Goal: Task Accomplishment & Management: Complete application form

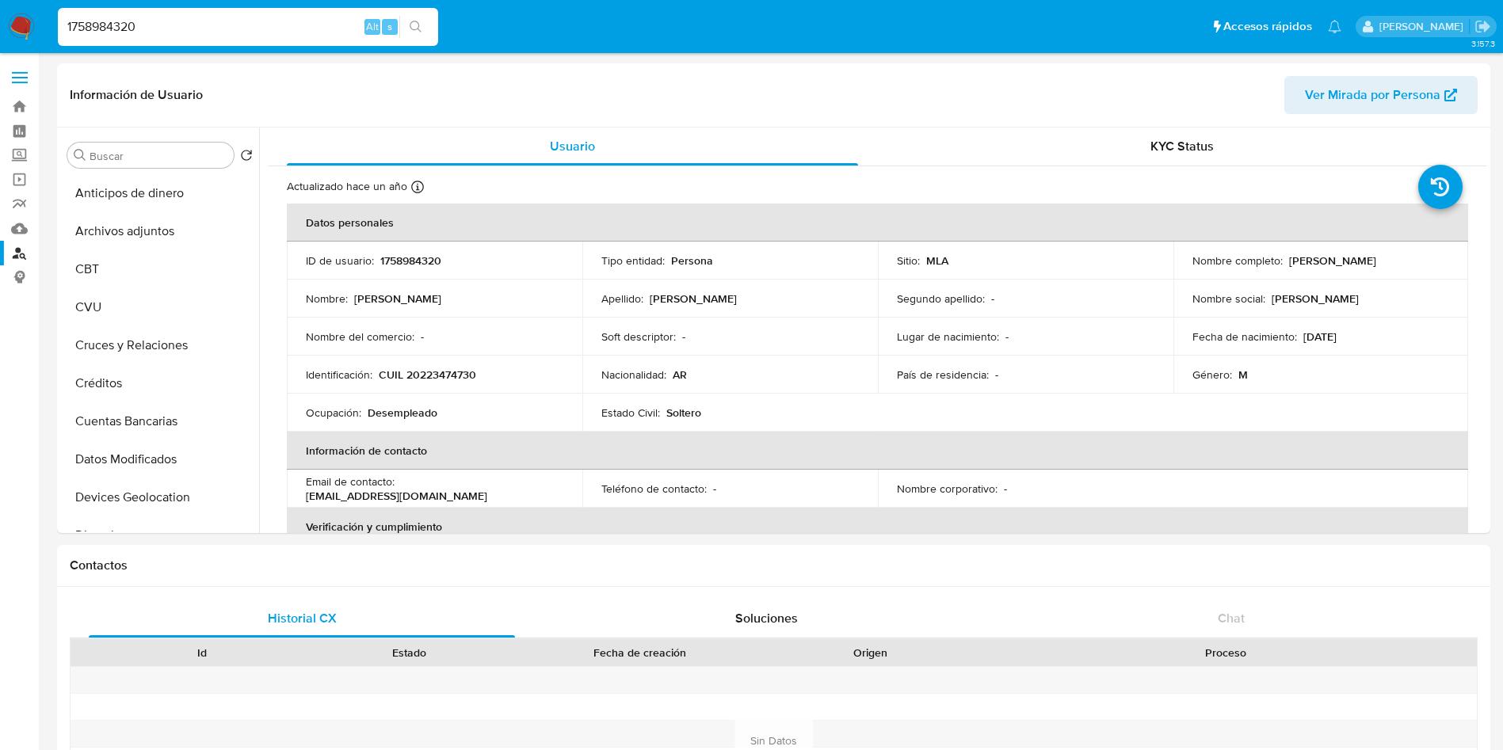
select select "10"
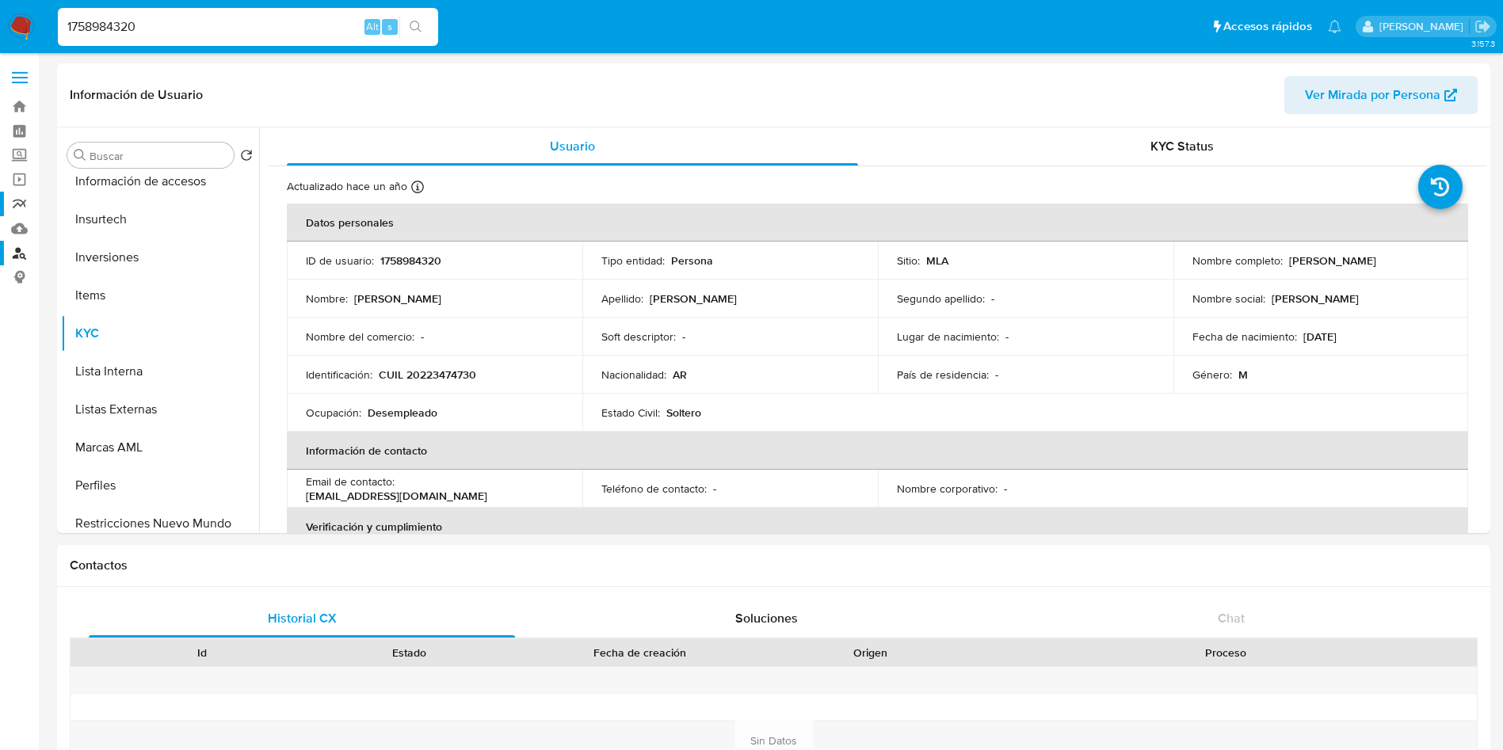
click at [20, 202] on link "Reportes" at bounding box center [94, 204] width 189 height 25
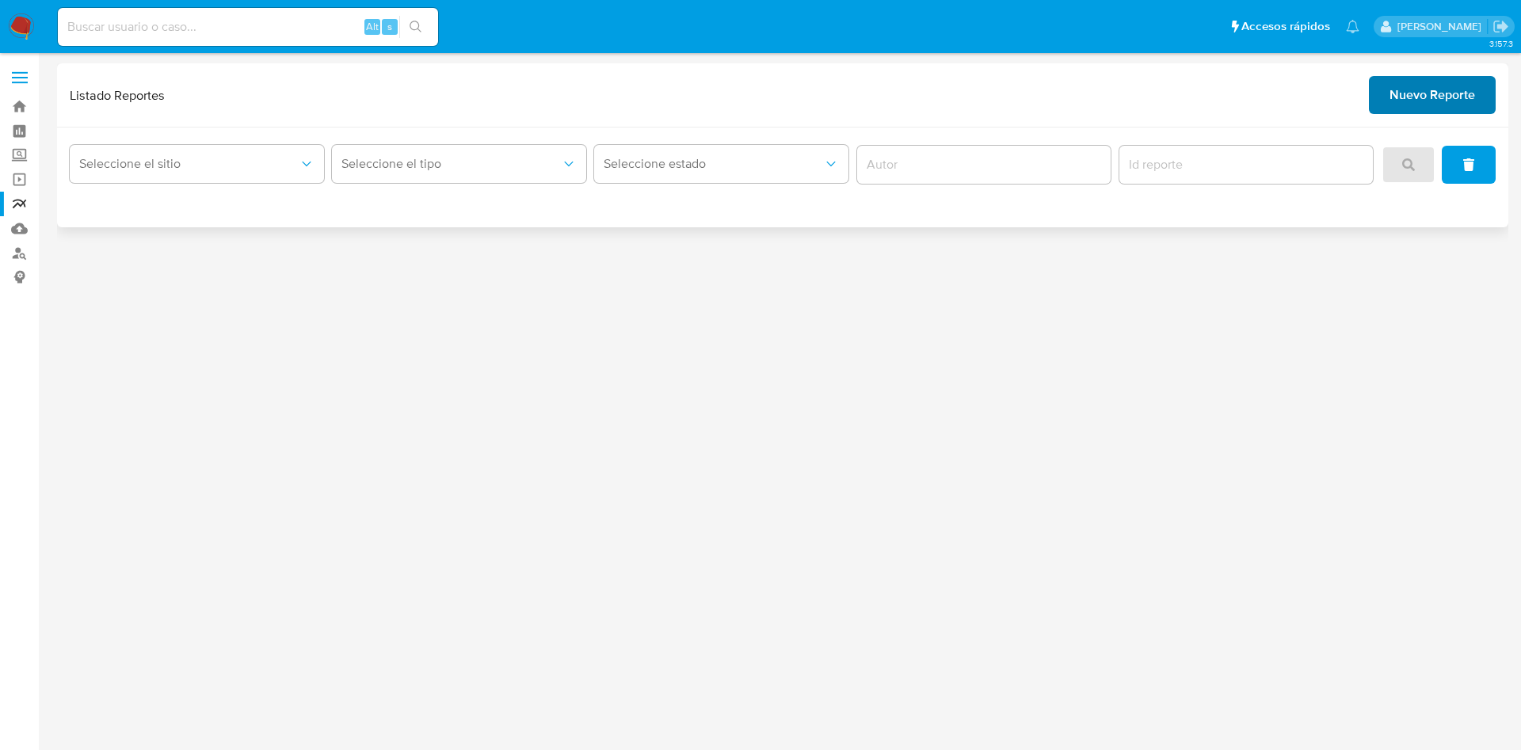
drag, startPoint x: 1493, startPoint y: 120, endPoint x: 1459, endPoint y: 102, distance: 38.6
click at [1478, 109] on div "Listado Reportes Nuevo Reporte" at bounding box center [782, 95] width 1451 height 64
click at [1459, 102] on span "Nuevo Reporte" at bounding box center [1433, 95] width 86 height 35
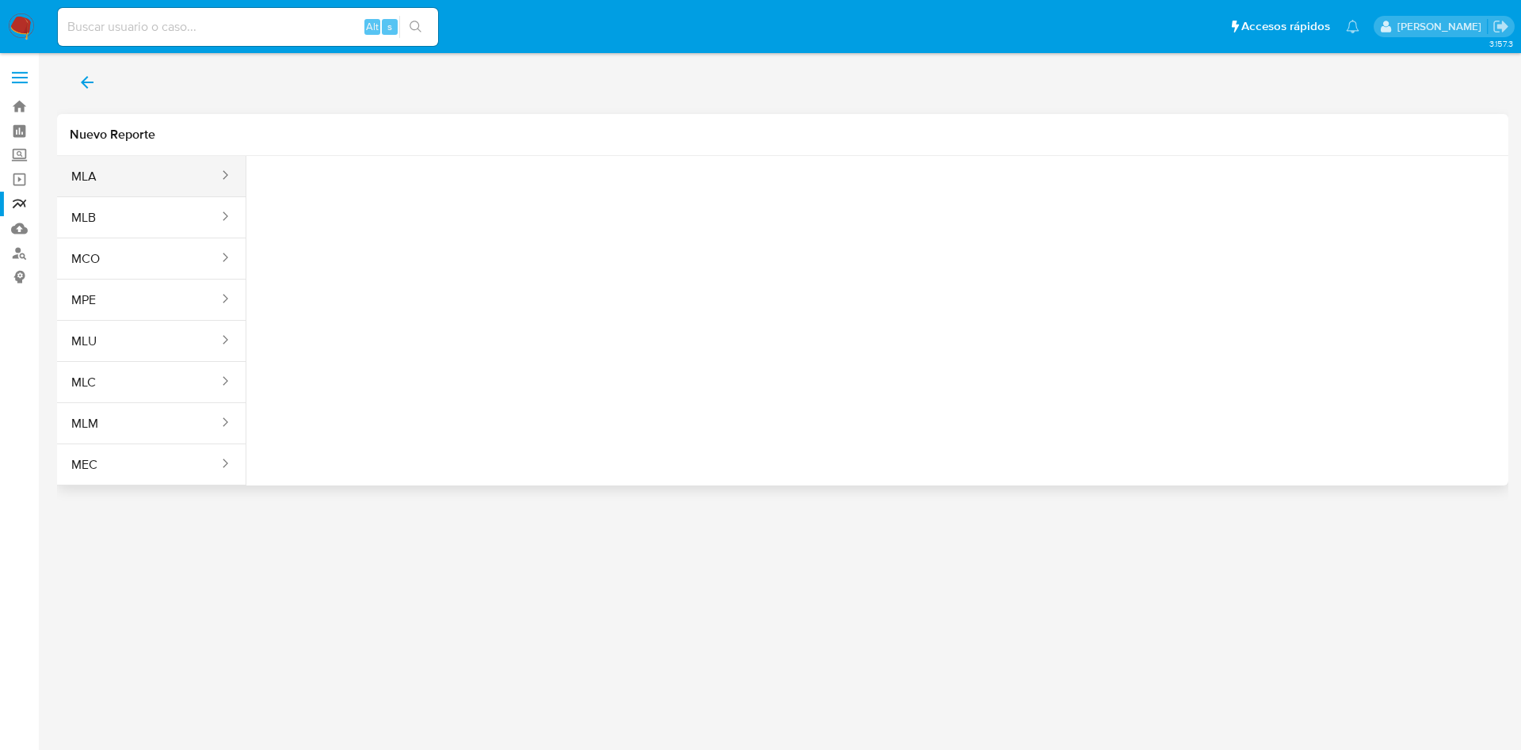
click at [154, 181] on button "MLA" at bounding box center [138, 177] width 163 height 38
click at [385, 205] on span "Seleccione una opcion" at bounding box center [338, 198] width 139 height 16
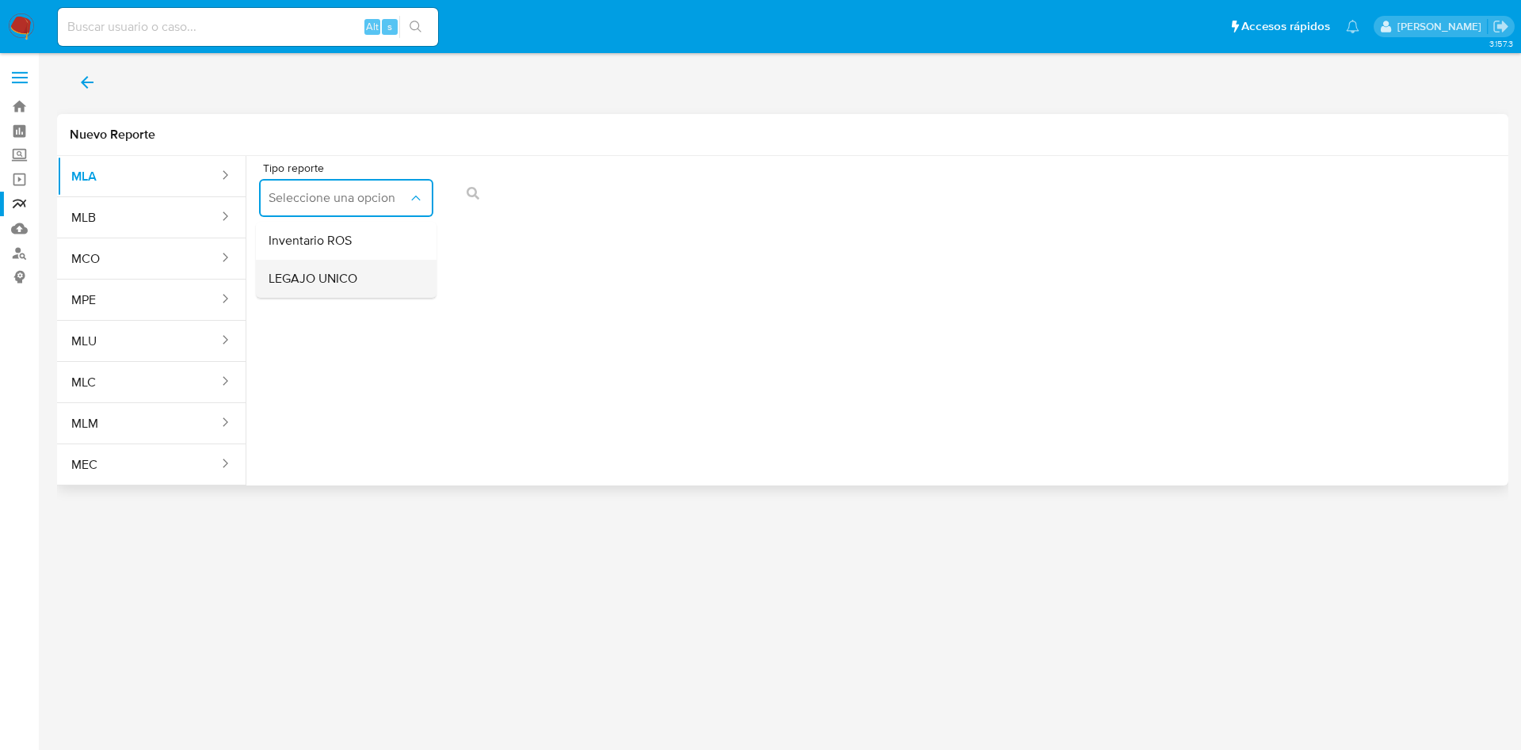
click at [391, 273] on div "LEGAJO UNICO" at bounding box center [342, 279] width 146 height 38
click at [530, 194] on span "CDI" at bounding box center [525, 198] width 139 height 16
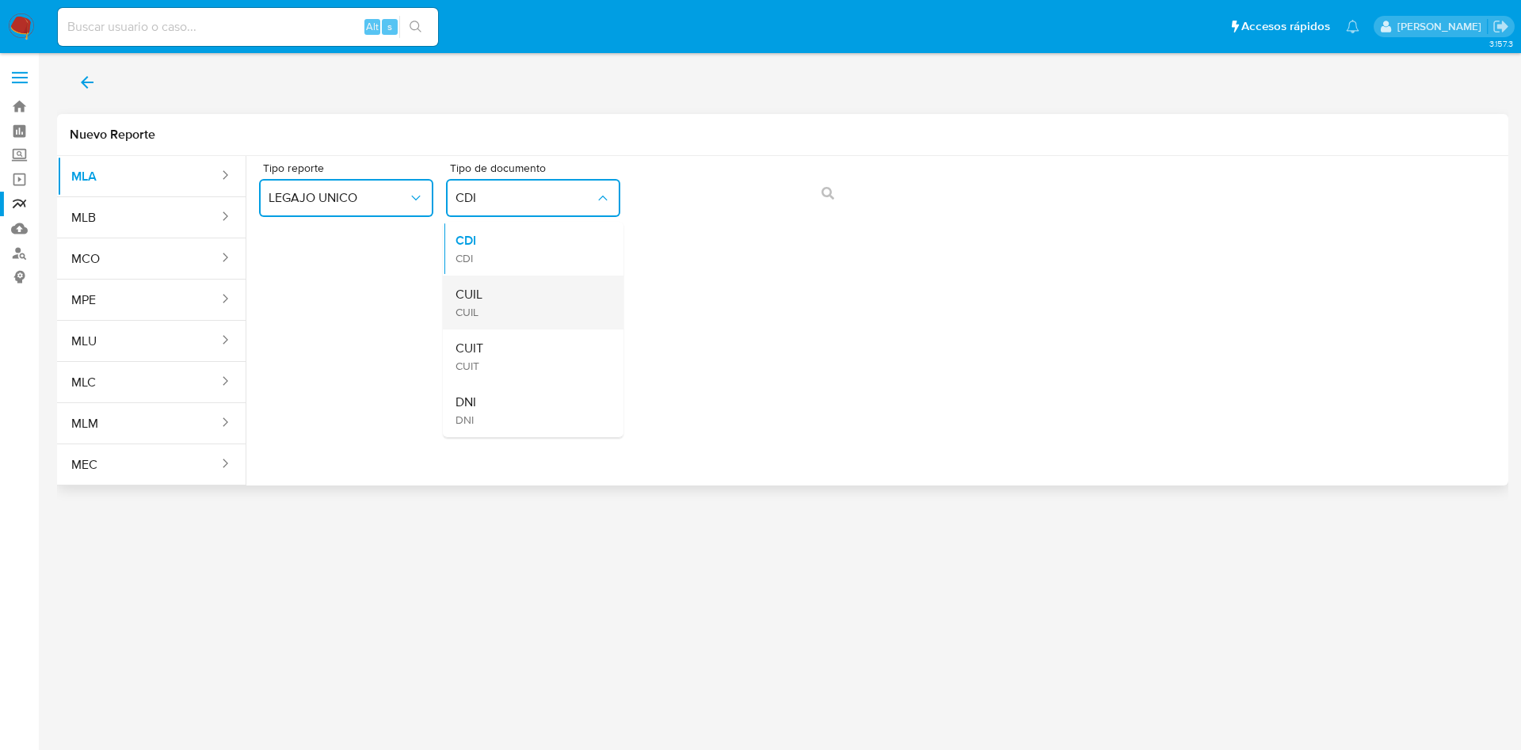
click at [555, 307] on div "CUIL CUIL" at bounding box center [529, 303] width 146 height 54
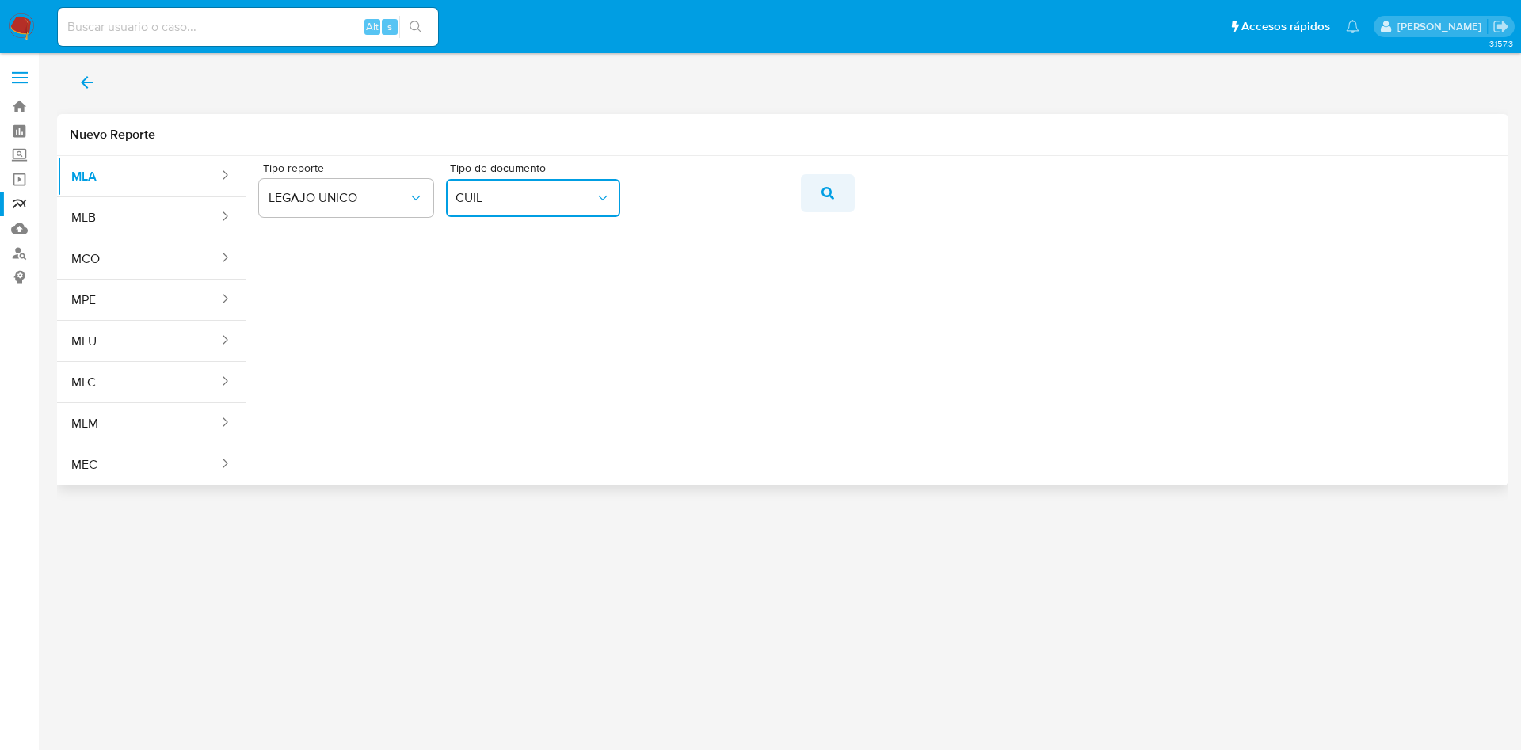
click at [822, 196] on icon "action-search" at bounding box center [828, 193] width 13 height 13
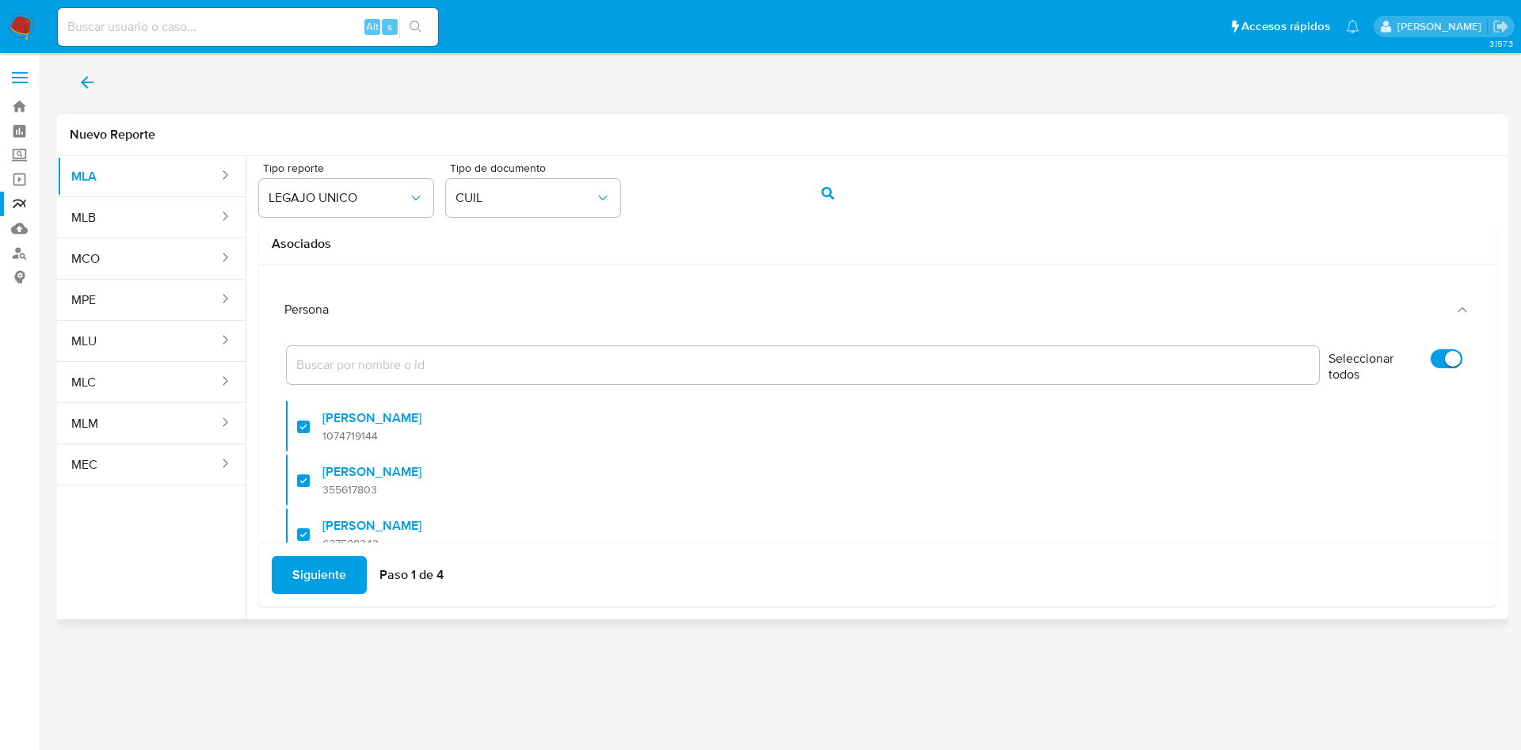
click at [1423, 347] on label "Seleccionar todos" at bounding box center [1396, 368] width 150 height 54
click at [1431, 349] on input "Seleccionar todos" at bounding box center [1447, 358] width 32 height 19
checkbox input "false"
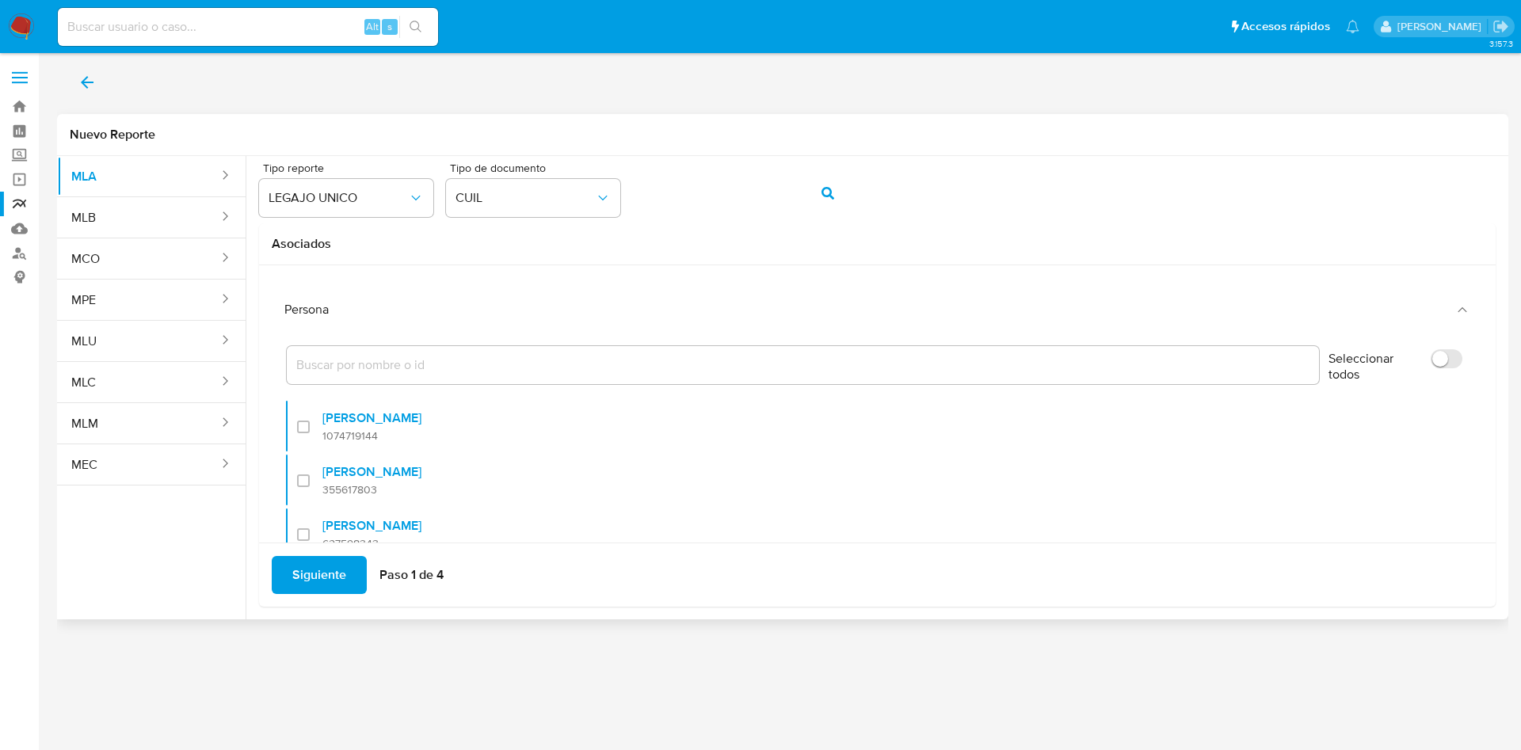
checkbox input "false"
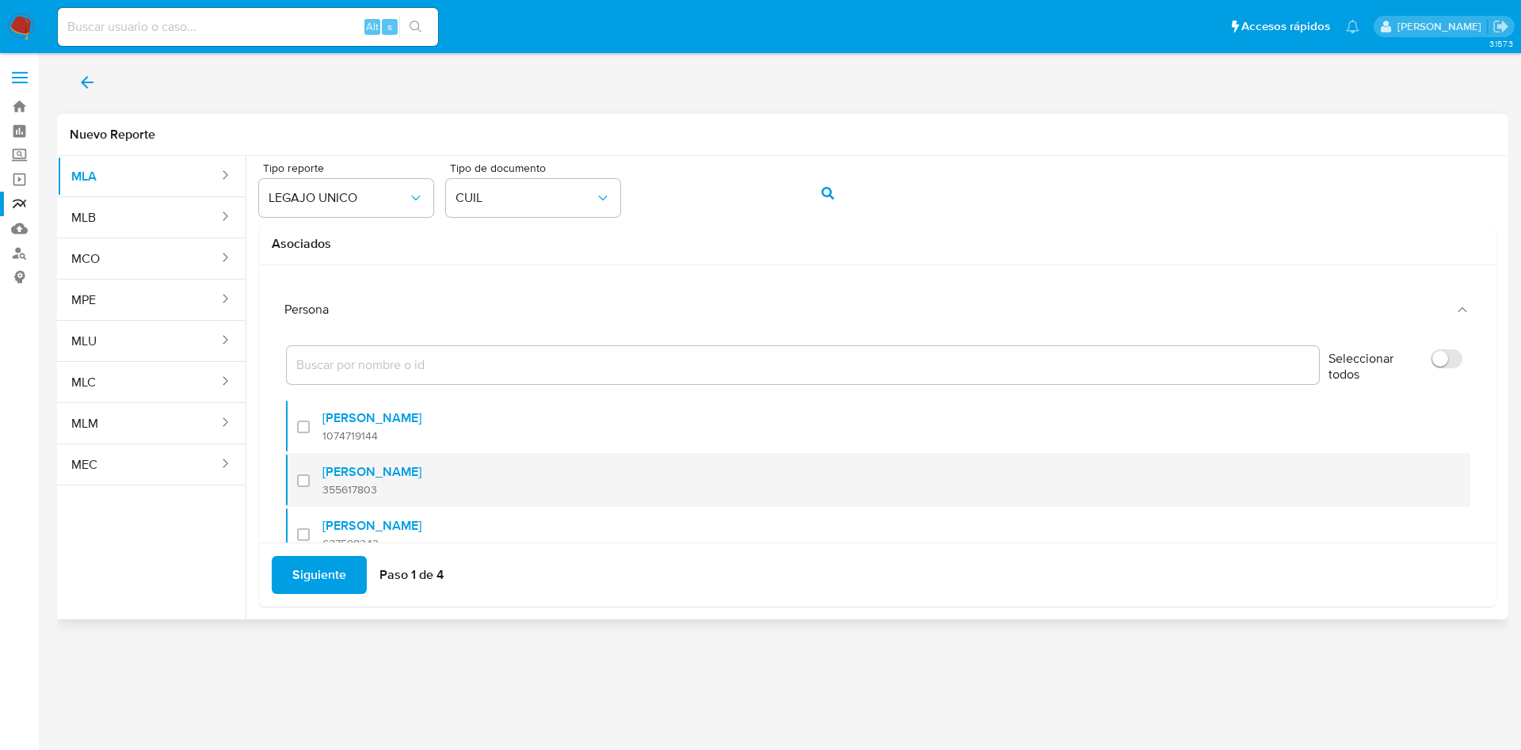
scroll to position [64, 0]
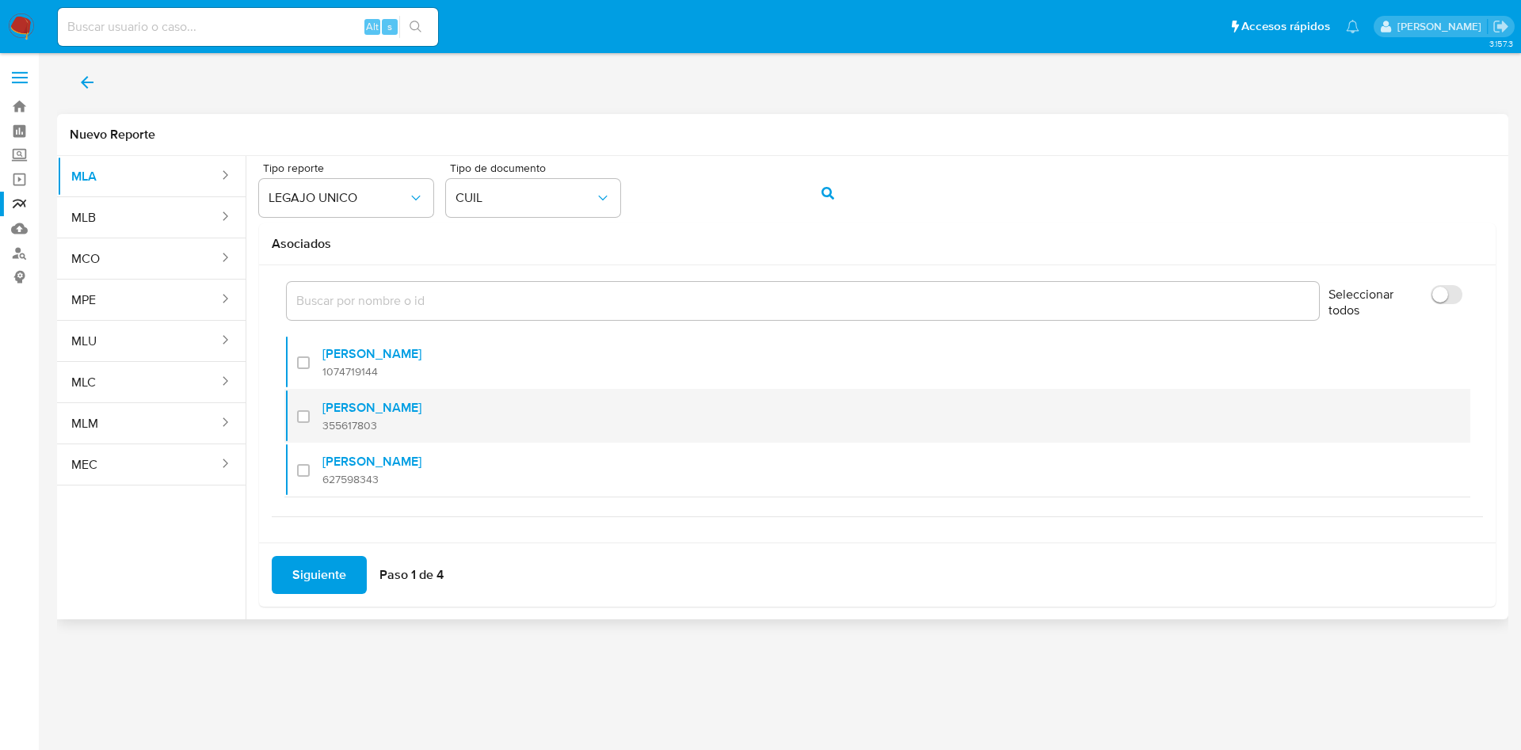
click at [320, 422] on div at bounding box center [309, 416] width 25 height 37
checkbox input "true"
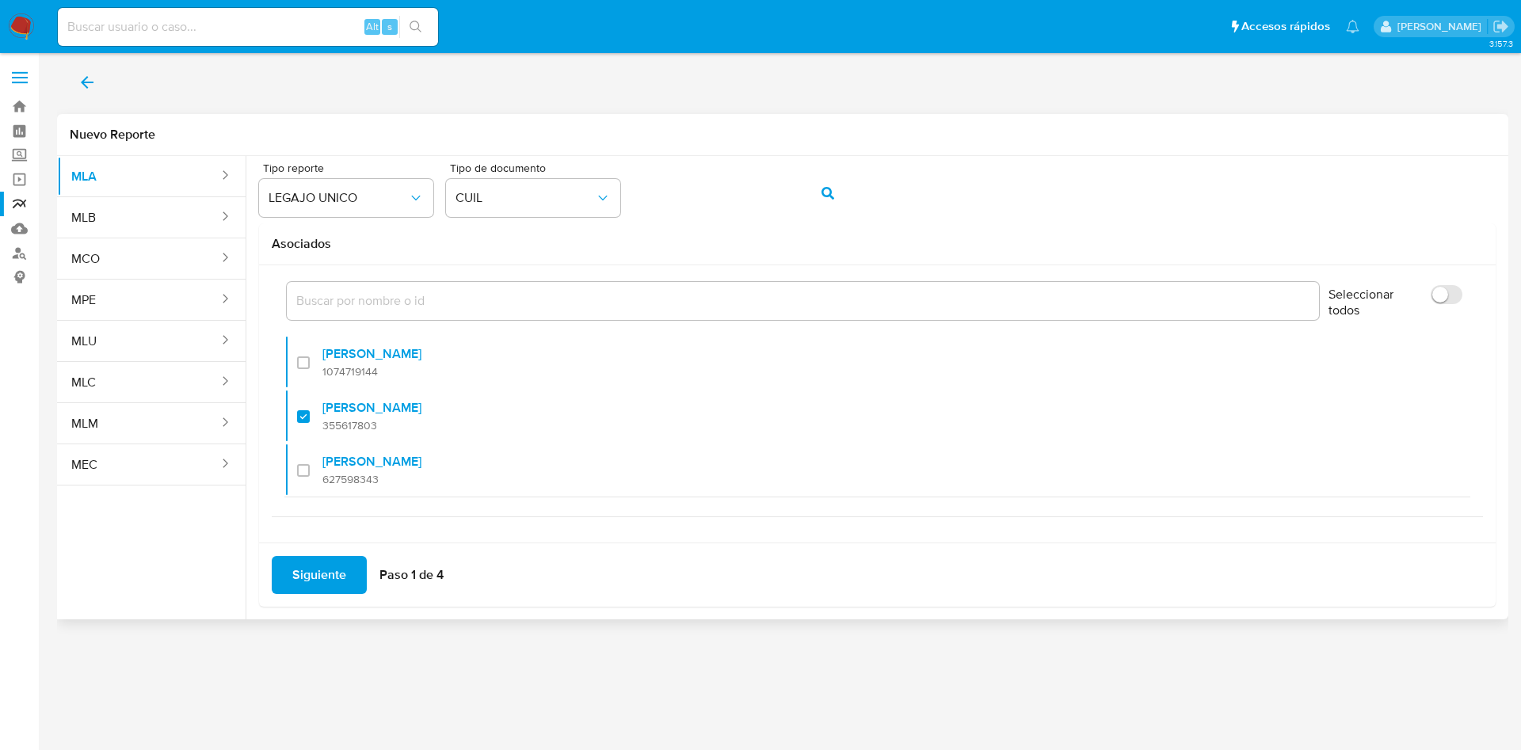
click at [334, 571] on span "Siguiente" at bounding box center [319, 575] width 54 height 35
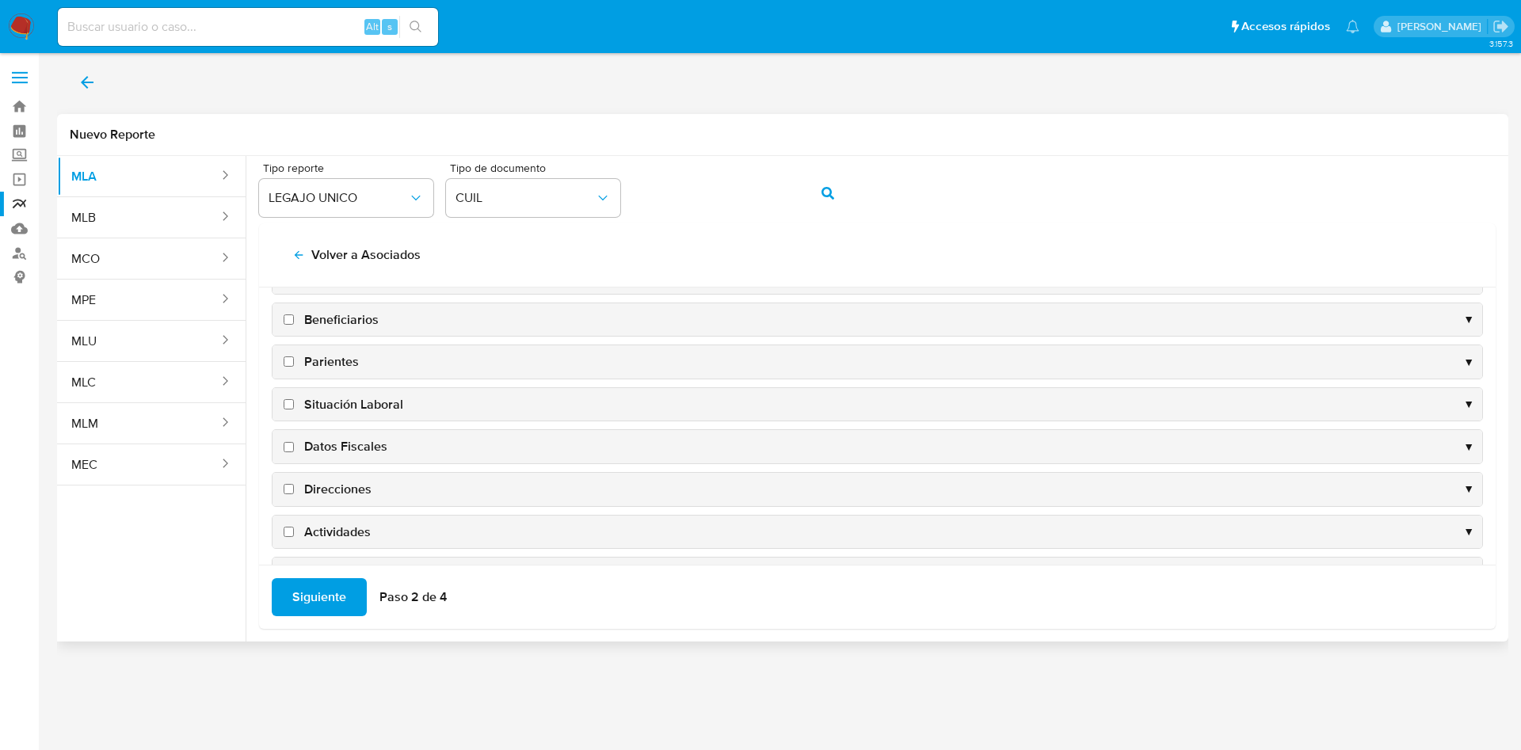
scroll to position [154, 0]
click at [338, 357] on span "Datos Fiscales" at bounding box center [345, 357] width 83 height 17
click at [294, 357] on input "Datos Fiscales" at bounding box center [289, 358] width 10 height 10
checkbox input "true"
click at [327, 397] on span "Direcciones" at bounding box center [337, 399] width 67 height 17
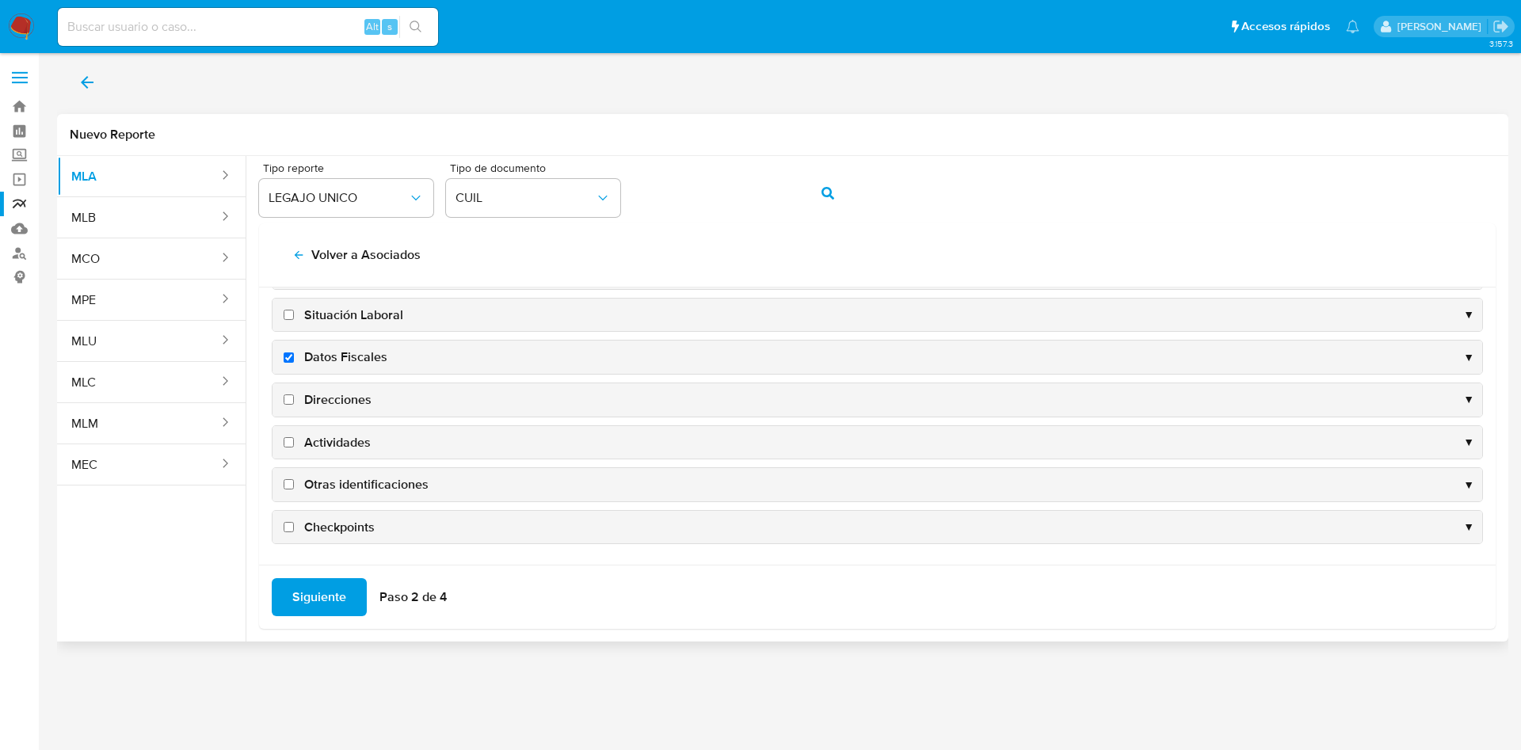
click at [294, 397] on input "Direcciones" at bounding box center [289, 400] width 10 height 10
checkbox input "true"
click at [339, 436] on span "Actividades" at bounding box center [337, 442] width 67 height 17
click at [294, 437] on input "Actividades" at bounding box center [289, 442] width 10 height 10
checkbox input "true"
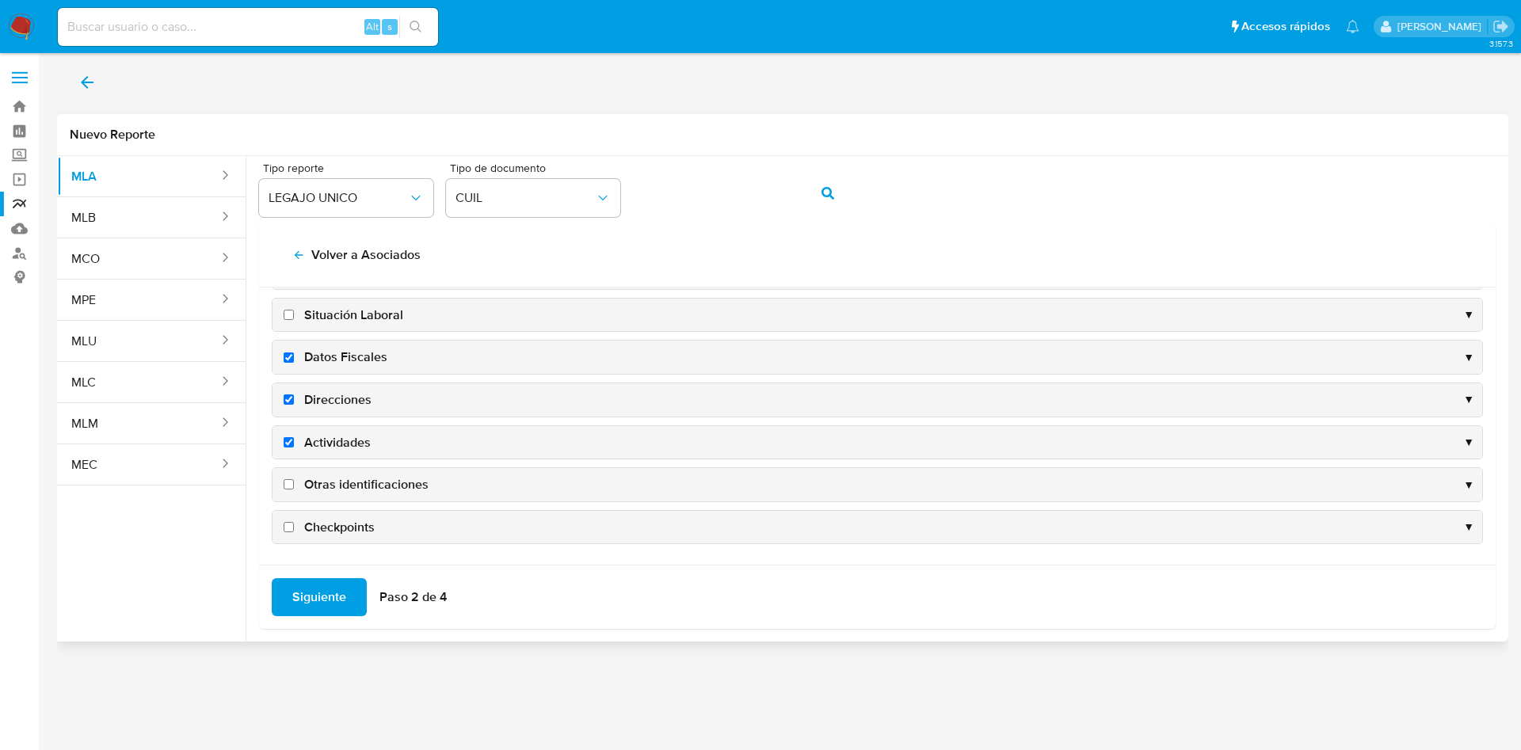
click at [365, 494] on div "Otras identificaciones ▼" at bounding box center [878, 484] width 1210 height 33
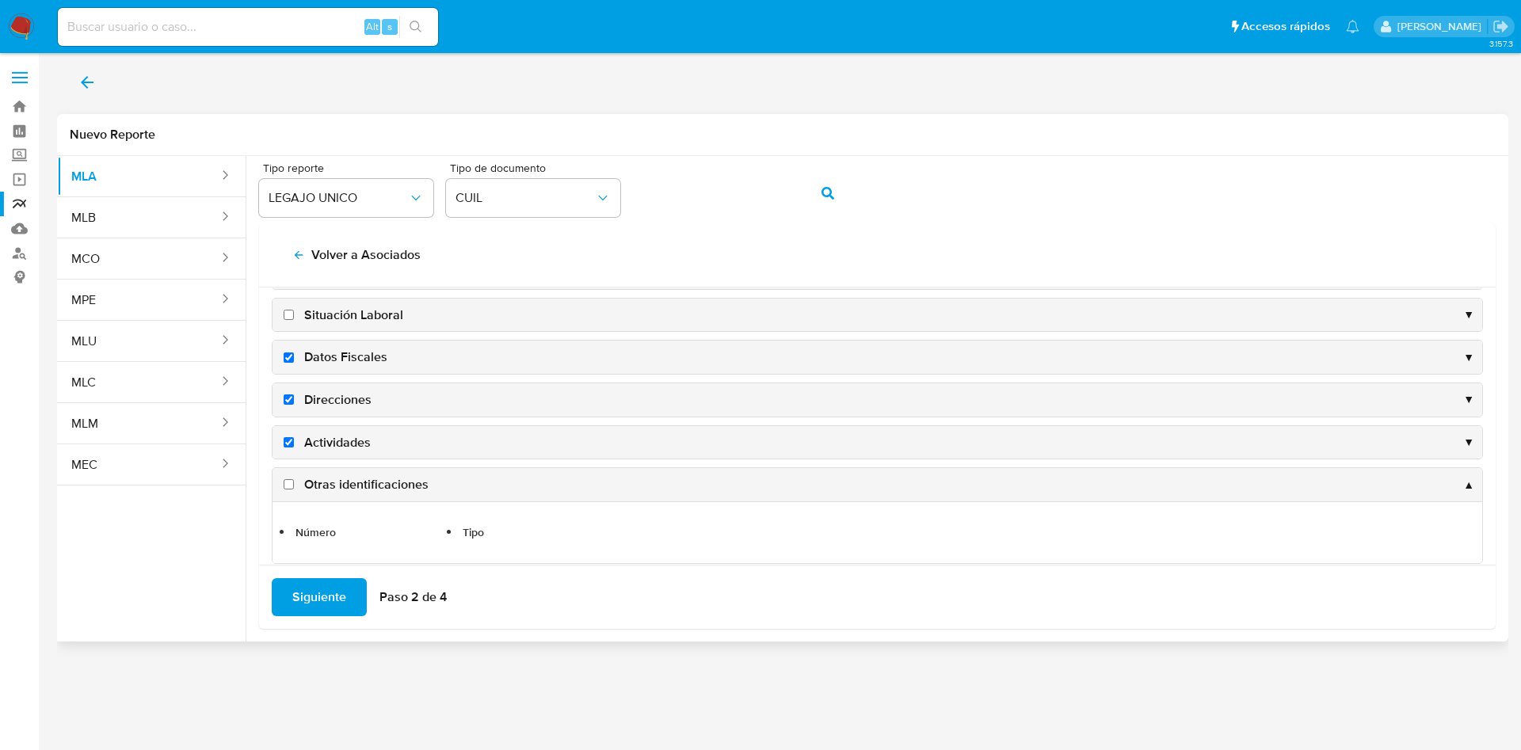
click at [317, 485] on span "Otras identificaciones" at bounding box center [366, 484] width 124 height 17
click at [294, 485] on input "Otras identificaciones" at bounding box center [289, 484] width 10 height 10
checkbox input "true"
click at [323, 602] on span "Siguiente" at bounding box center [319, 597] width 54 height 35
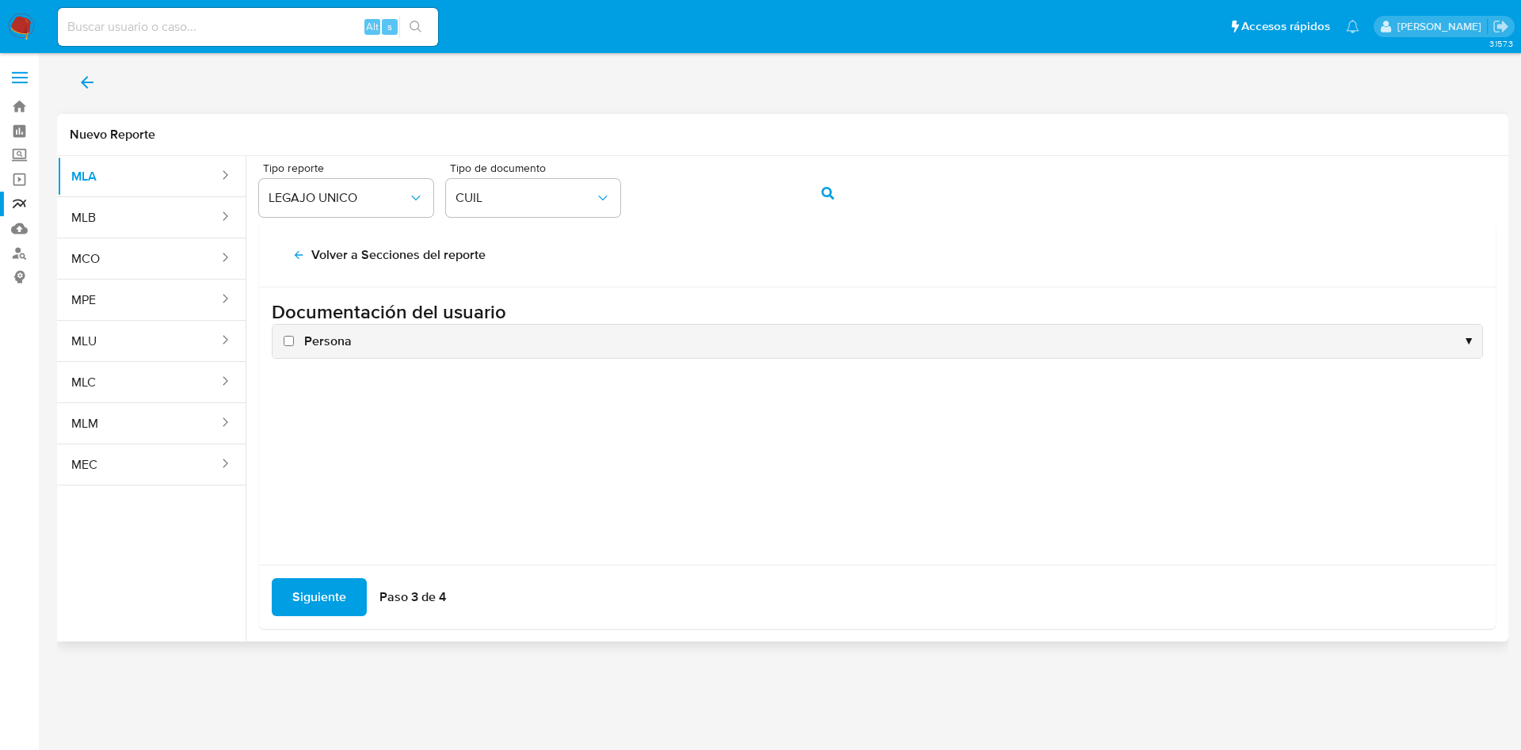
click at [338, 348] on span "Persona" at bounding box center [328, 341] width 48 height 17
click at [294, 346] on input "Persona" at bounding box center [289, 341] width 10 height 10
checkbox input "true"
click at [325, 597] on span "Siguiente" at bounding box center [319, 597] width 54 height 35
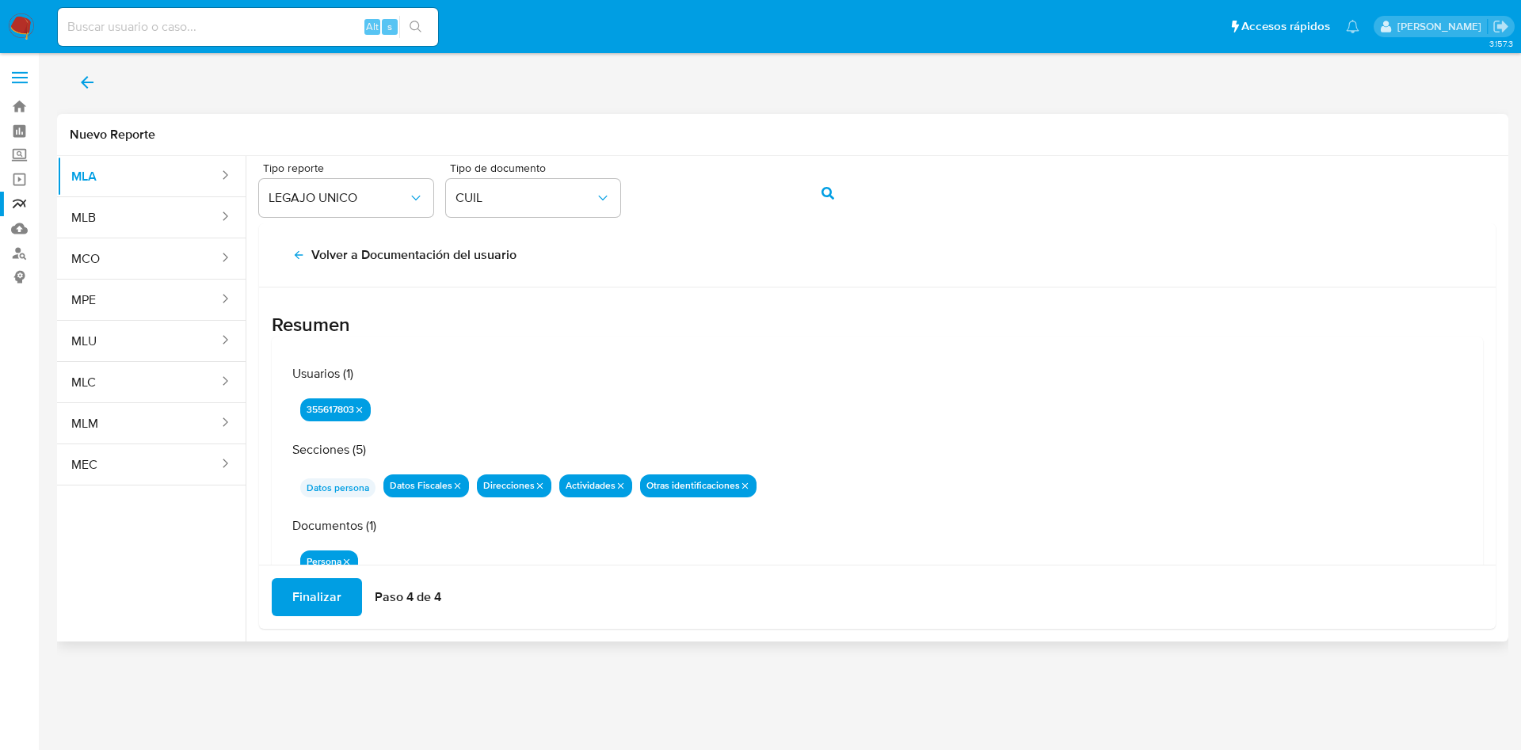
click at [325, 597] on span "Finalizar" at bounding box center [316, 597] width 49 height 35
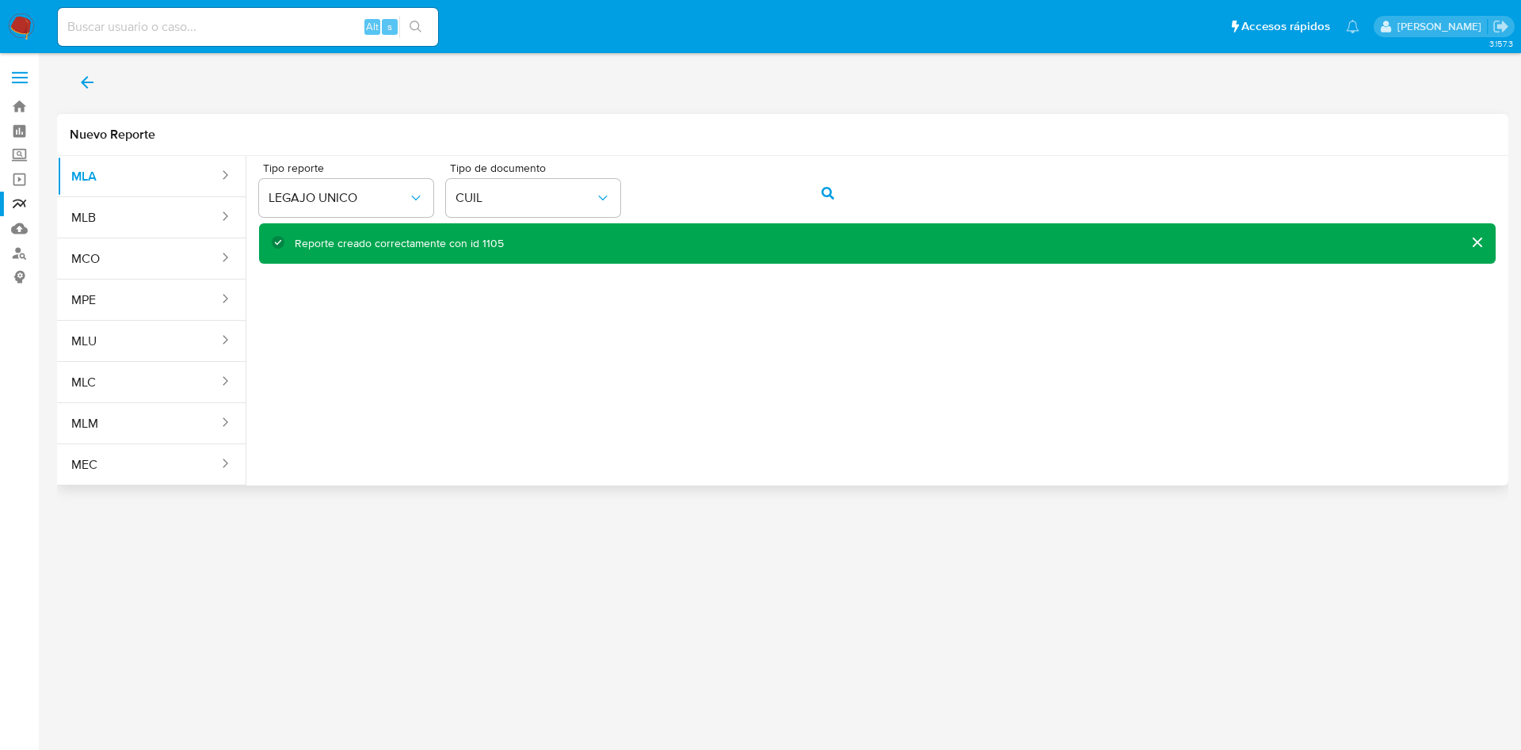
click at [631, 212] on div "Tipo reporte LEGAJO UNICO Tipo de documento CUIL" at bounding box center [877, 192] width 1237 height 61
click at [823, 197] on icon "action-search" at bounding box center [828, 193] width 13 height 13
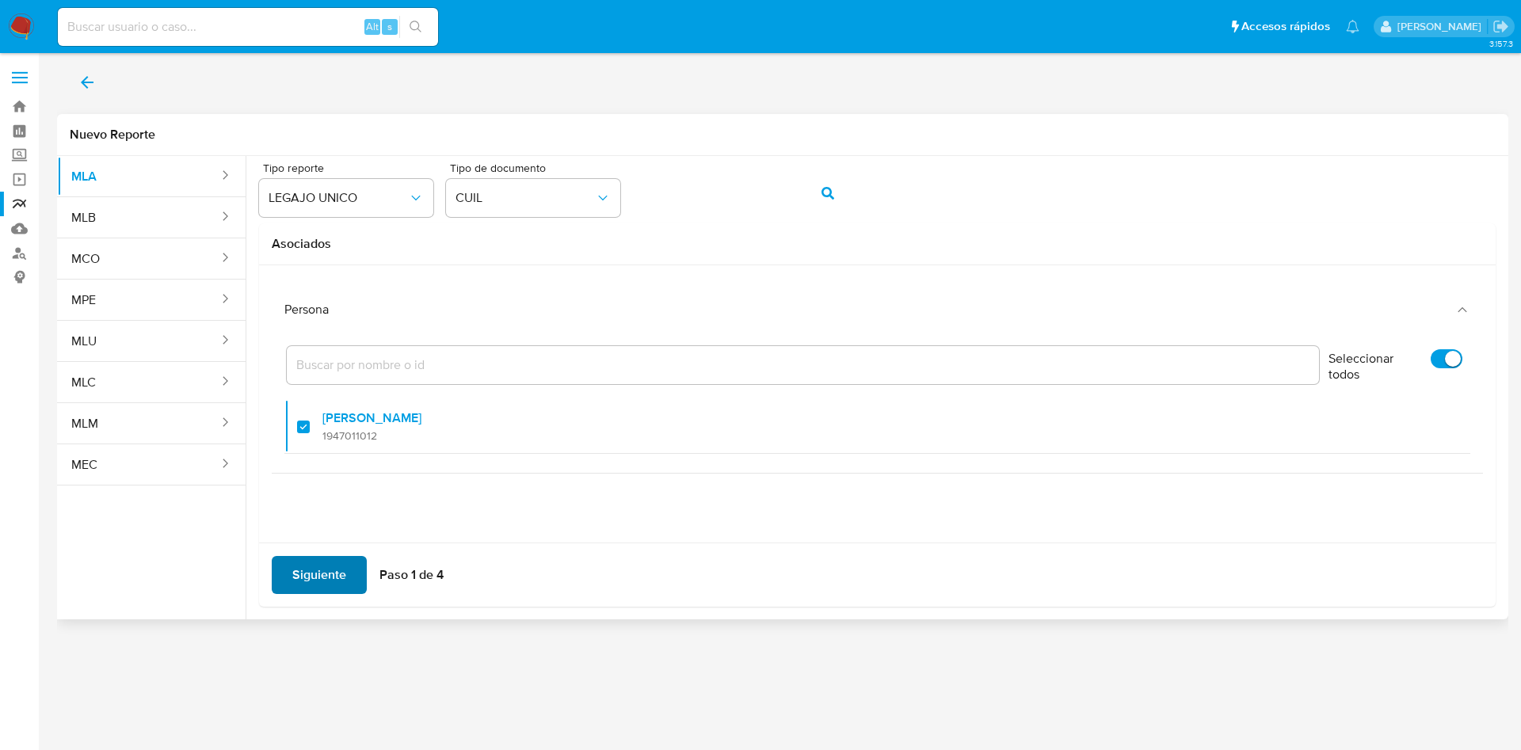
click at [337, 592] on span "Siguiente" at bounding box center [319, 575] width 54 height 35
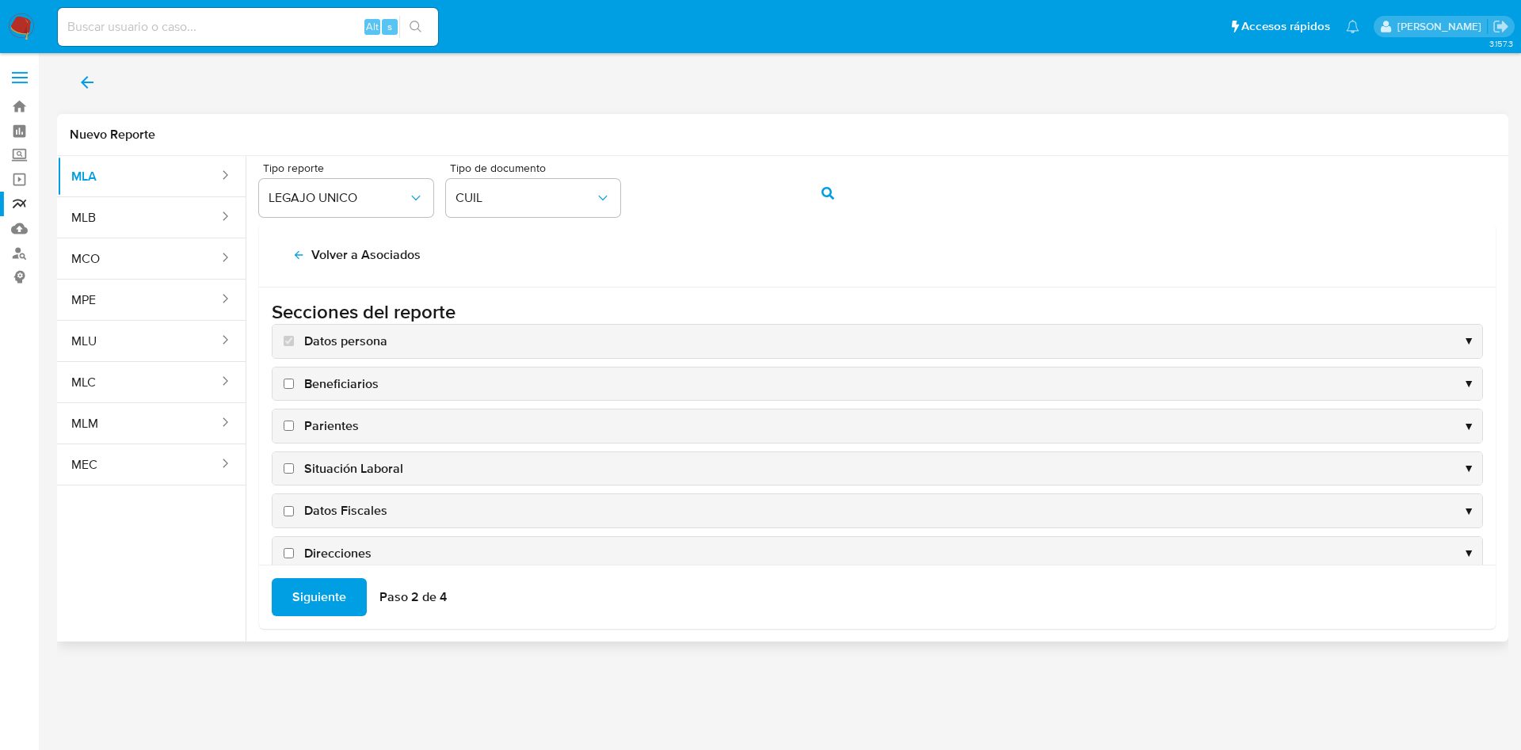
click at [347, 472] on span "Situación Laboral" at bounding box center [353, 468] width 99 height 17
click at [294, 472] on input "Situación Laboral" at bounding box center [289, 468] width 10 height 10
click at [354, 475] on span "Situación Laboral" at bounding box center [353, 468] width 99 height 17
click at [294, 474] on input "Situación Laboral" at bounding box center [289, 468] width 10 height 10
checkbox input "false"
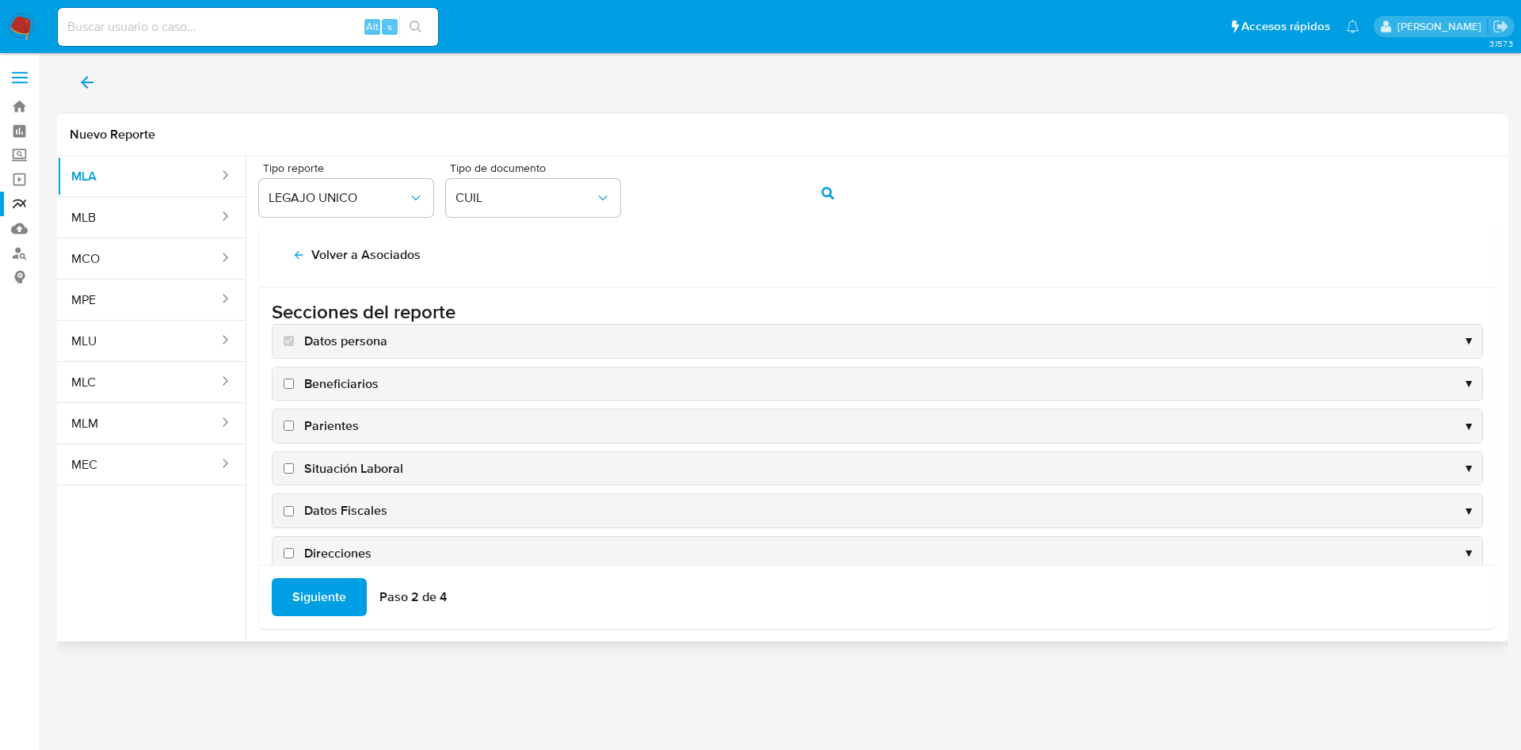
click at [354, 513] on span "Datos Fiscales" at bounding box center [345, 510] width 83 height 17
click at [294, 513] on input "Datos Fiscales" at bounding box center [289, 511] width 10 height 10
checkbox input "true"
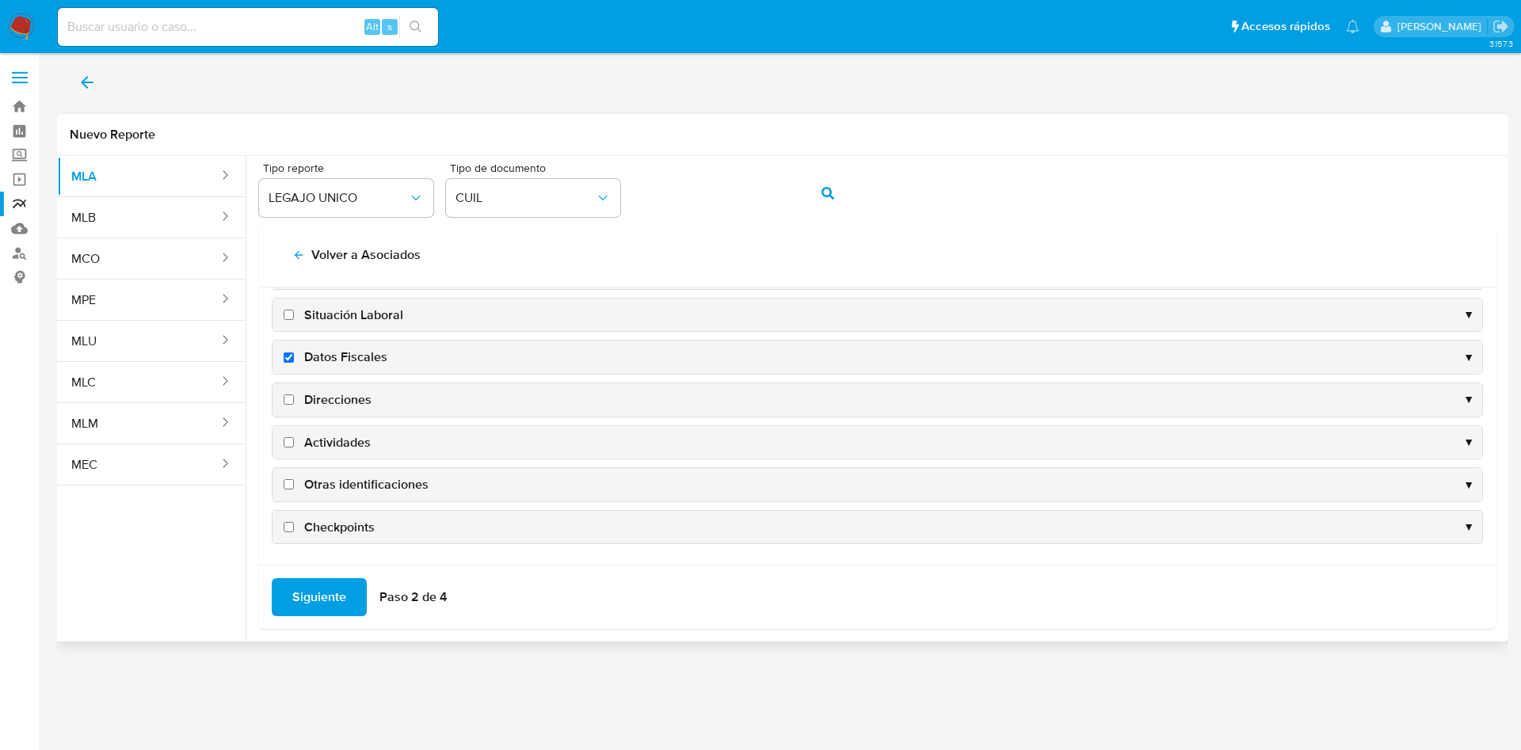
click at [329, 398] on span "Direcciones" at bounding box center [337, 399] width 67 height 17
click at [294, 398] on input "Direcciones" at bounding box center [289, 400] width 10 height 10
checkbox input "true"
click at [347, 445] on span "Actividades" at bounding box center [337, 442] width 67 height 17
click at [294, 445] on input "Actividades" at bounding box center [289, 442] width 10 height 10
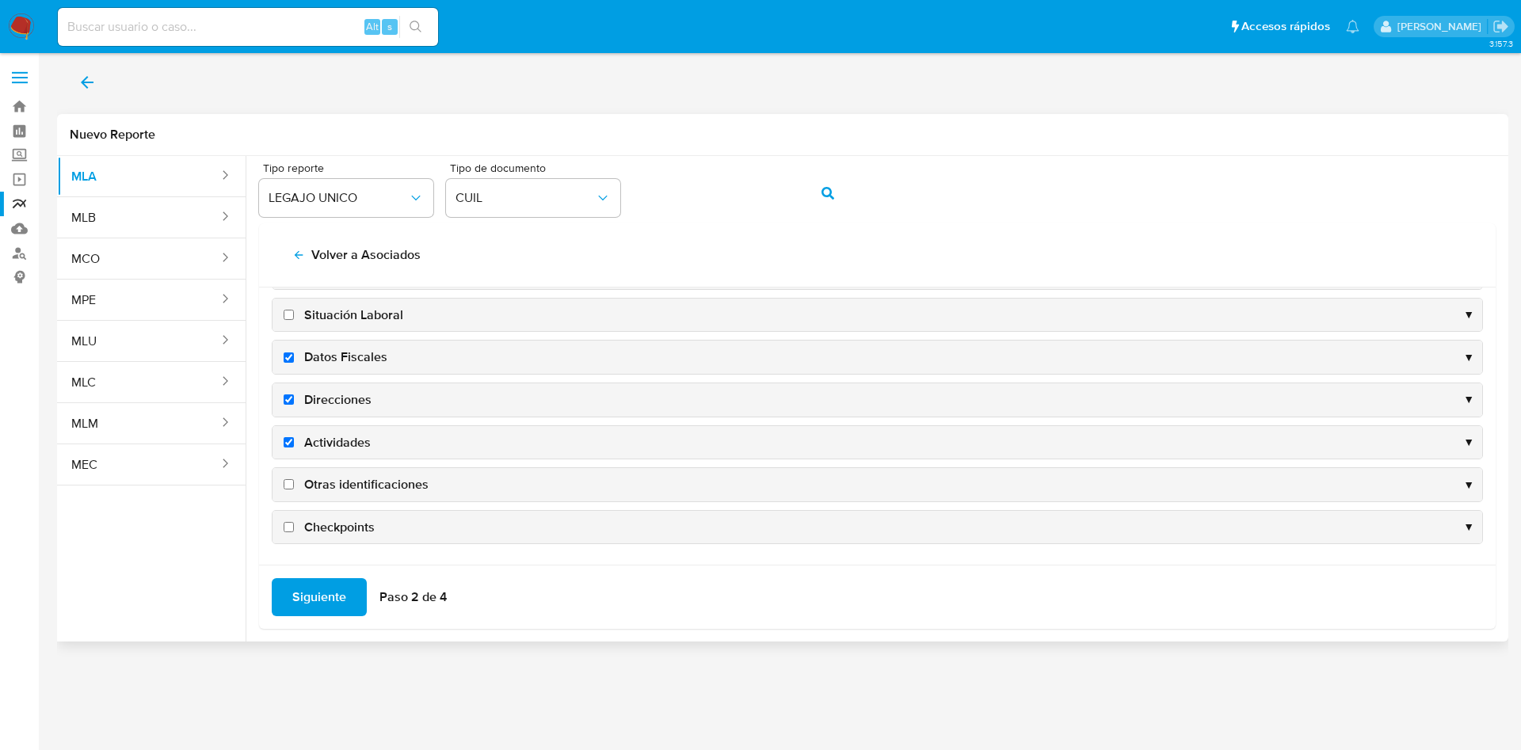
checkbox input "true"
click at [364, 494] on div "Otras identificaciones ▼" at bounding box center [878, 484] width 1210 height 33
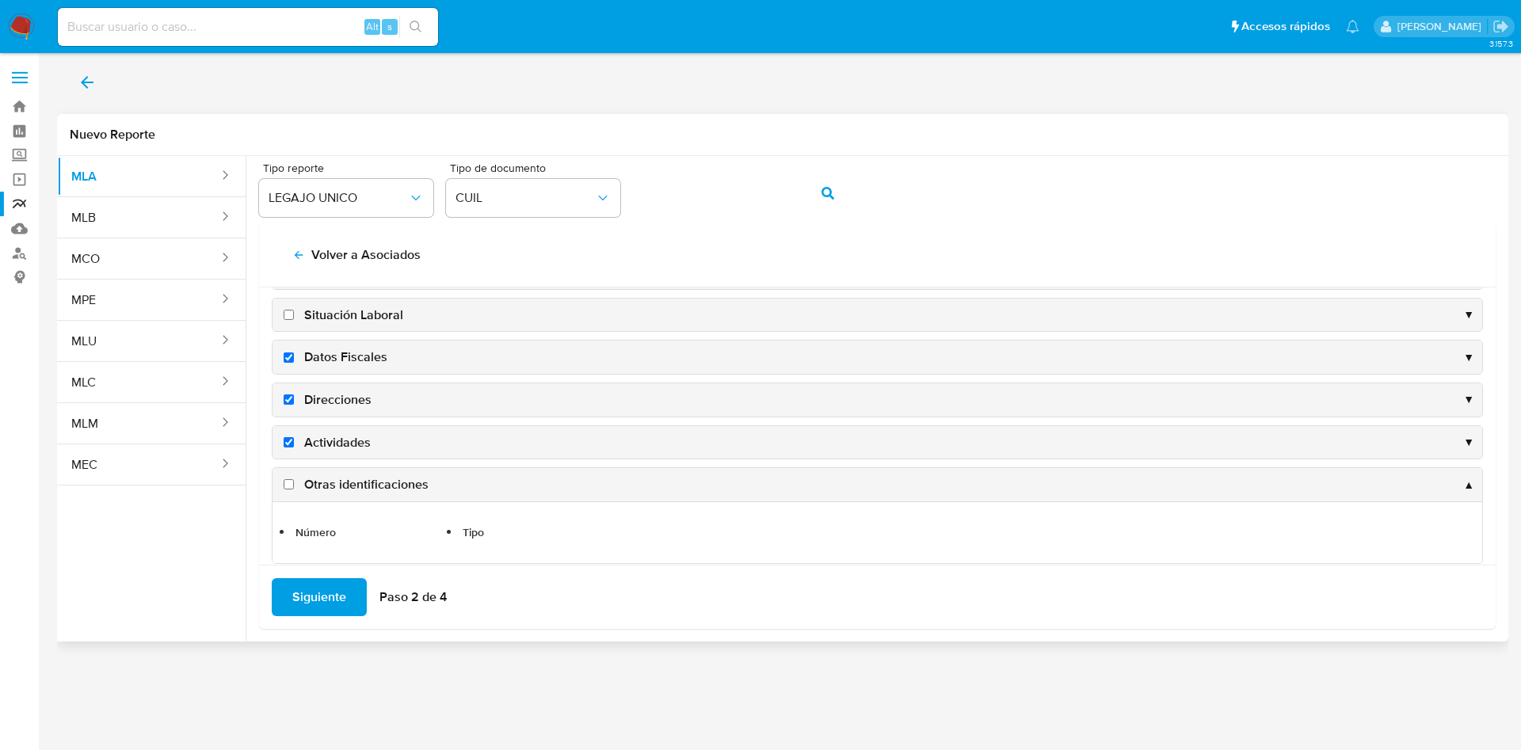
click at [364, 490] on span "Otras identificaciones" at bounding box center [366, 484] width 124 height 17
click at [294, 490] on input "Otras identificaciones" at bounding box center [289, 484] width 10 height 10
checkbox input "true"
click at [319, 599] on span "Siguiente" at bounding box center [319, 597] width 54 height 35
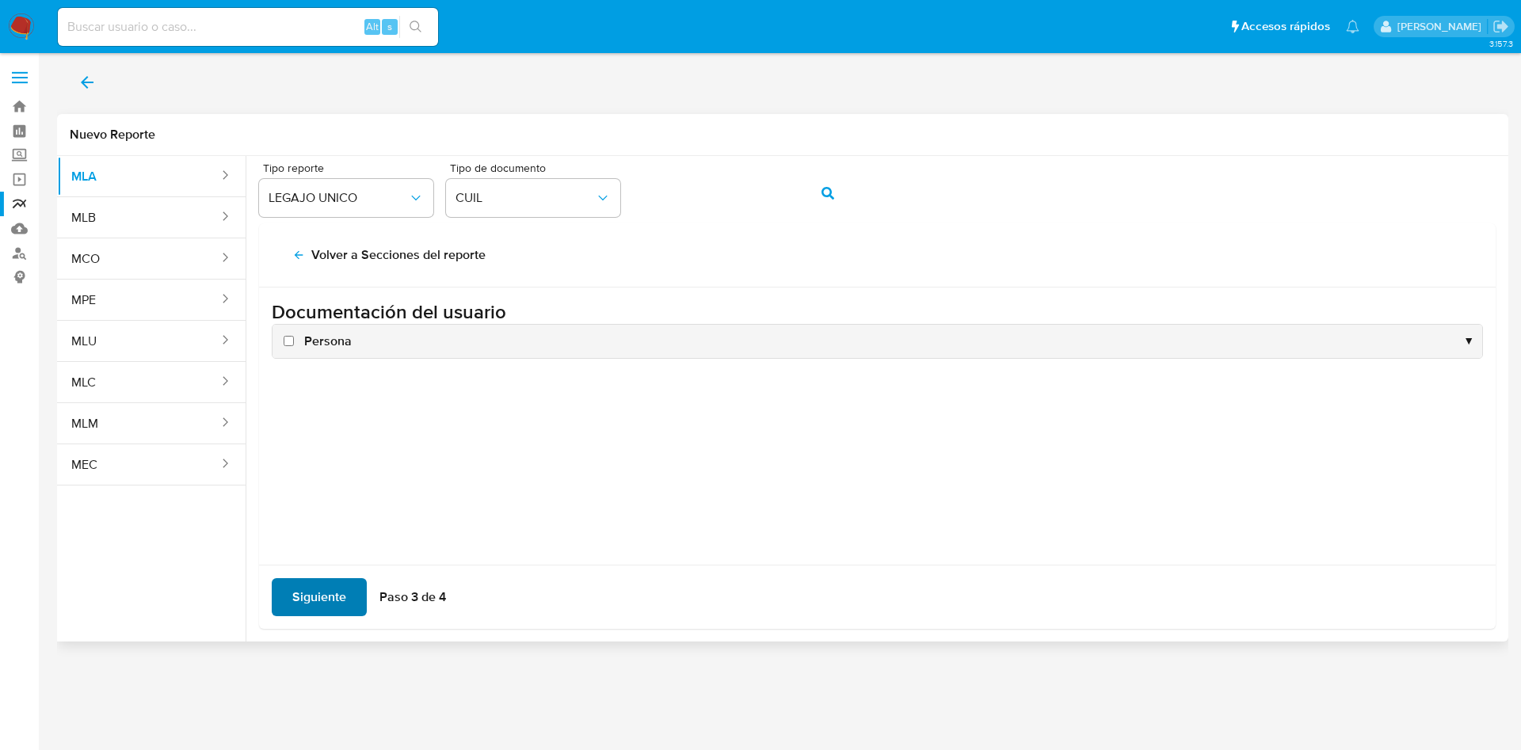
scroll to position [0, 0]
click at [317, 345] on span "Persona" at bounding box center [328, 341] width 48 height 17
click at [294, 345] on input "Persona" at bounding box center [289, 341] width 10 height 10
checkbox input "true"
click at [313, 589] on span "Siguiente" at bounding box center [319, 597] width 54 height 35
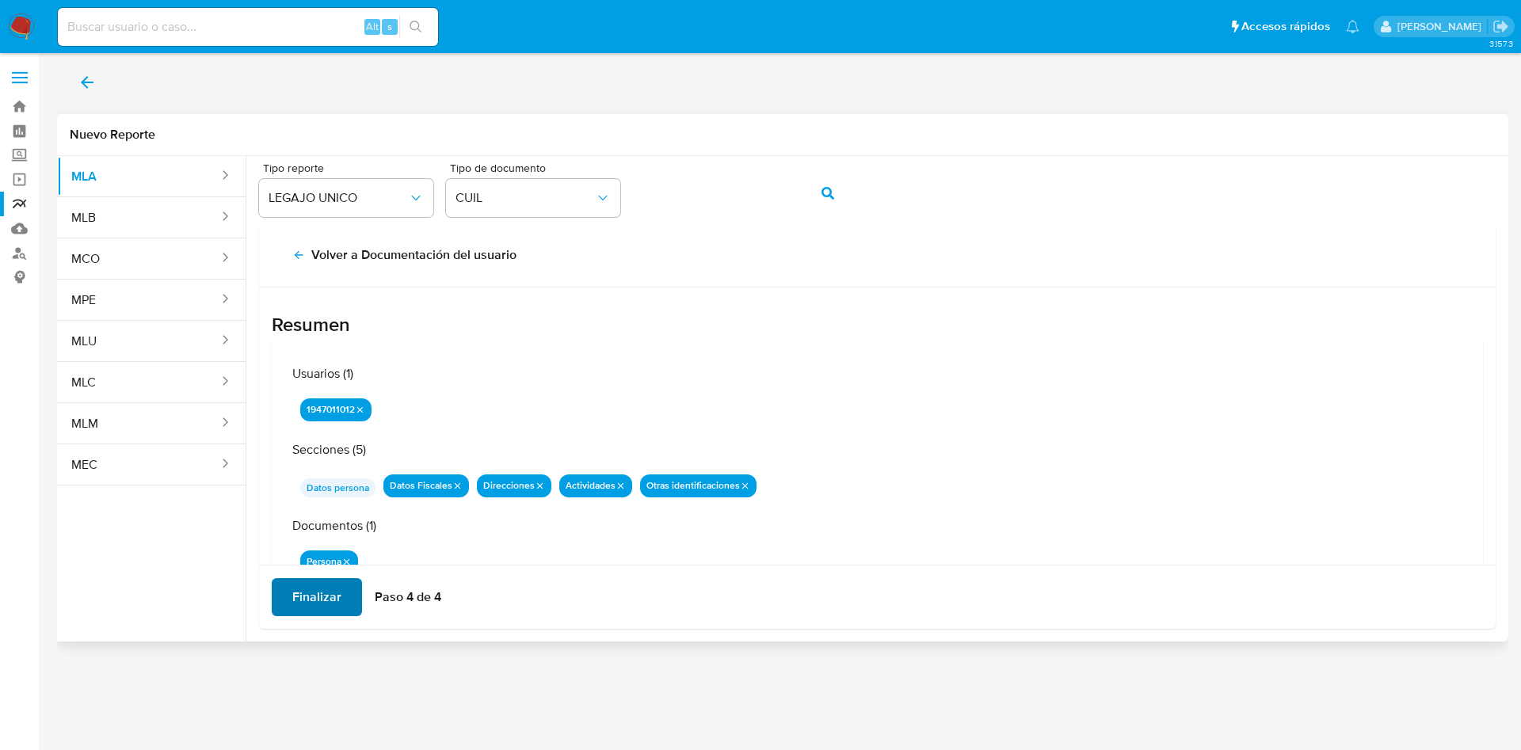
click at [318, 586] on span "Finalizar" at bounding box center [316, 597] width 49 height 35
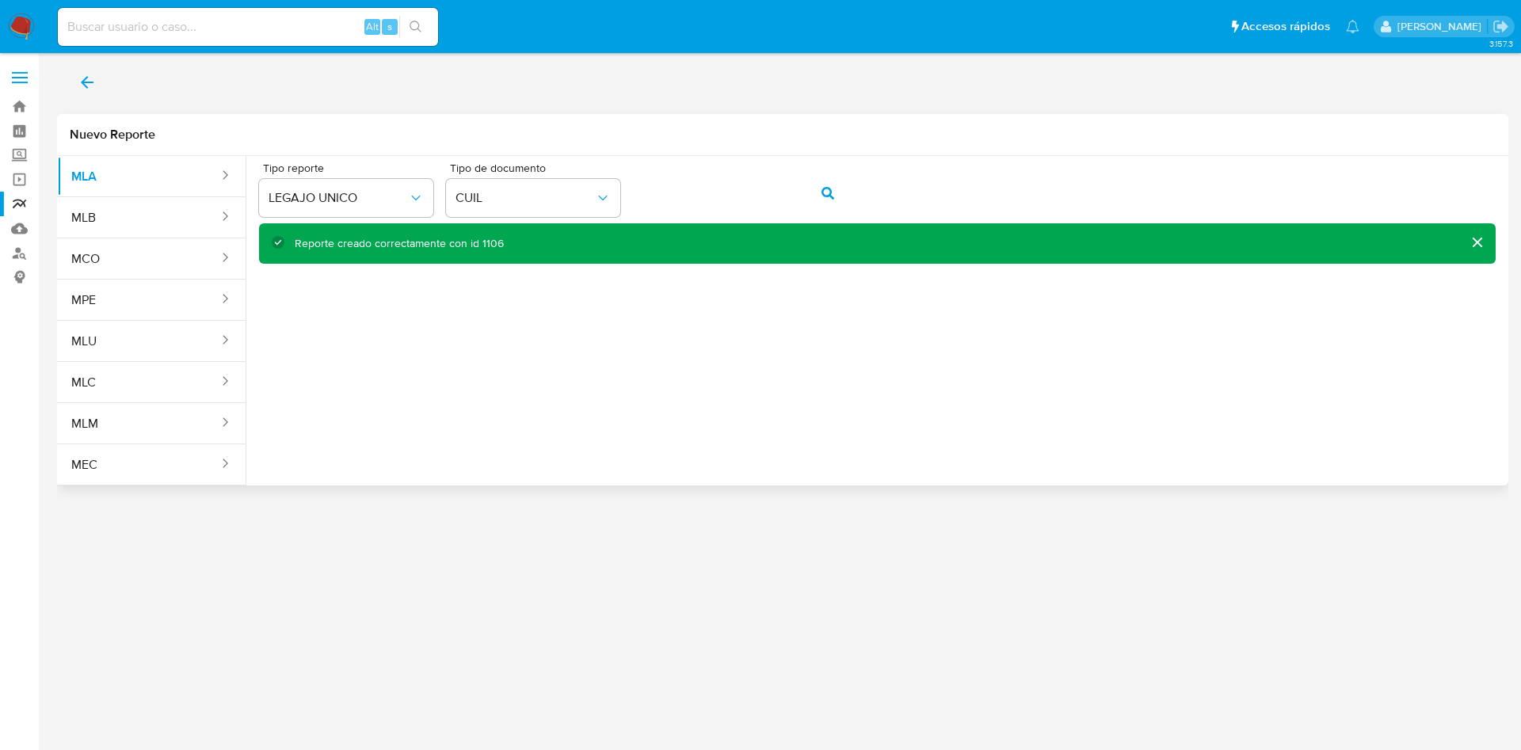
click at [439, 208] on div "Tipo reporte LEGAJO UNICO Tipo de documento CUIL" at bounding box center [877, 192] width 1237 height 61
click at [816, 202] on button "action-search" at bounding box center [828, 193] width 54 height 38
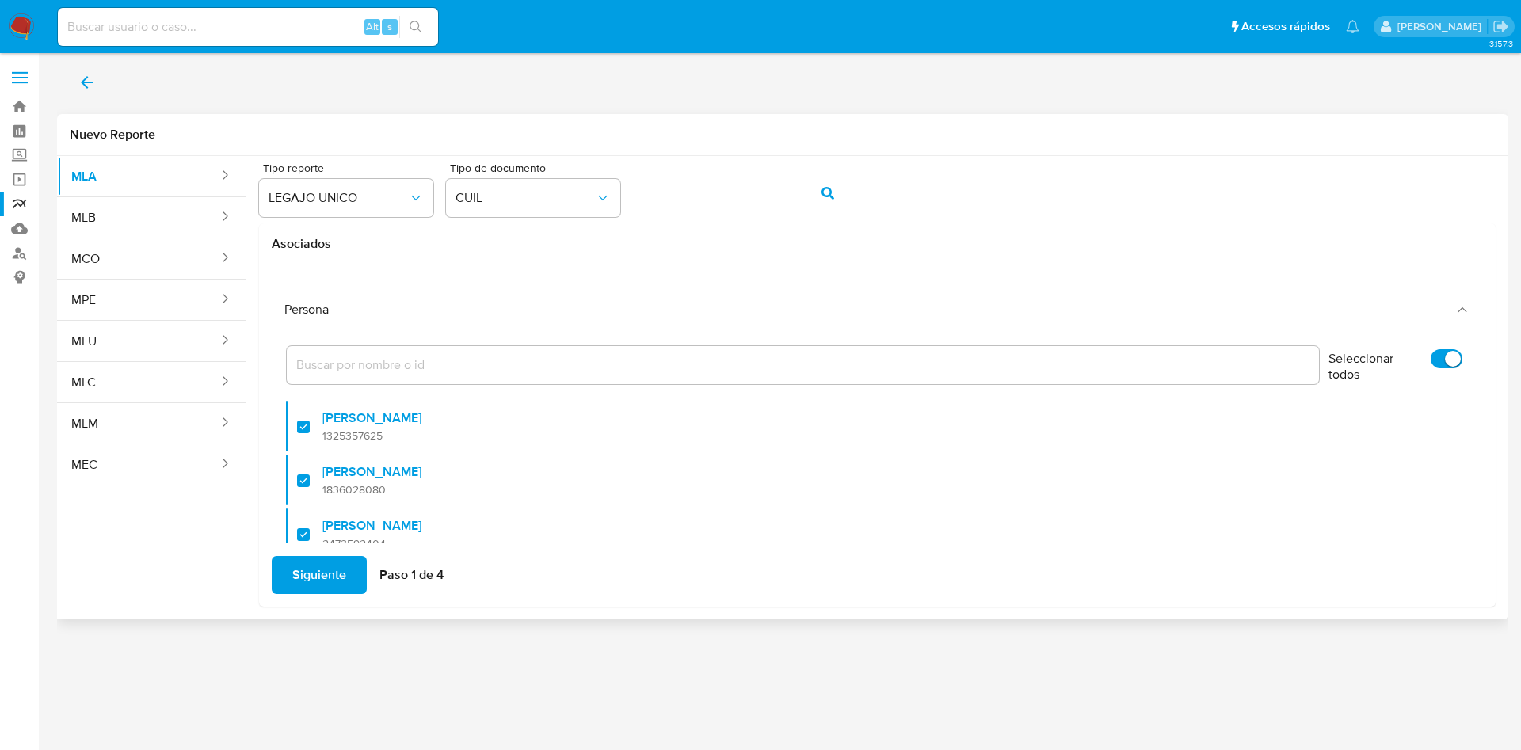
click at [1431, 357] on input "Seleccionar todos" at bounding box center [1447, 358] width 32 height 19
checkbox input "false"
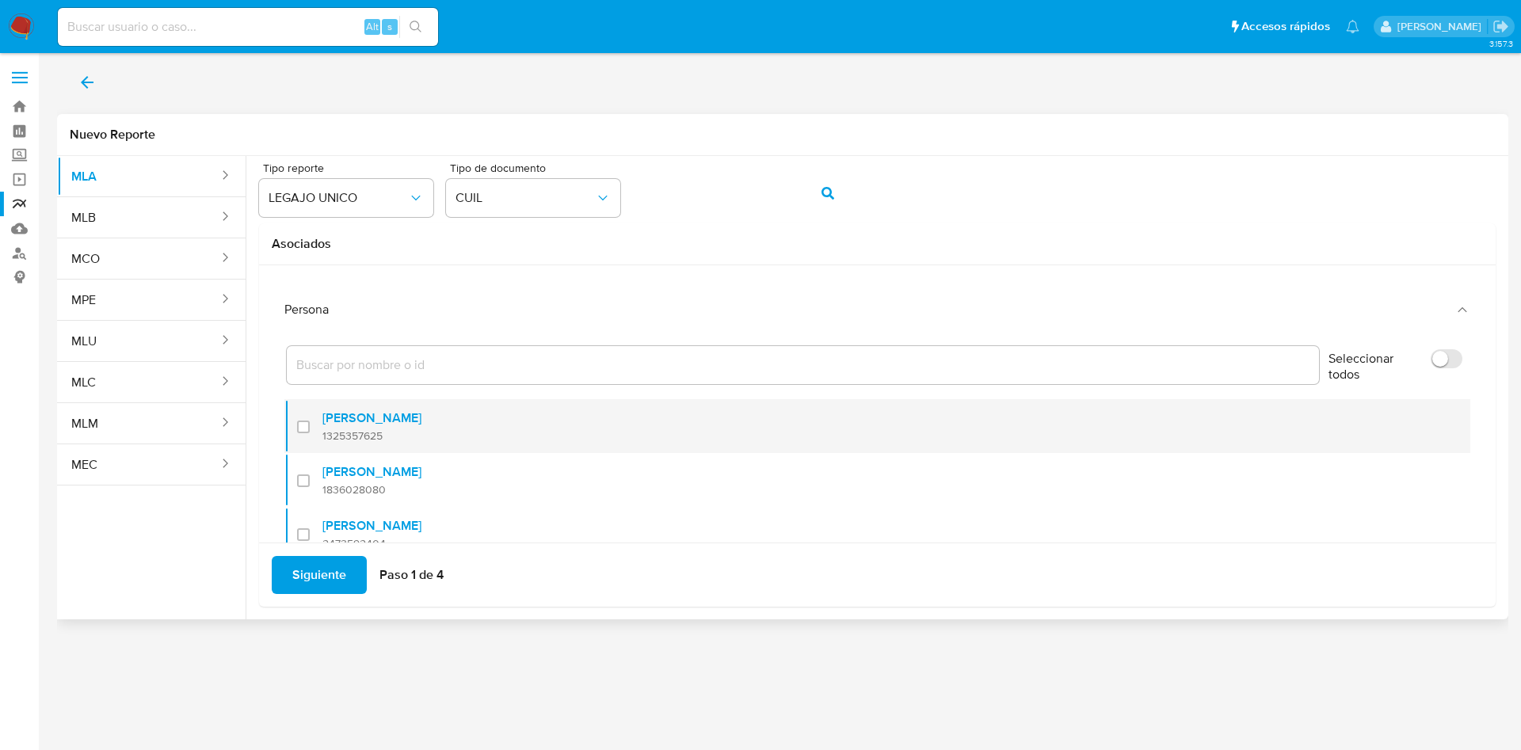
checkbox input "false"
click at [311, 430] on div at bounding box center [309, 426] width 25 height 37
checkbox input "true"
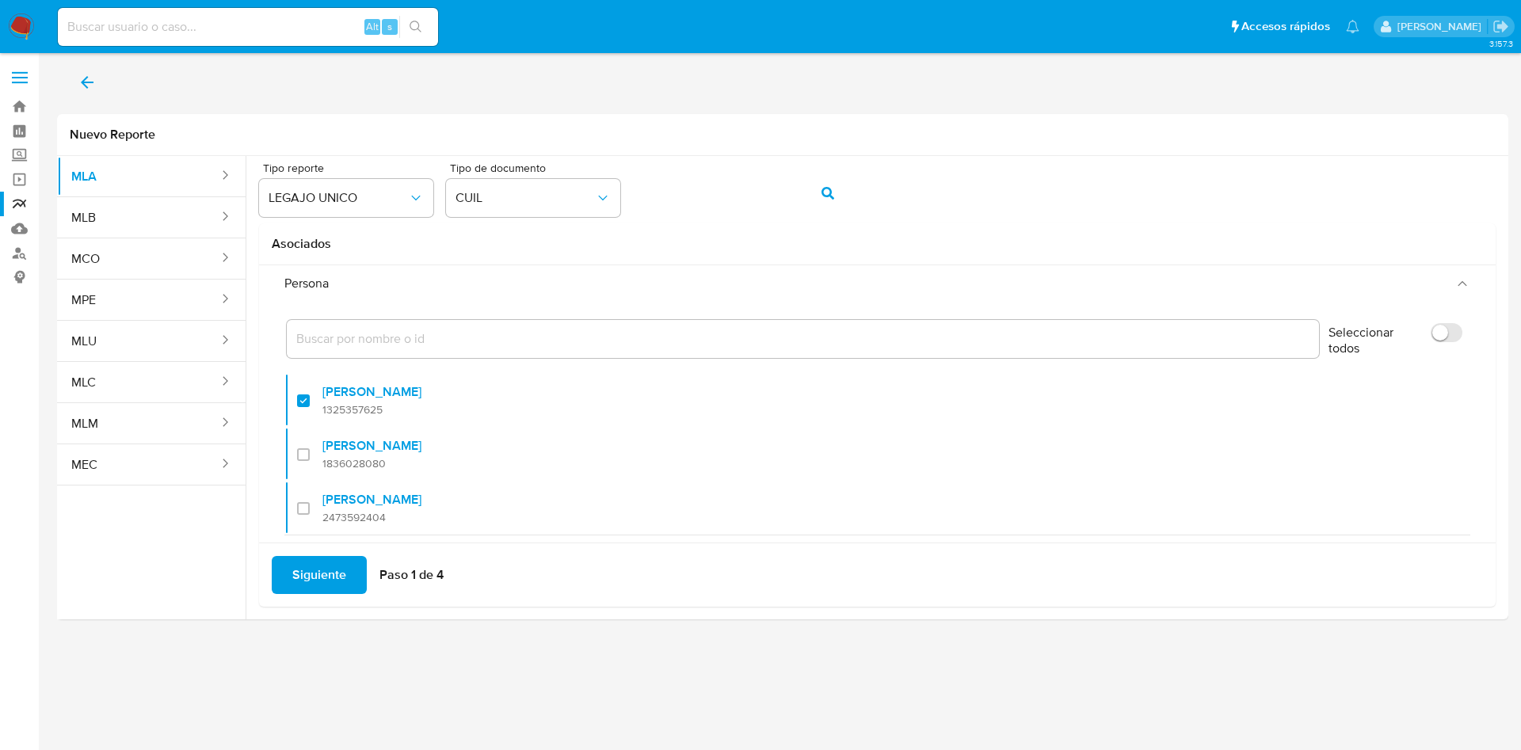
scroll to position [64, 0]
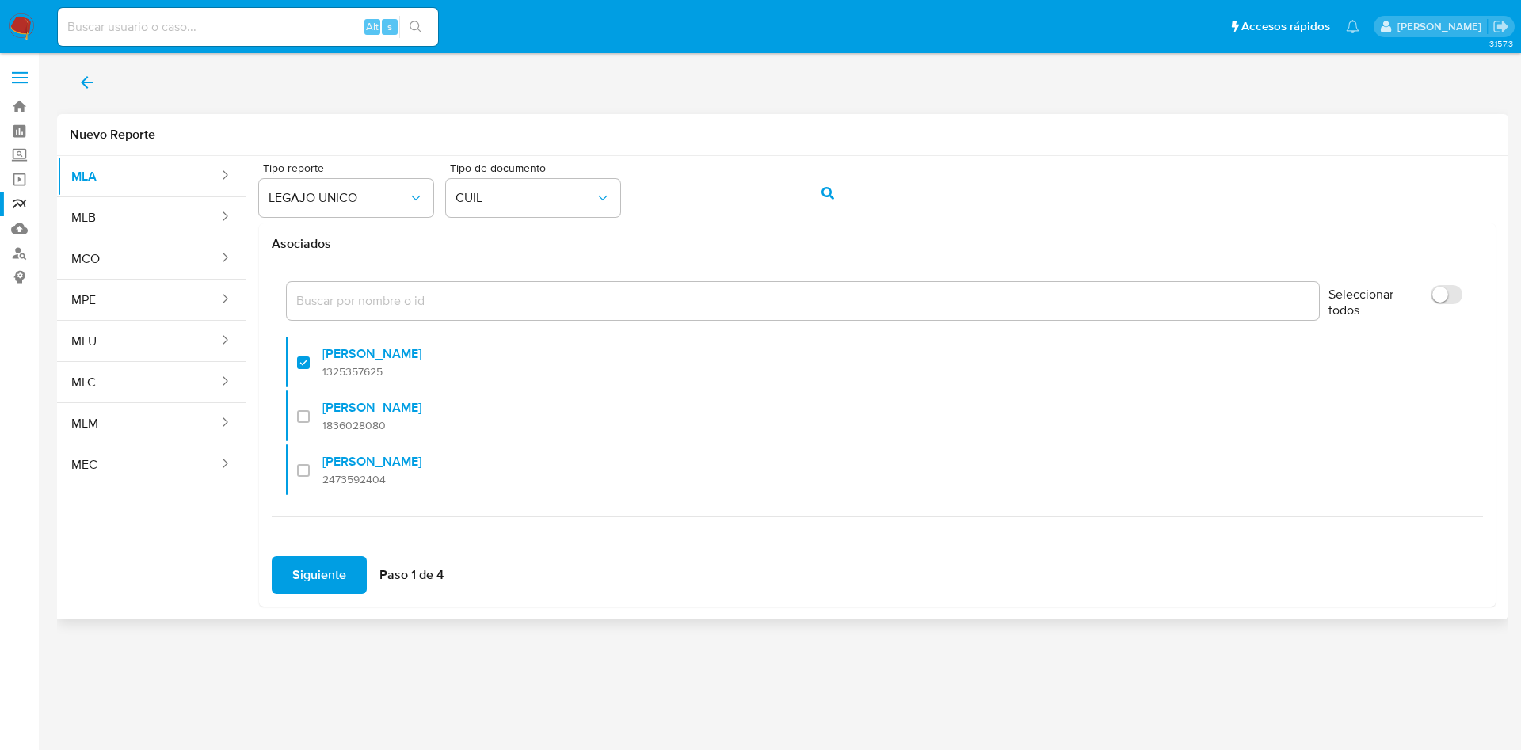
click at [320, 561] on span "Siguiente" at bounding box center [319, 575] width 54 height 35
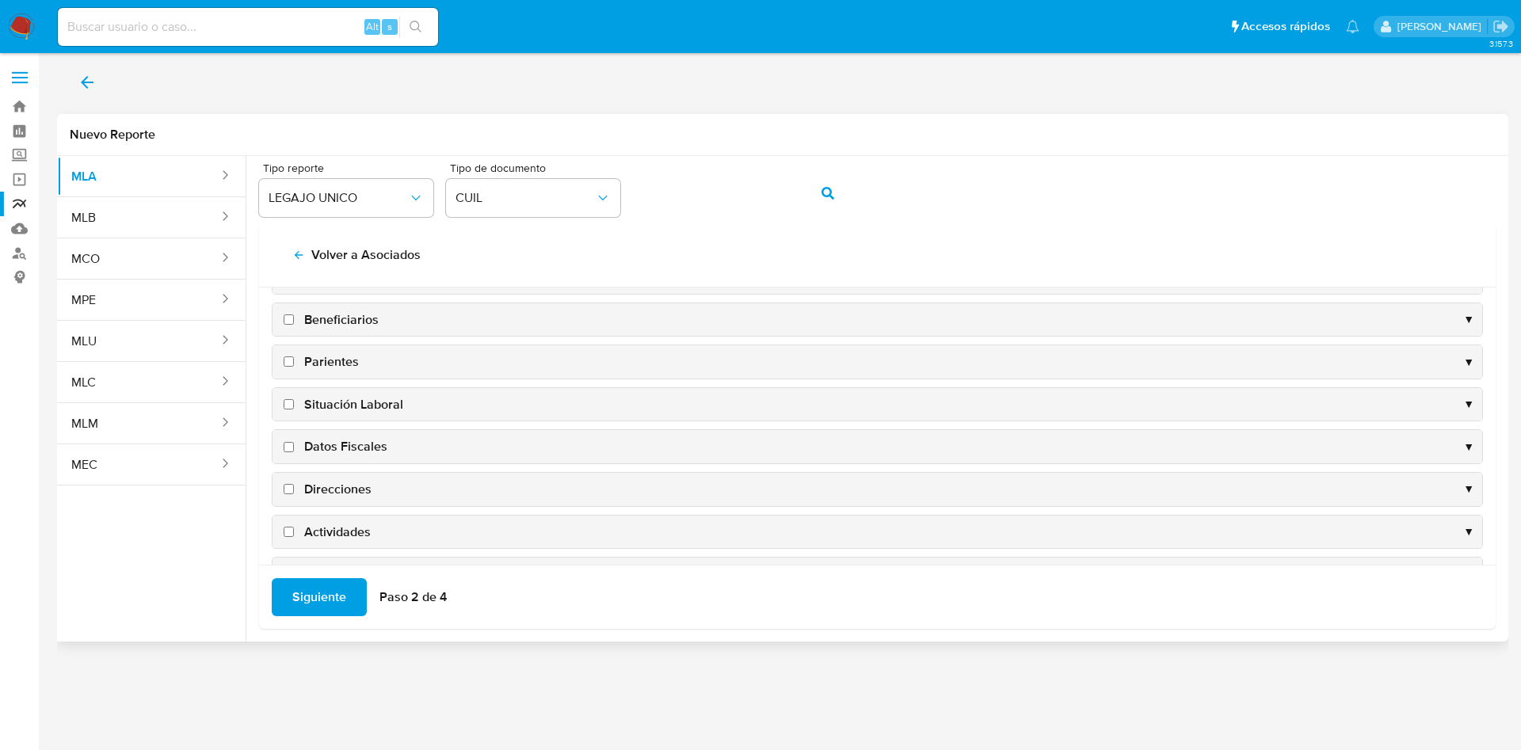
click at [353, 447] on span "Datos Fiscales" at bounding box center [345, 446] width 83 height 17
click at [294, 447] on input "Datos Fiscales" at bounding box center [289, 447] width 10 height 10
checkbox input "true"
click at [349, 489] on span "Direcciones" at bounding box center [337, 489] width 67 height 17
click at [294, 489] on input "Direcciones" at bounding box center [289, 489] width 10 height 10
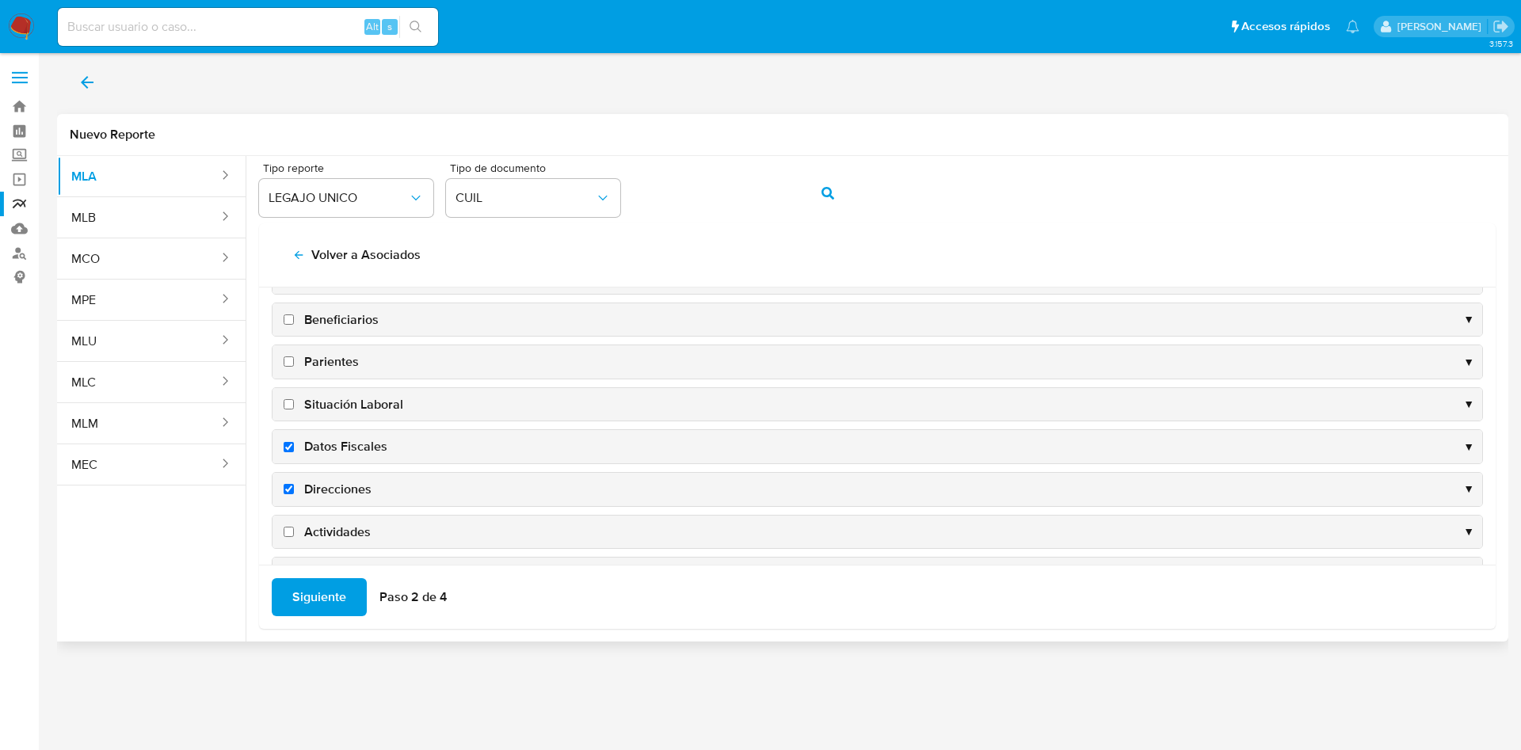
checkbox input "true"
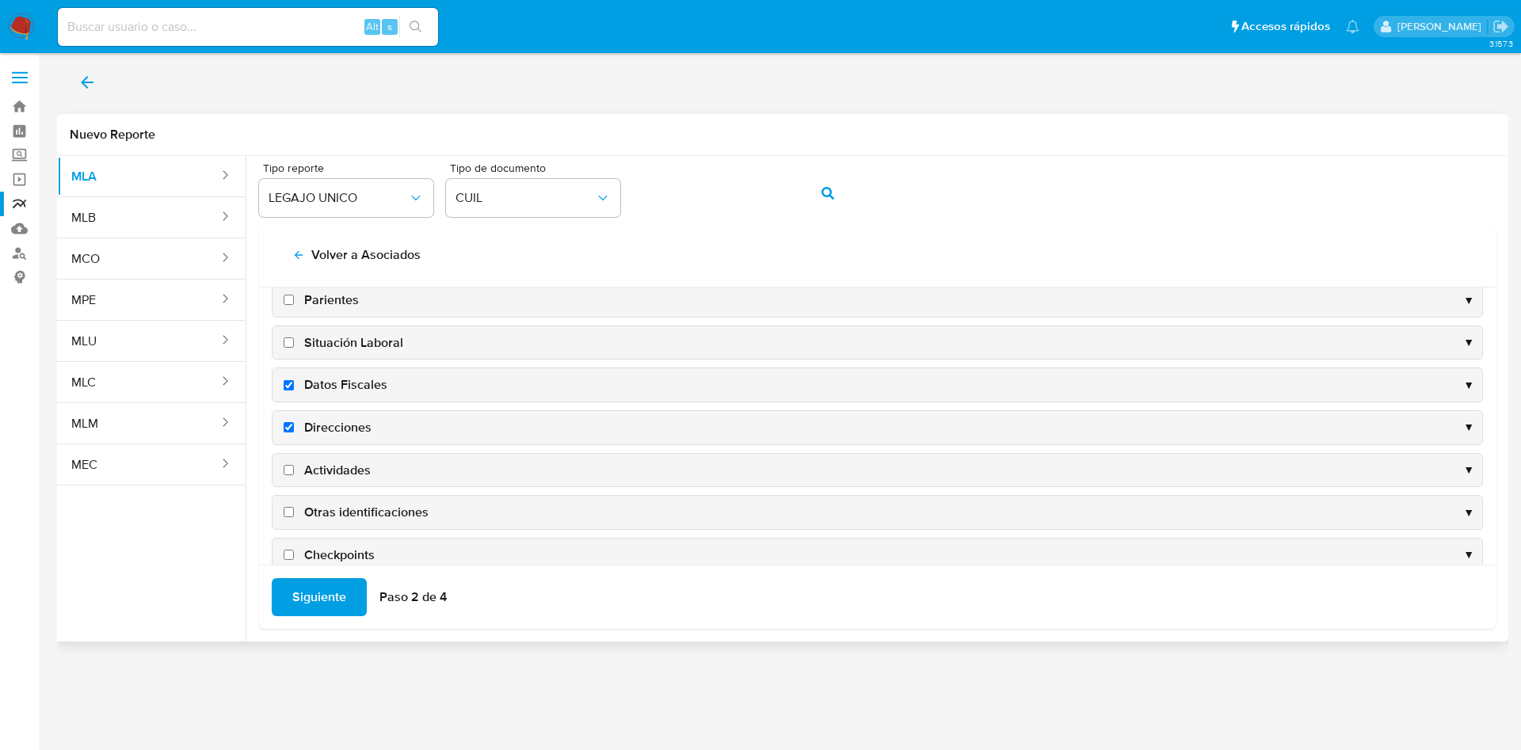
scroll to position [154, 0]
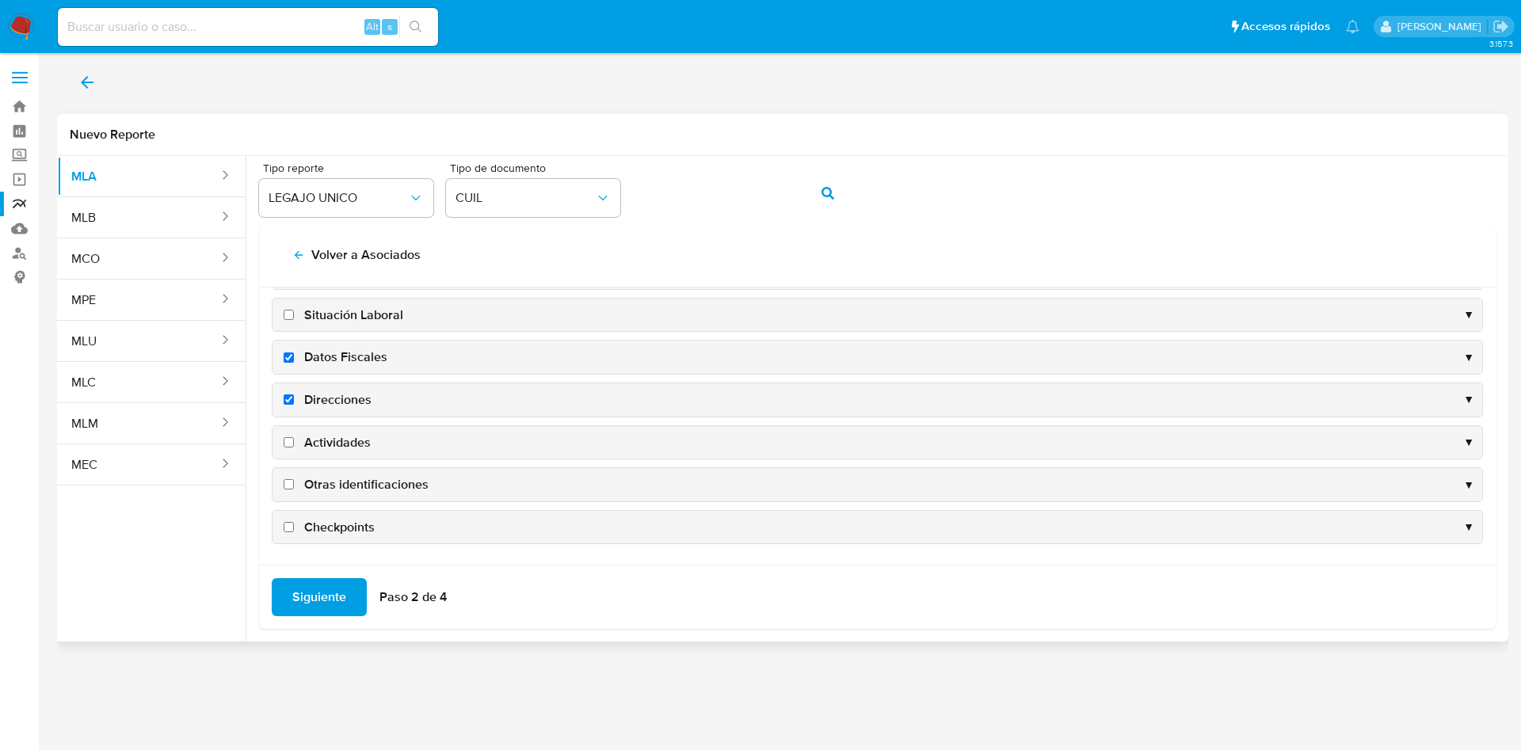
click at [326, 442] on span "Actividades" at bounding box center [337, 442] width 67 height 17
click at [294, 442] on input "Actividades" at bounding box center [289, 442] width 10 height 10
checkbox input "true"
click at [341, 485] on span "Otras identificaciones" at bounding box center [366, 484] width 124 height 17
click at [294, 485] on input "Otras identificaciones" at bounding box center [289, 484] width 10 height 10
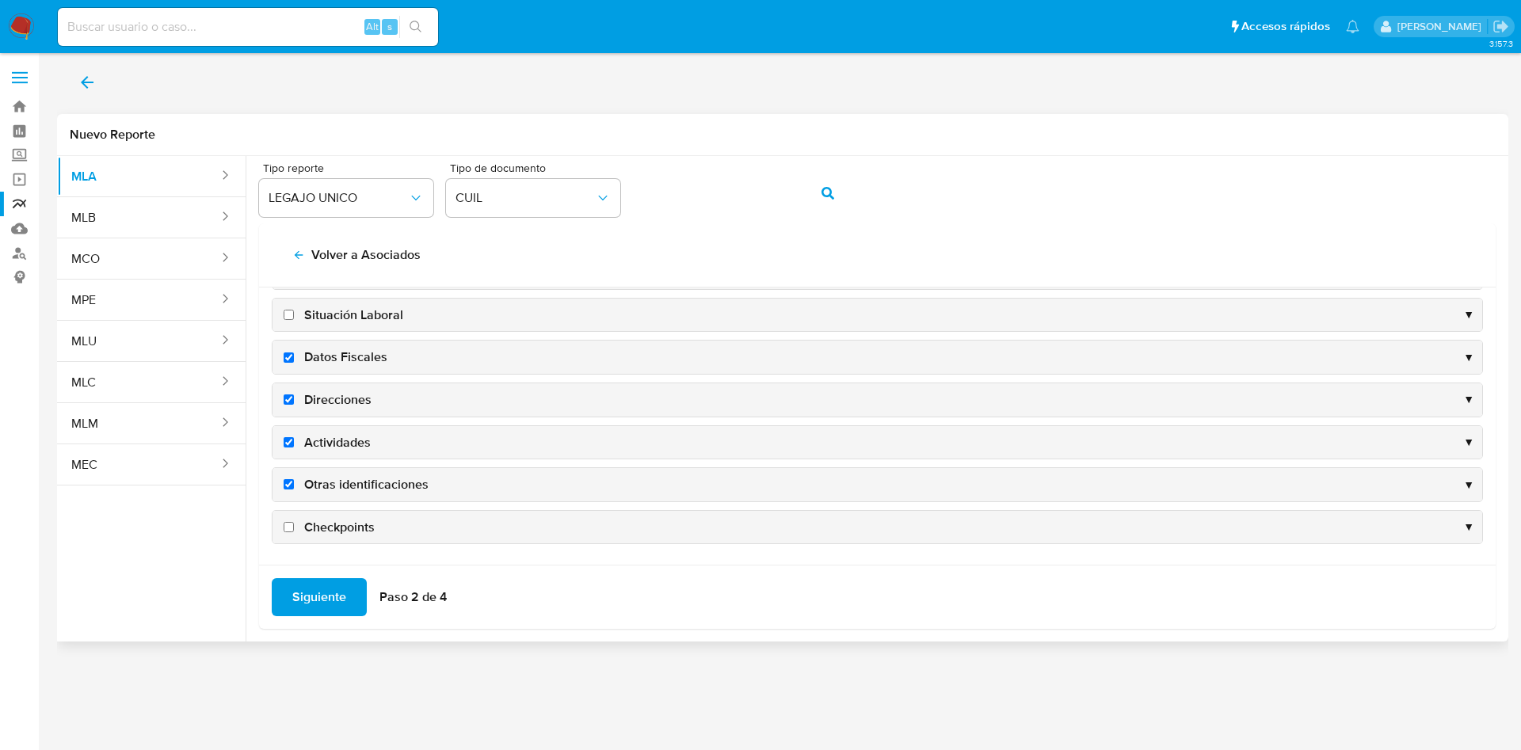
checkbox input "true"
click at [321, 582] on span "Siguiente" at bounding box center [319, 597] width 54 height 35
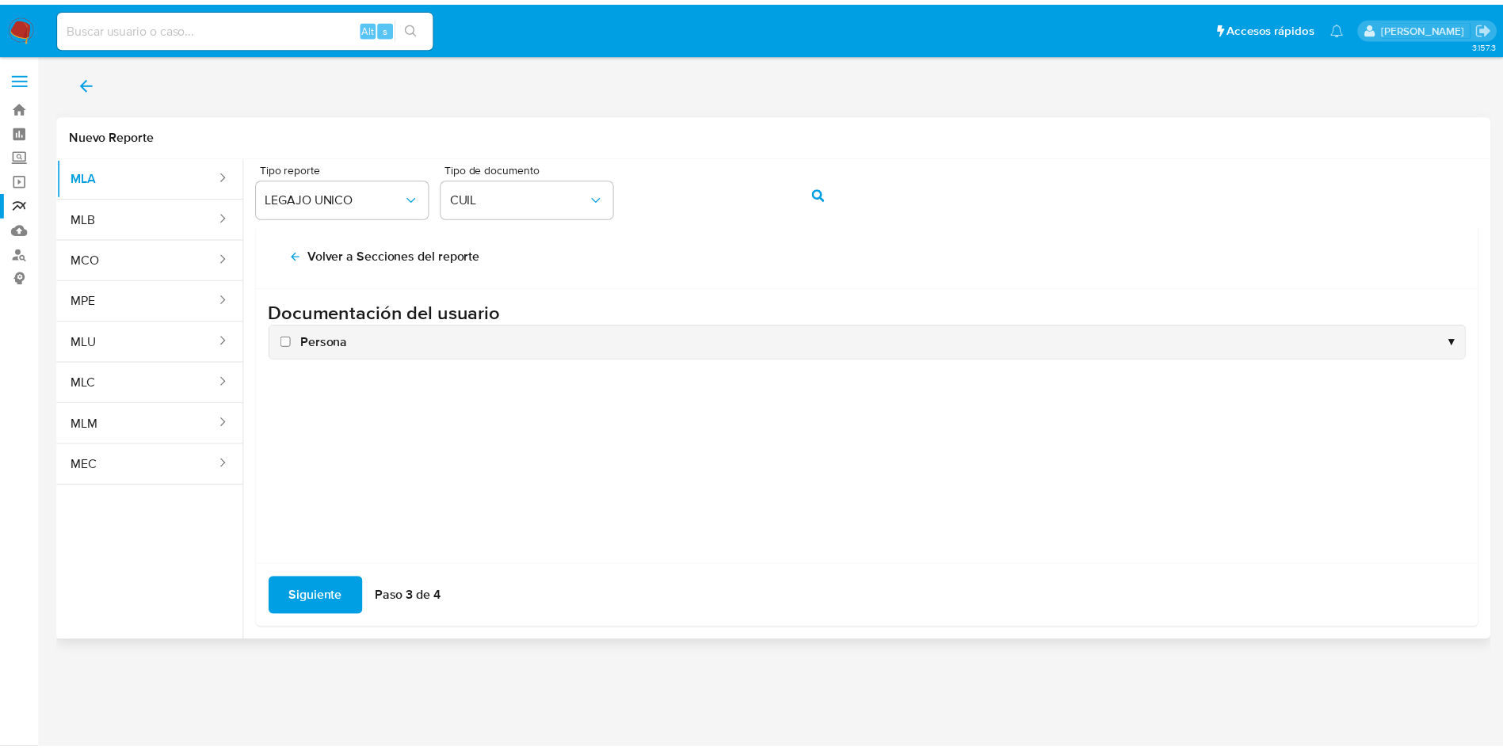
scroll to position [0, 0]
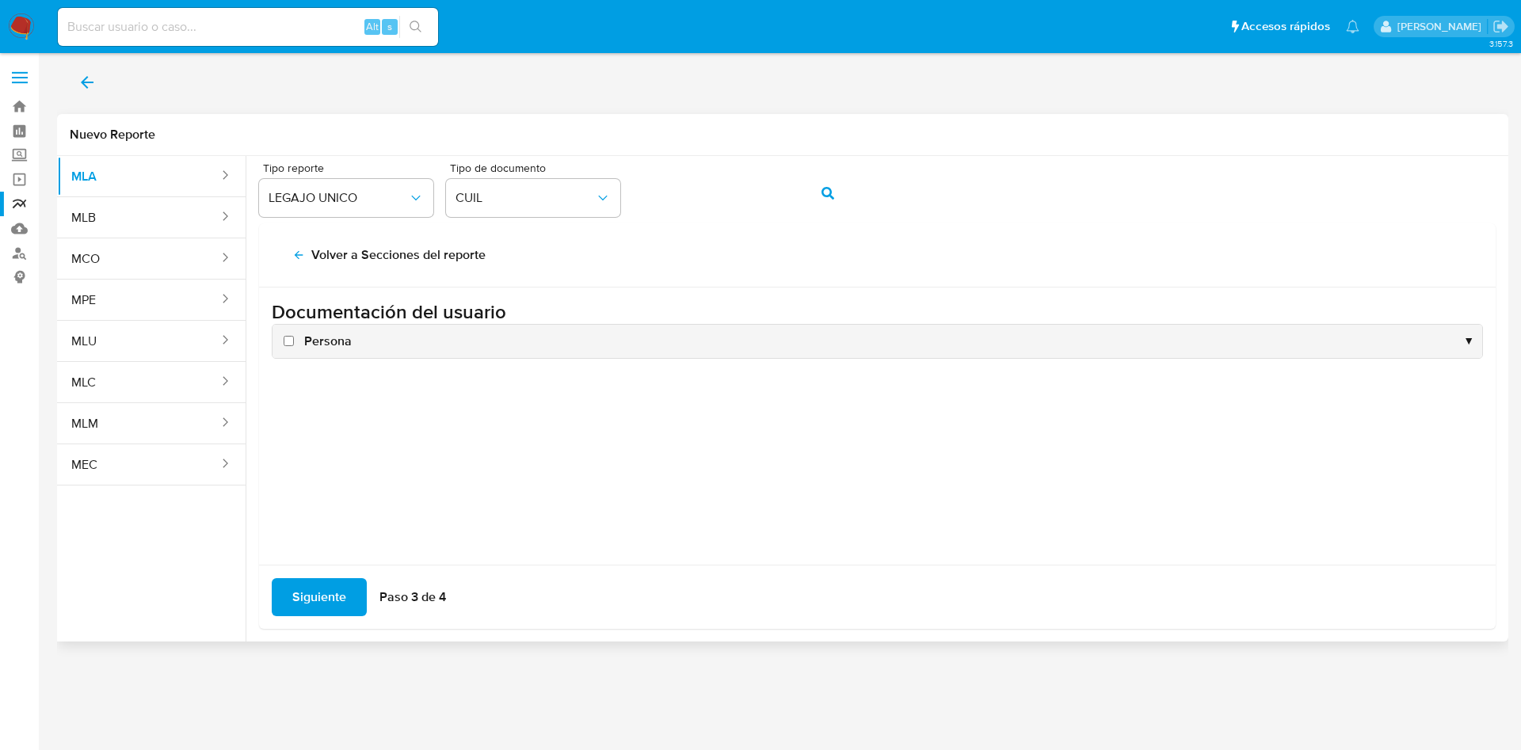
click at [322, 338] on span "Persona" at bounding box center [328, 341] width 48 height 17
click at [294, 338] on input "Persona" at bounding box center [289, 341] width 10 height 10
checkbox input "true"
click at [304, 606] on span "Siguiente" at bounding box center [319, 597] width 54 height 35
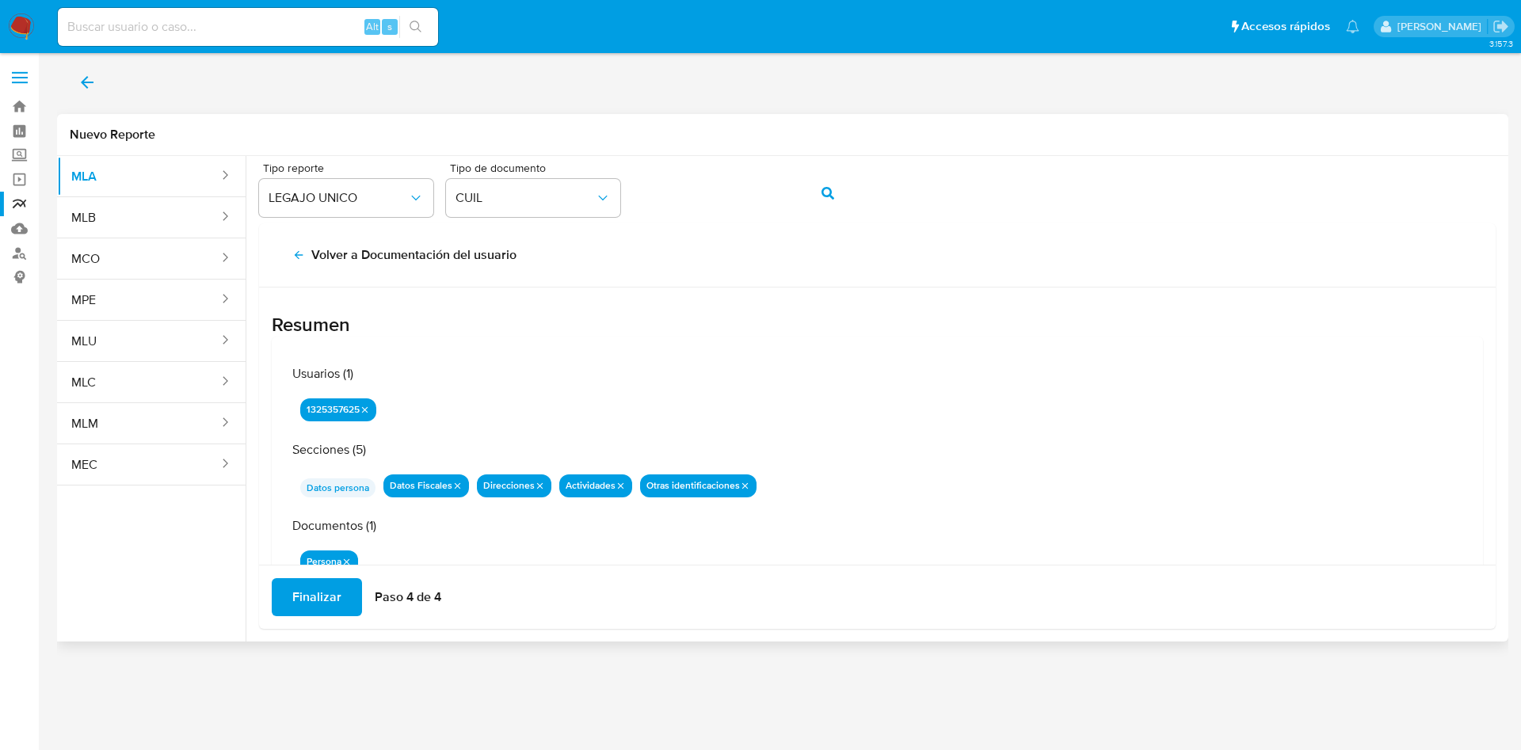
click at [304, 599] on span "Finalizar" at bounding box center [316, 597] width 49 height 35
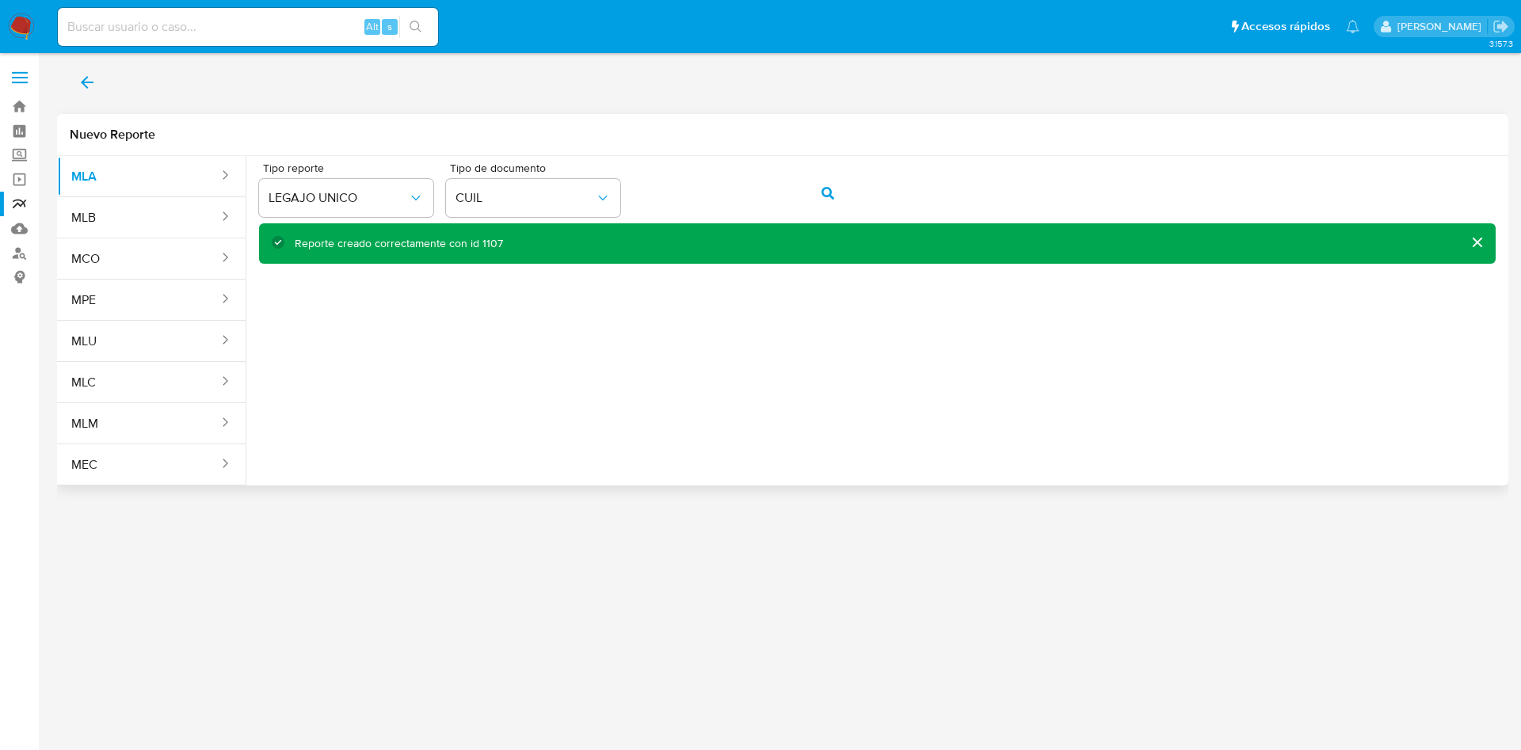
click at [90, 75] on icon "back" at bounding box center [87, 82] width 19 height 19
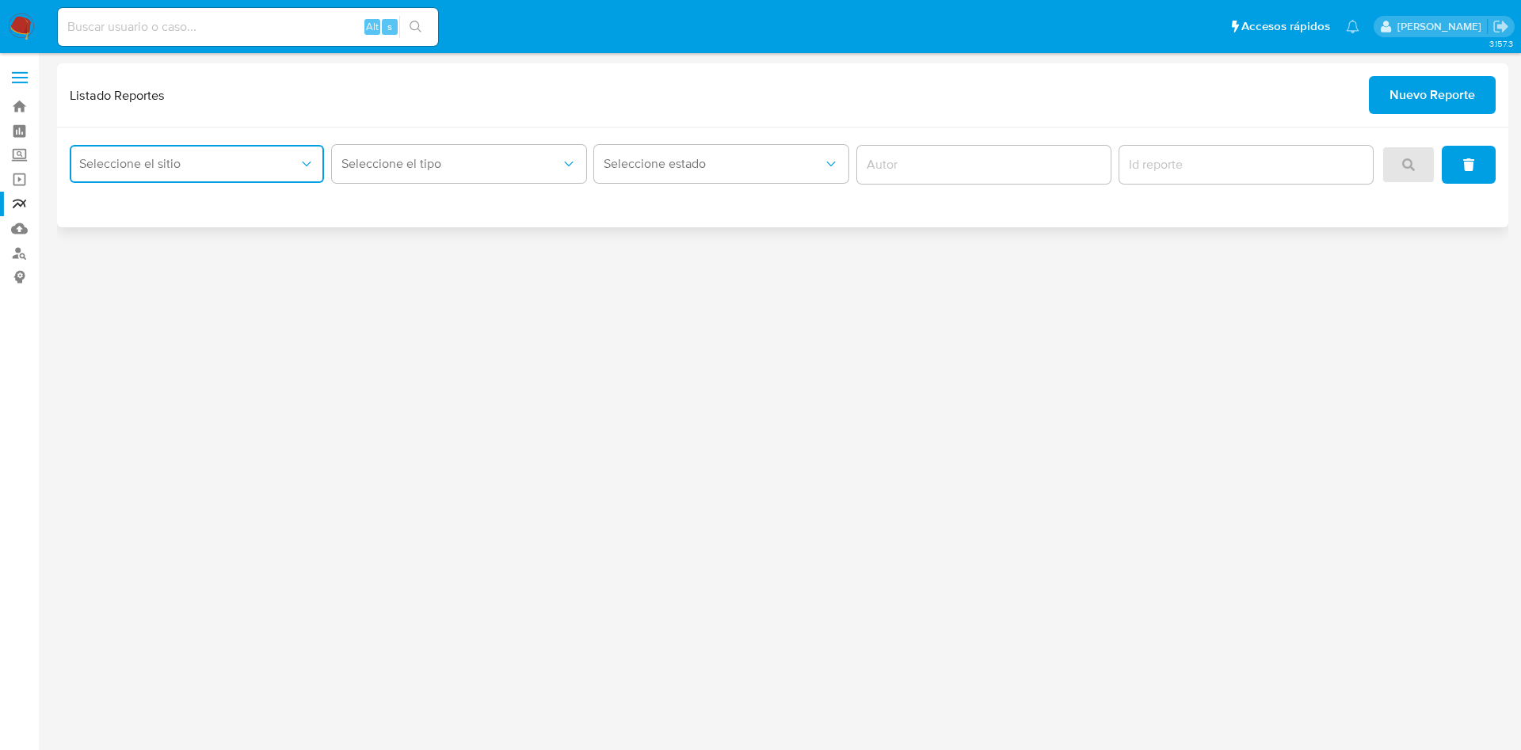
click at [151, 162] on span "Seleccione el sitio" at bounding box center [188, 164] width 219 height 16
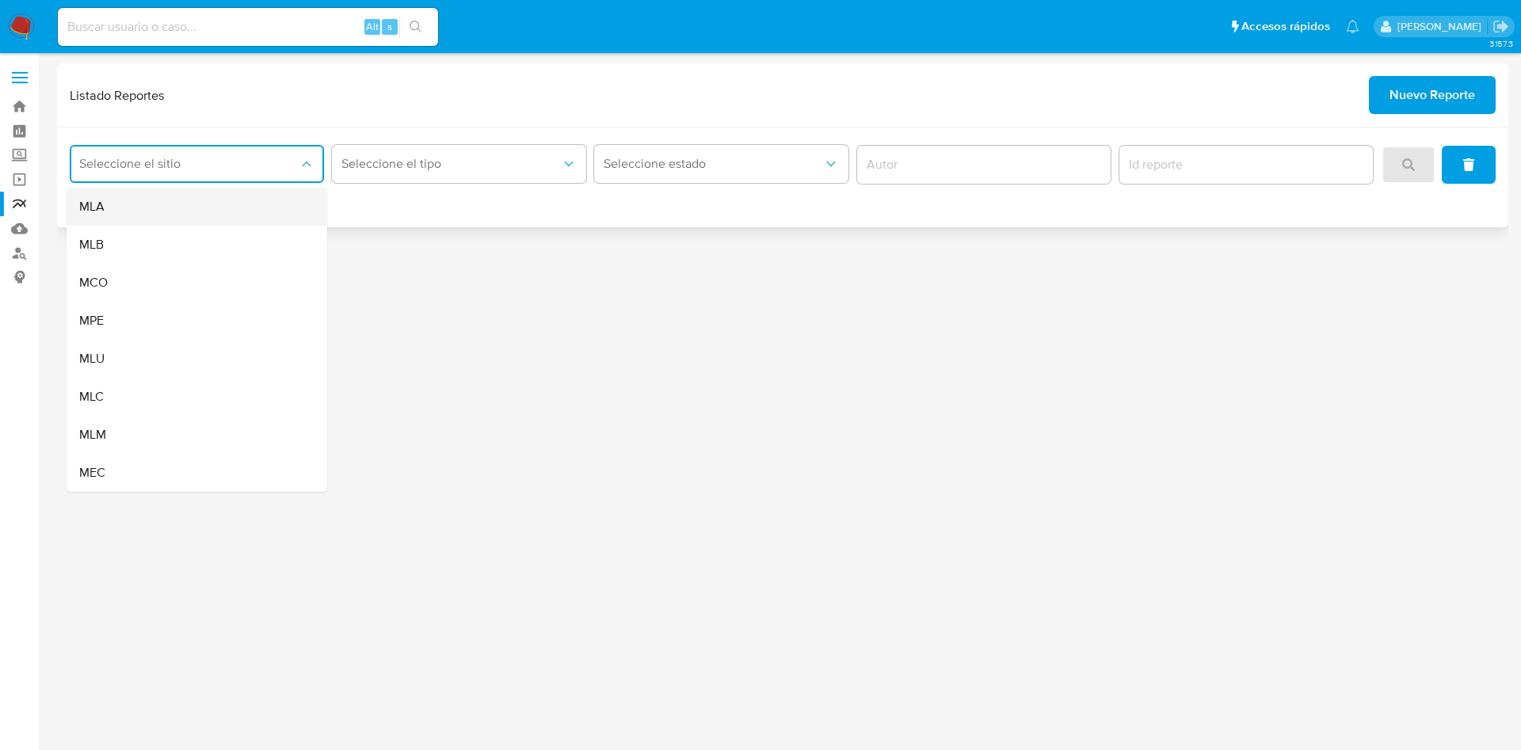
click at [156, 209] on div "MLA" at bounding box center [192, 207] width 226 height 38
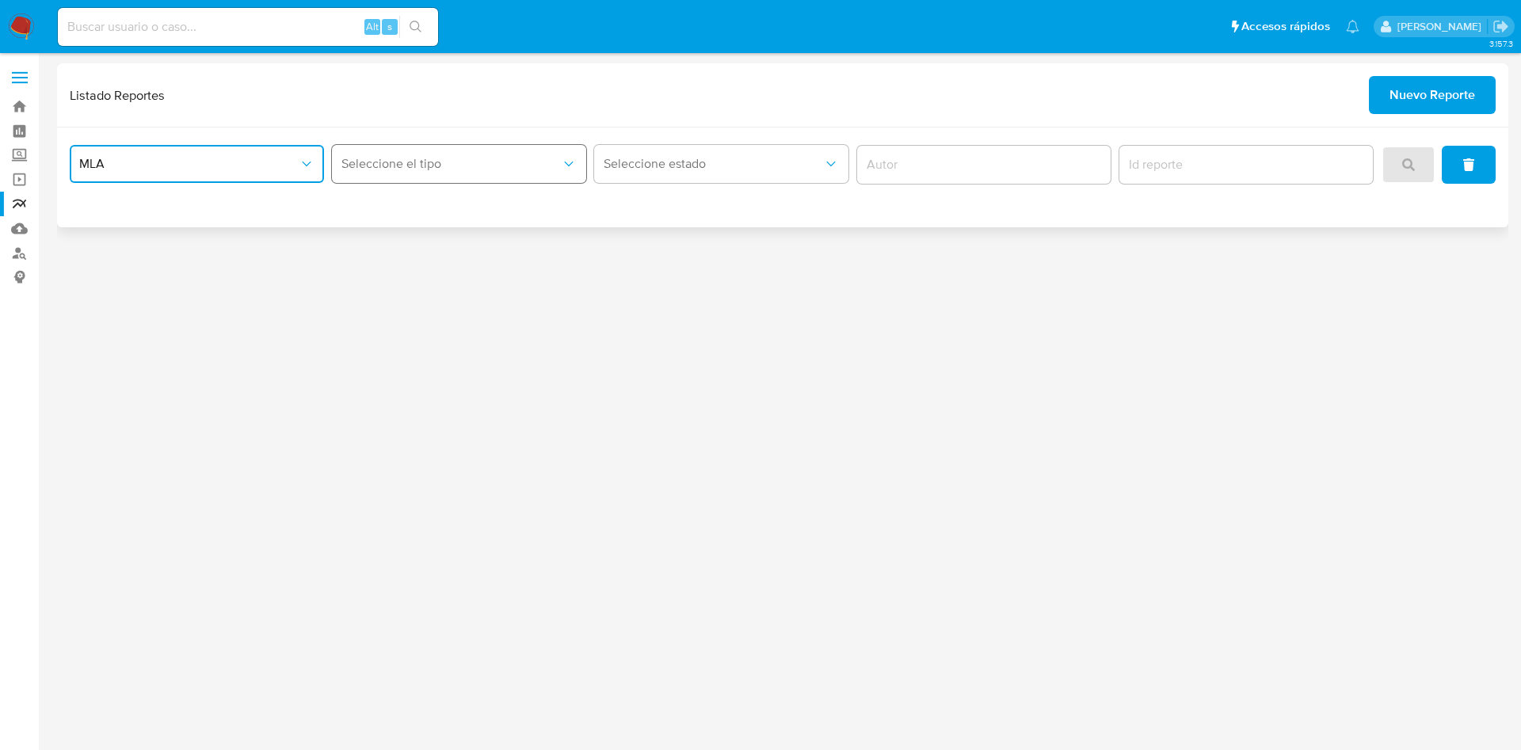
click at [425, 164] on span "Seleccione el tipo" at bounding box center [450, 164] width 219 height 16
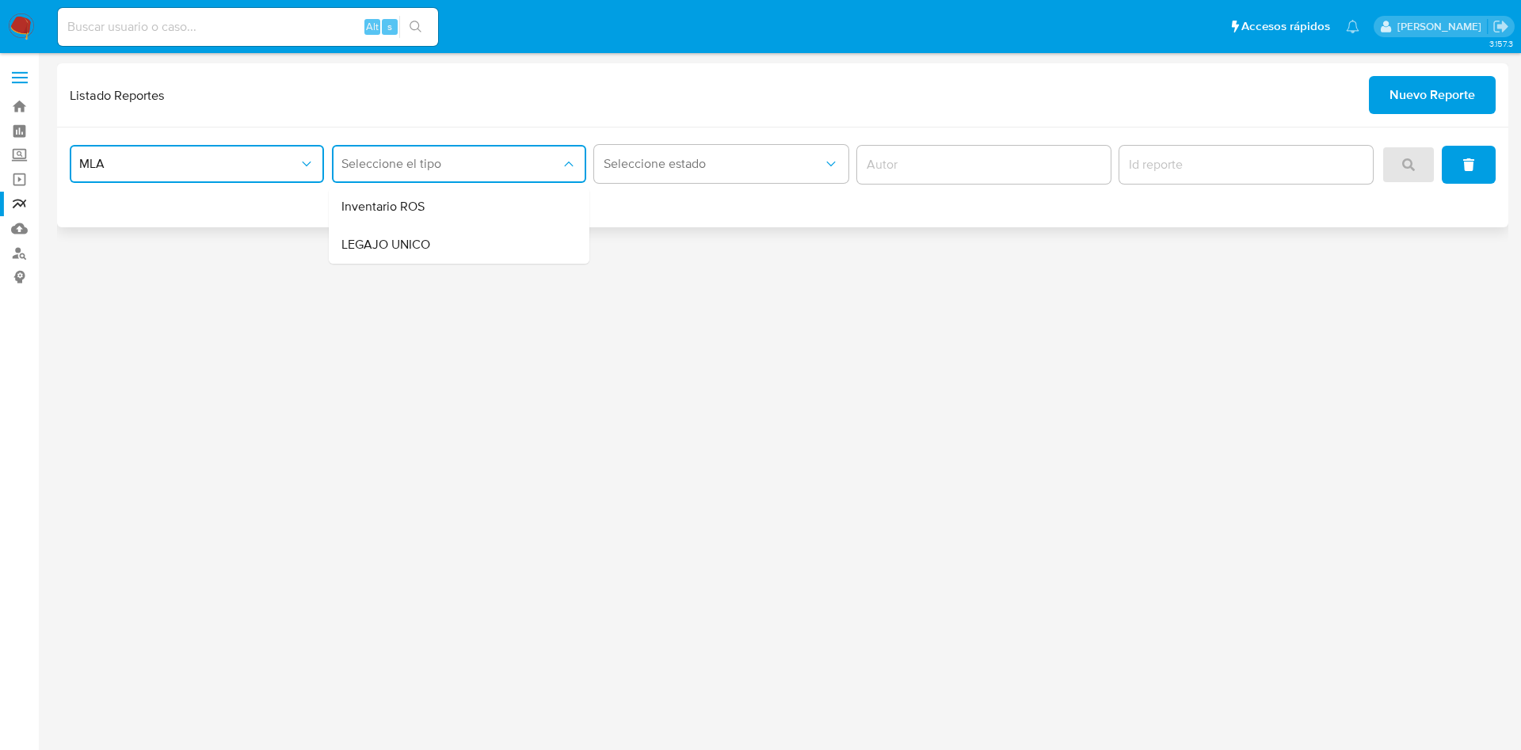
drag, startPoint x: 407, startPoint y: 253, endPoint x: 491, endPoint y: 214, distance: 92.5
click at [408, 254] on div "LEGAJO UNICO" at bounding box center [454, 245] width 226 height 38
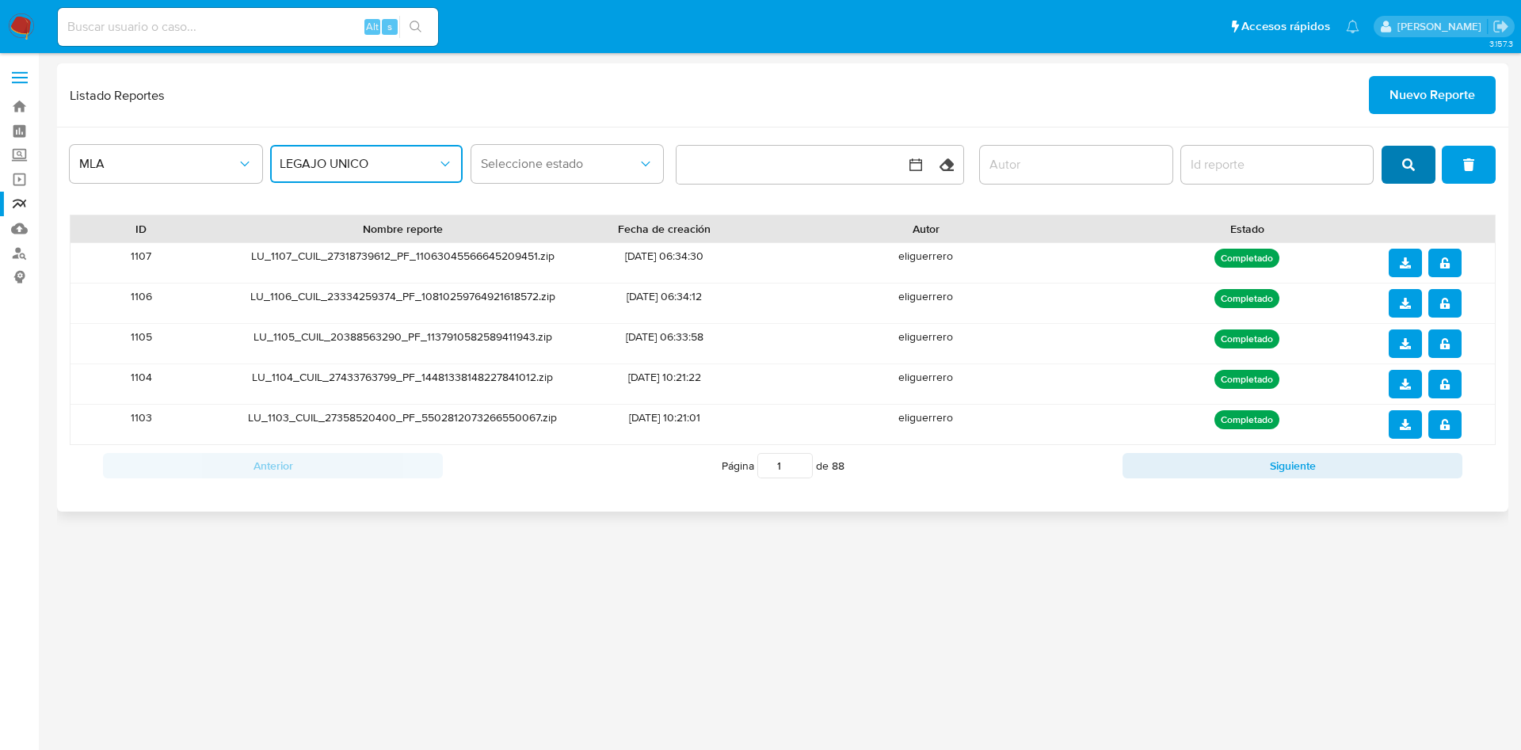
click at [1403, 173] on span "search" at bounding box center [1408, 164] width 13 height 35
click at [652, 593] on div "3.157.3" at bounding box center [782, 401] width 1451 height 677
click at [1455, 334] on button "notify_security" at bounding box center [1444, 344] width 33 height 29
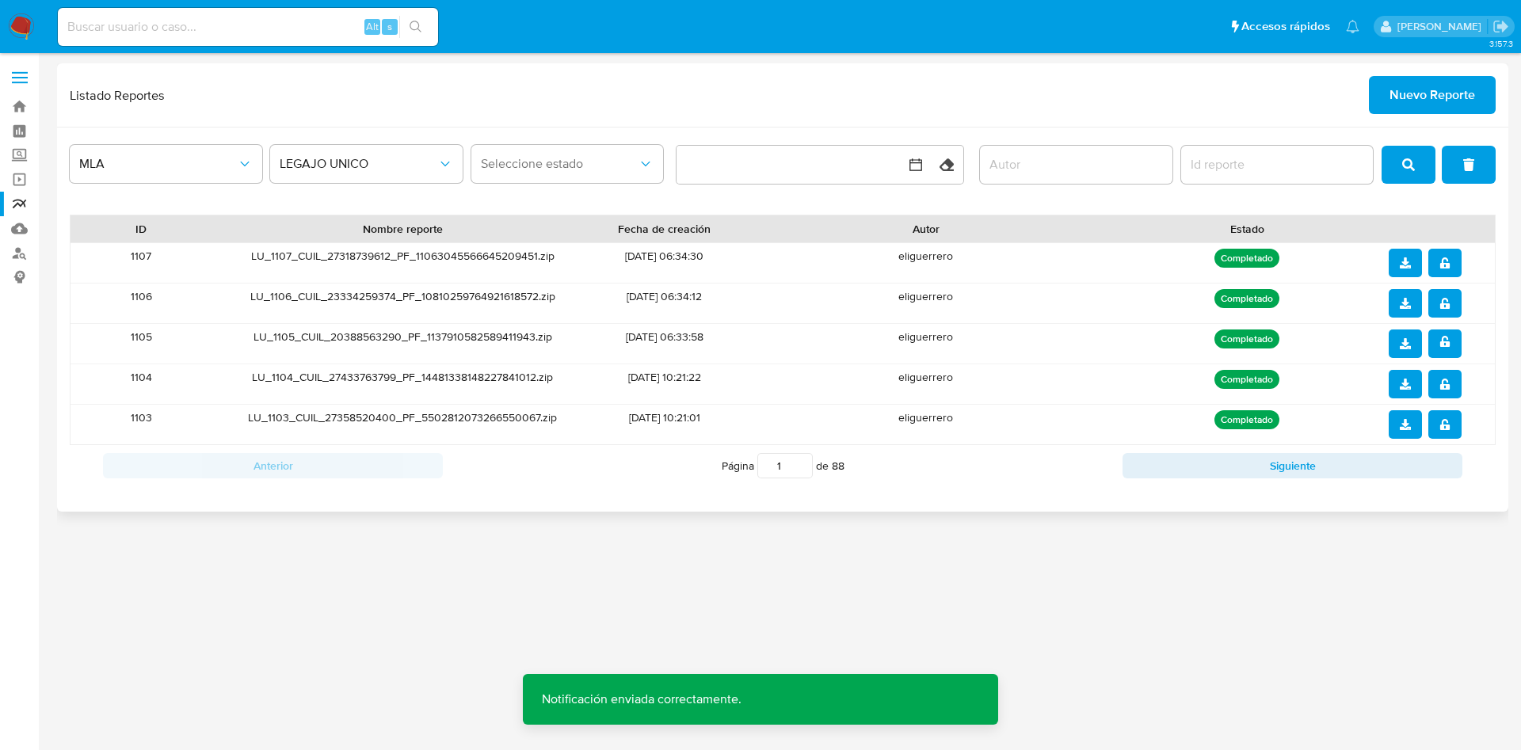
click at [1408, 342] on icon "download" at bounding box center [1405, 343] width 11 height 11
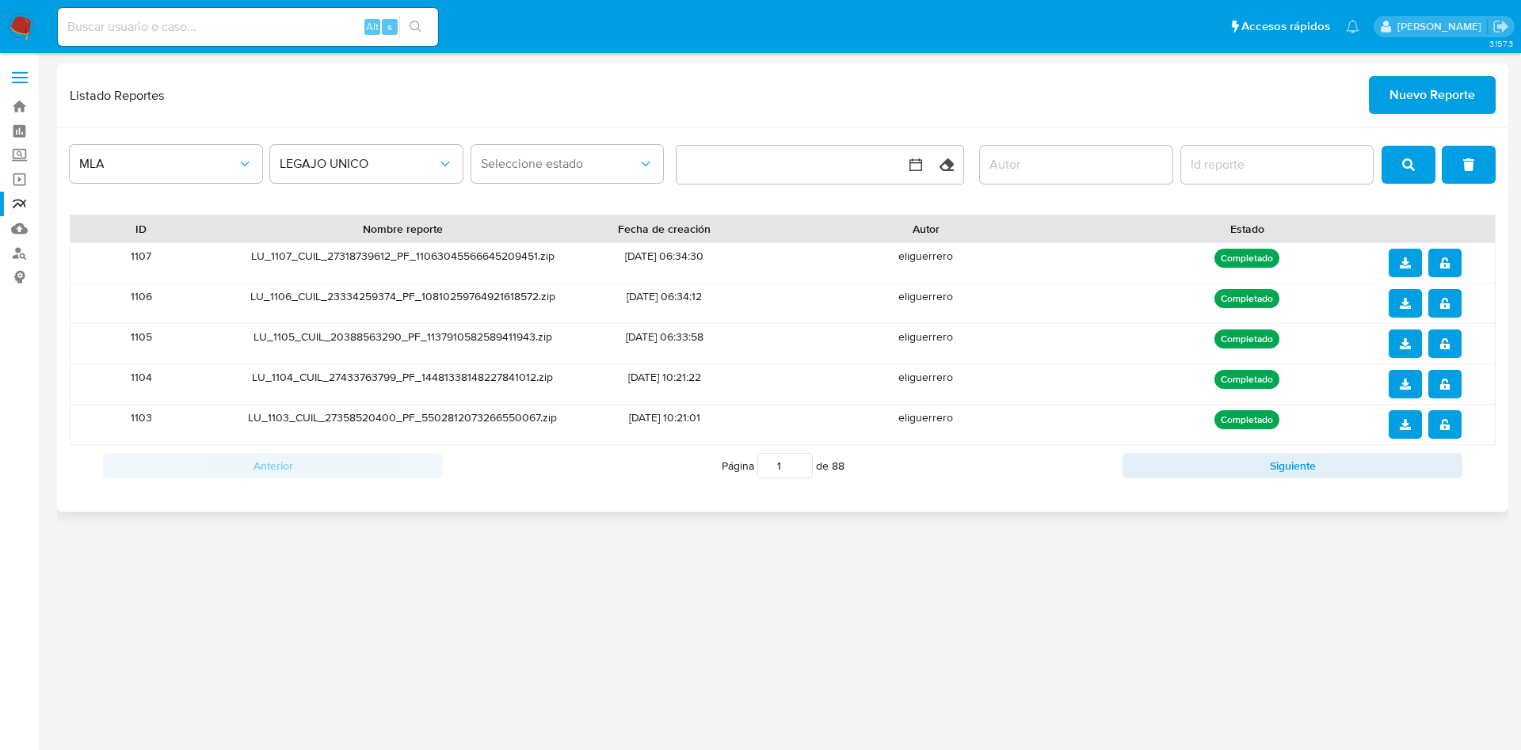
click at [1440, 344] on icon "notify_security" at bounding box center [1445, 343] width 11 height 11
click at [1445, 349] on icon "notify_security" at bounding box center [1445, 343] width 10 height 11
click at [1448, 311] on span "notify_security" at bounding box center [1445, 303] width 11 height 25
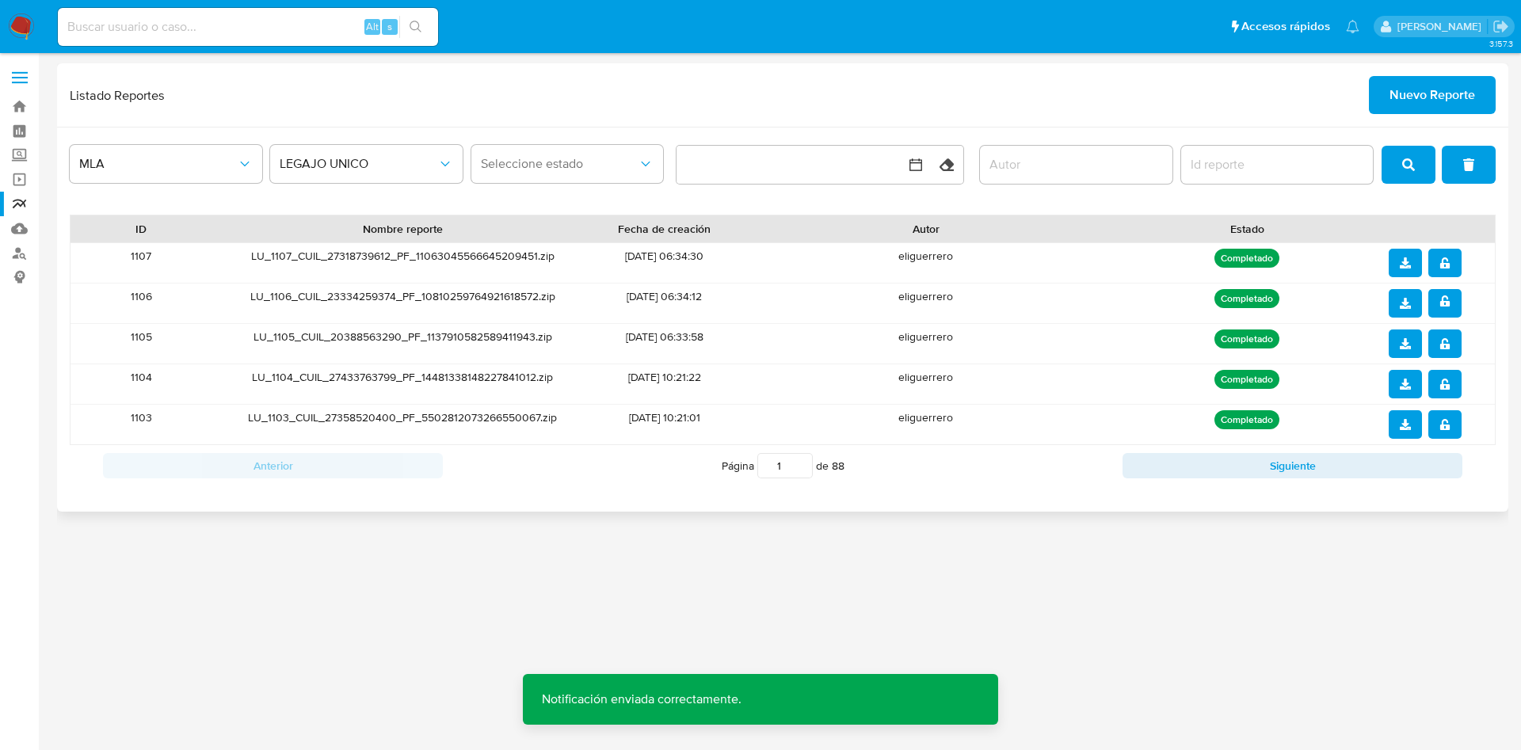
click at [1406, 311] on span "download" at bounding box center [1405, 303] width 11 height 25
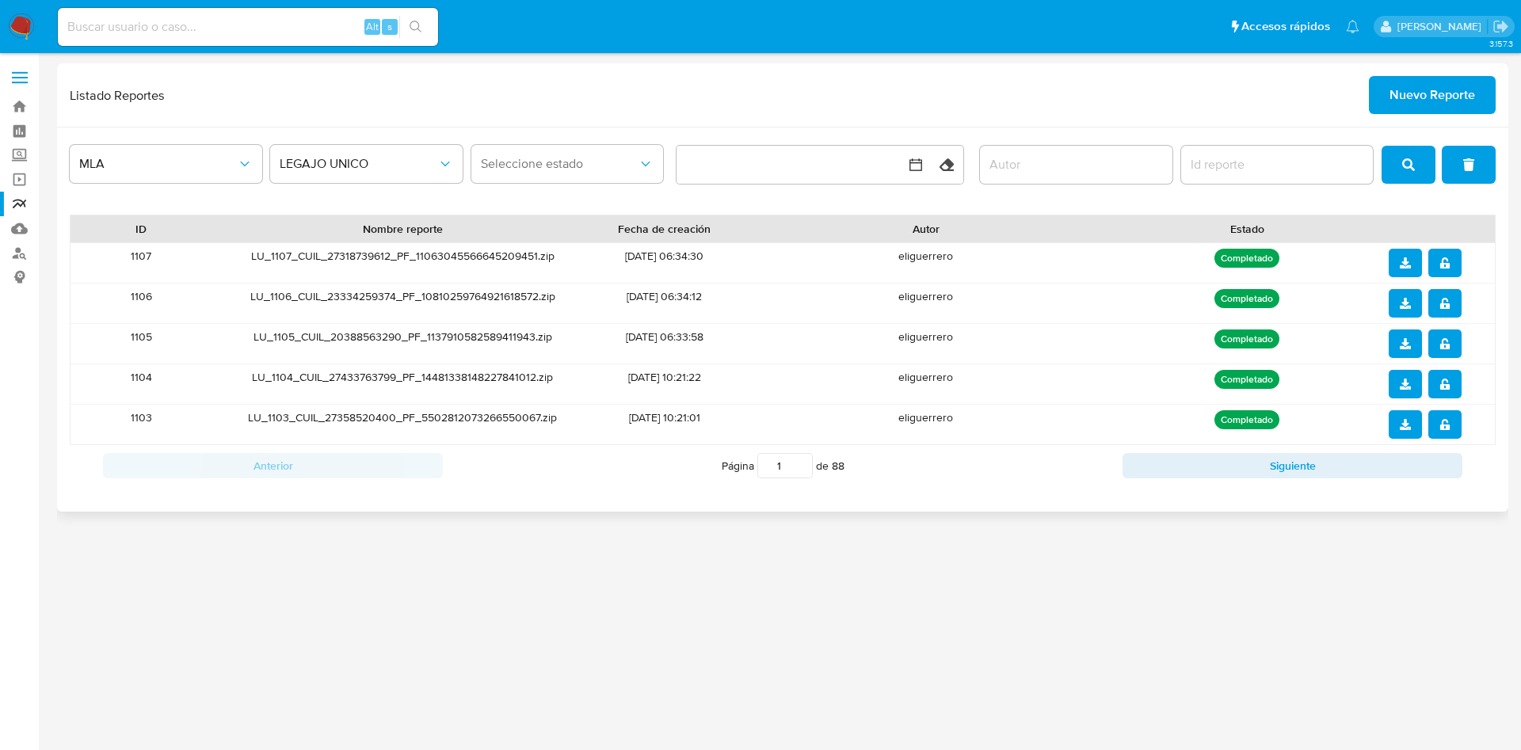
click at [1455, 265] on button "notify_security" at bounding box center [1444, 263] width 33 height 29
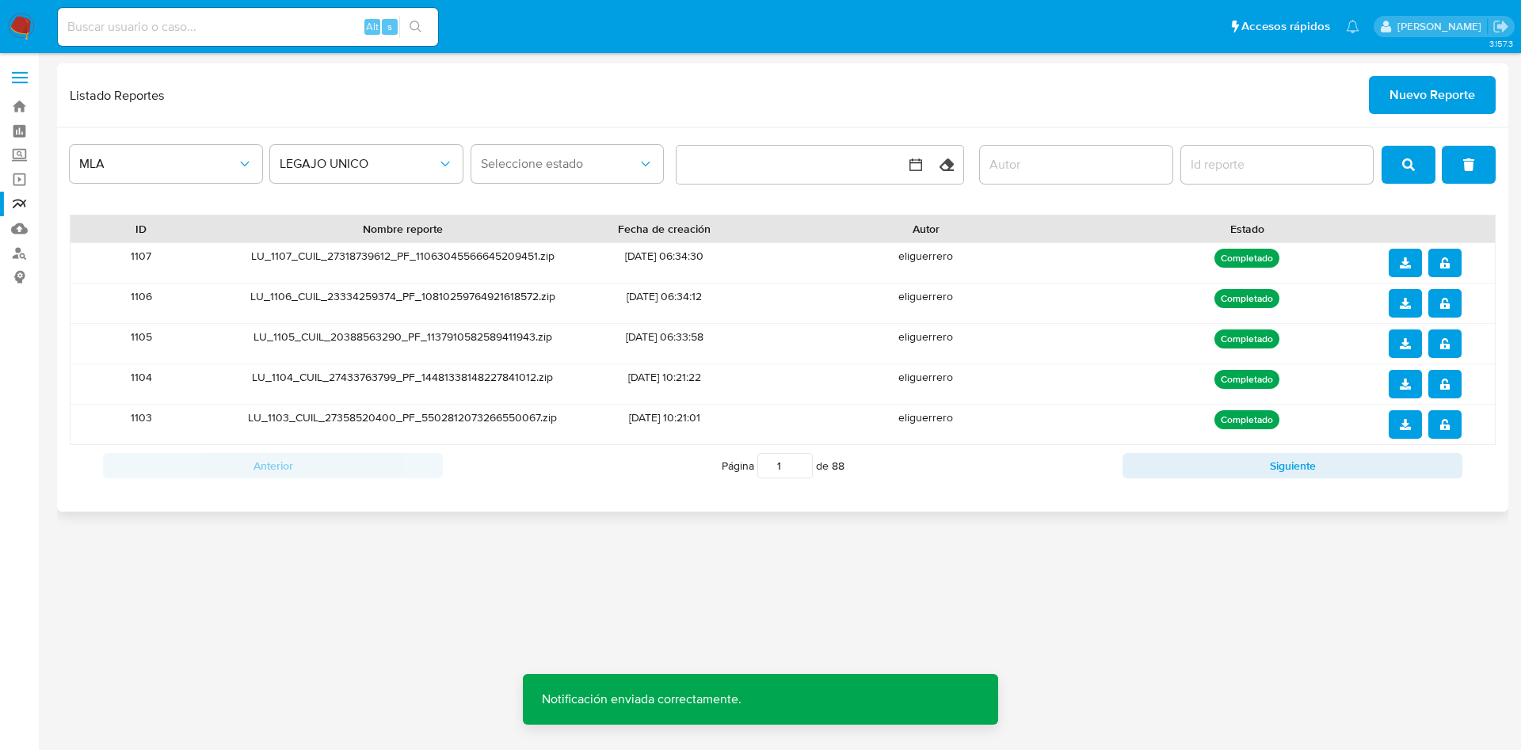
click at [1411, 265] on button "download" at bounding box center [1405, 263] width 33 height 29
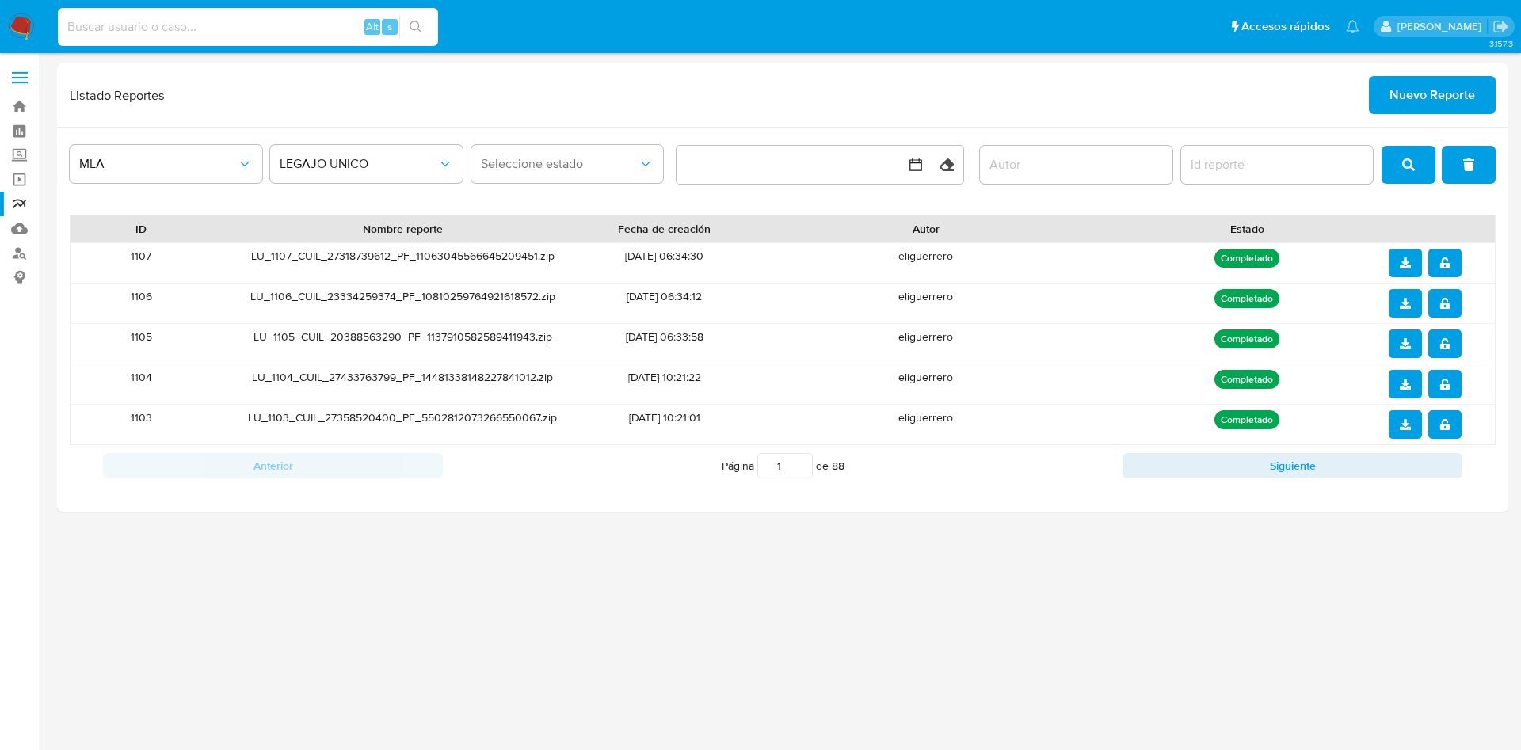
click at [315, 21] on input at bounding box center [248, 27] width 380 height 21
paste input "1947011012"
type input "1947011012"
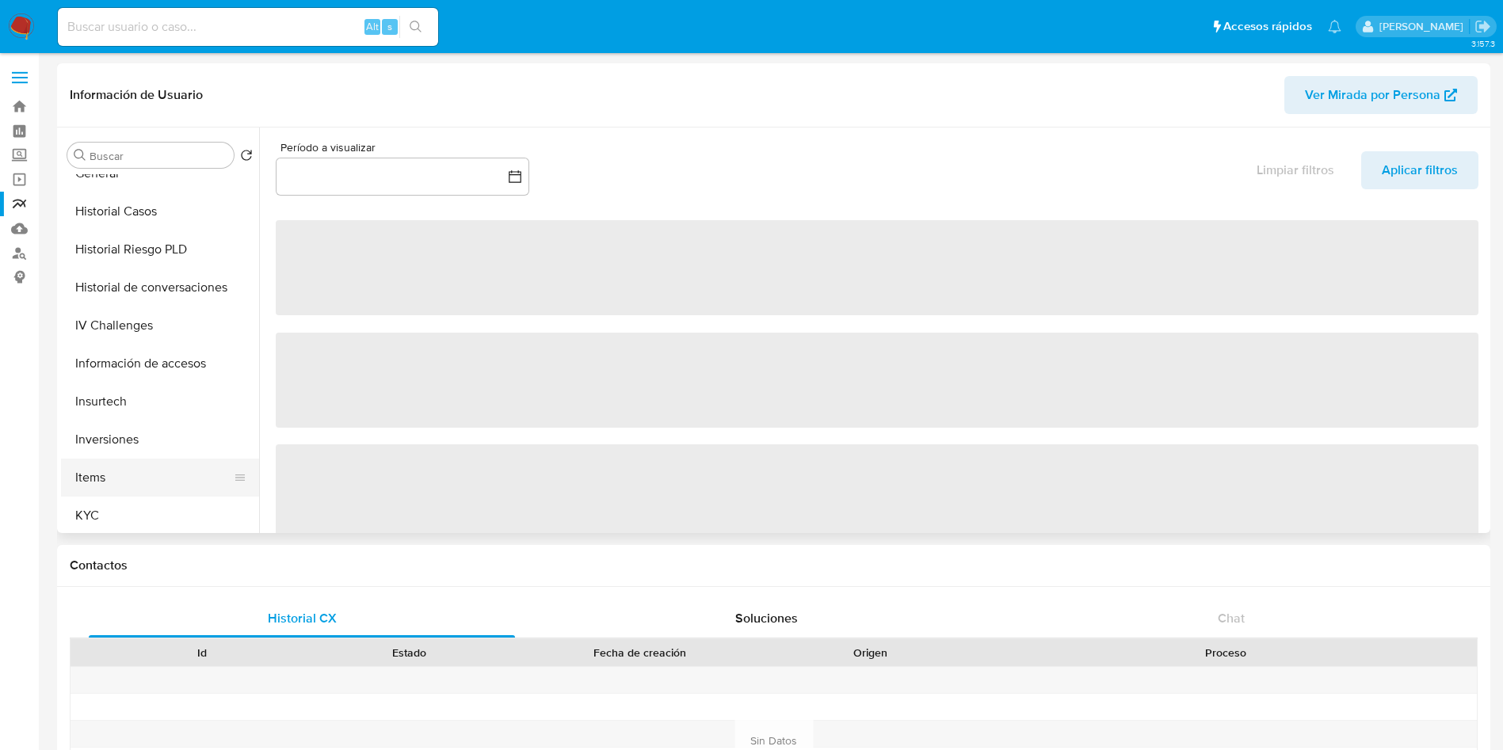
scroll to position [594, 0]
select select "10"
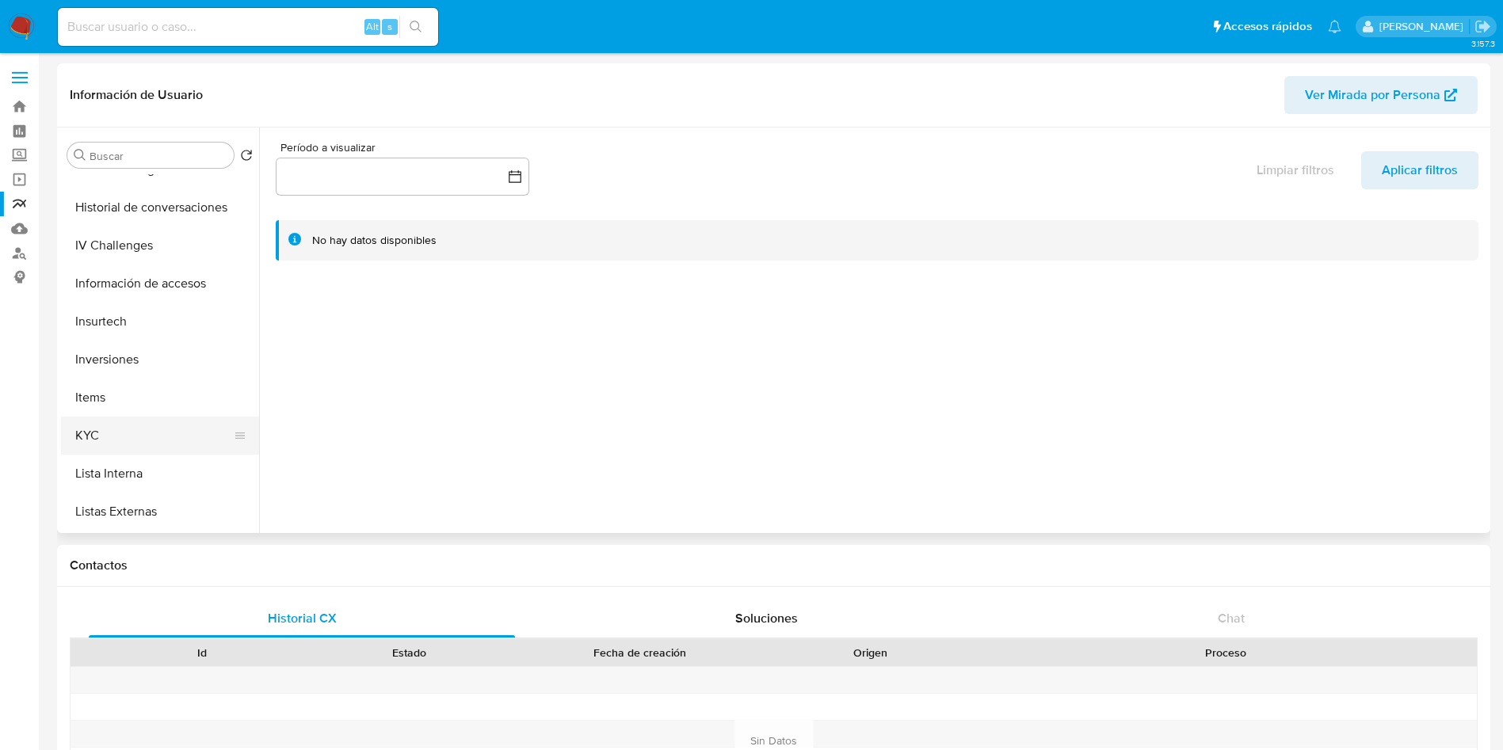
click at [119, 431] on button "KYC" at bounding box center [153, 436] width 185 height 38
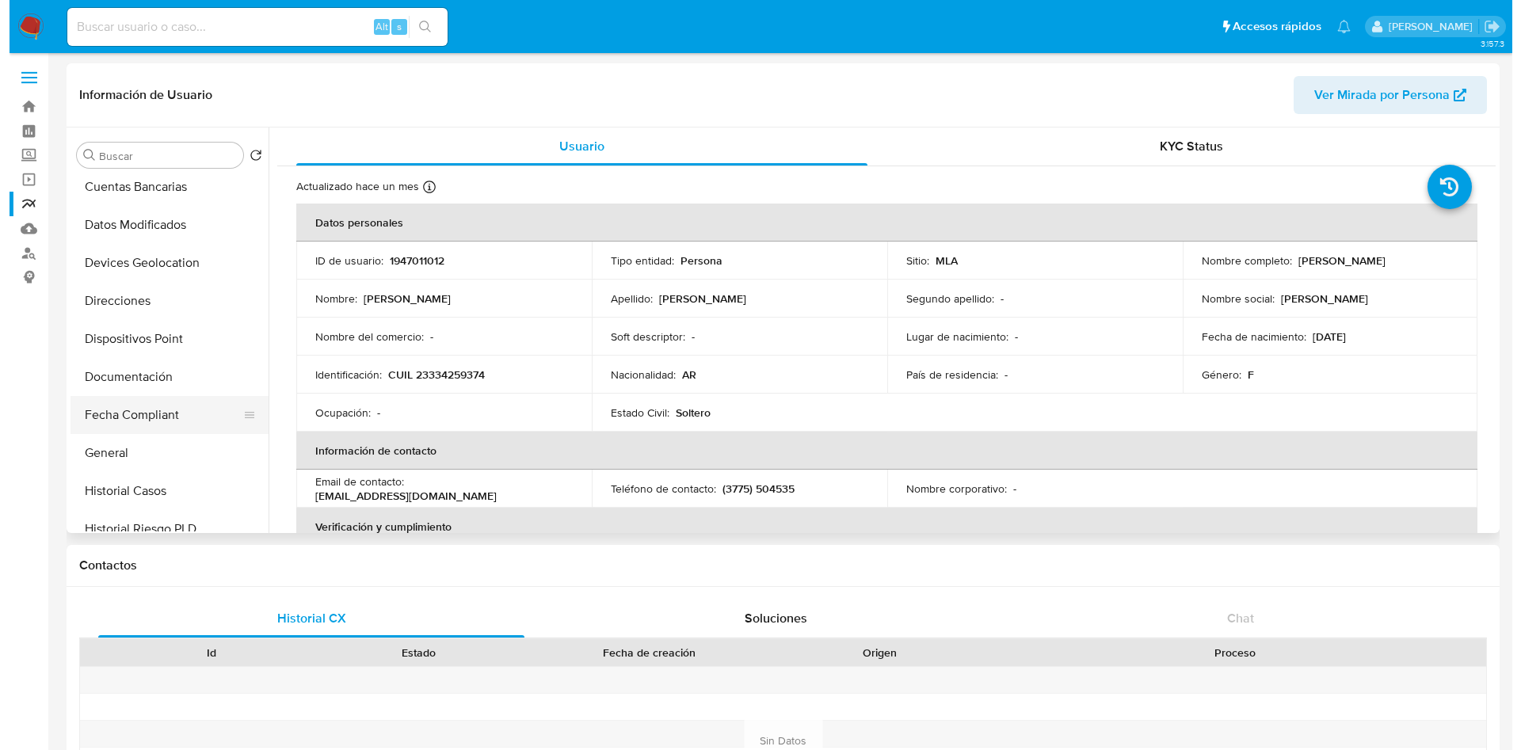
scroll to position [238, 0]
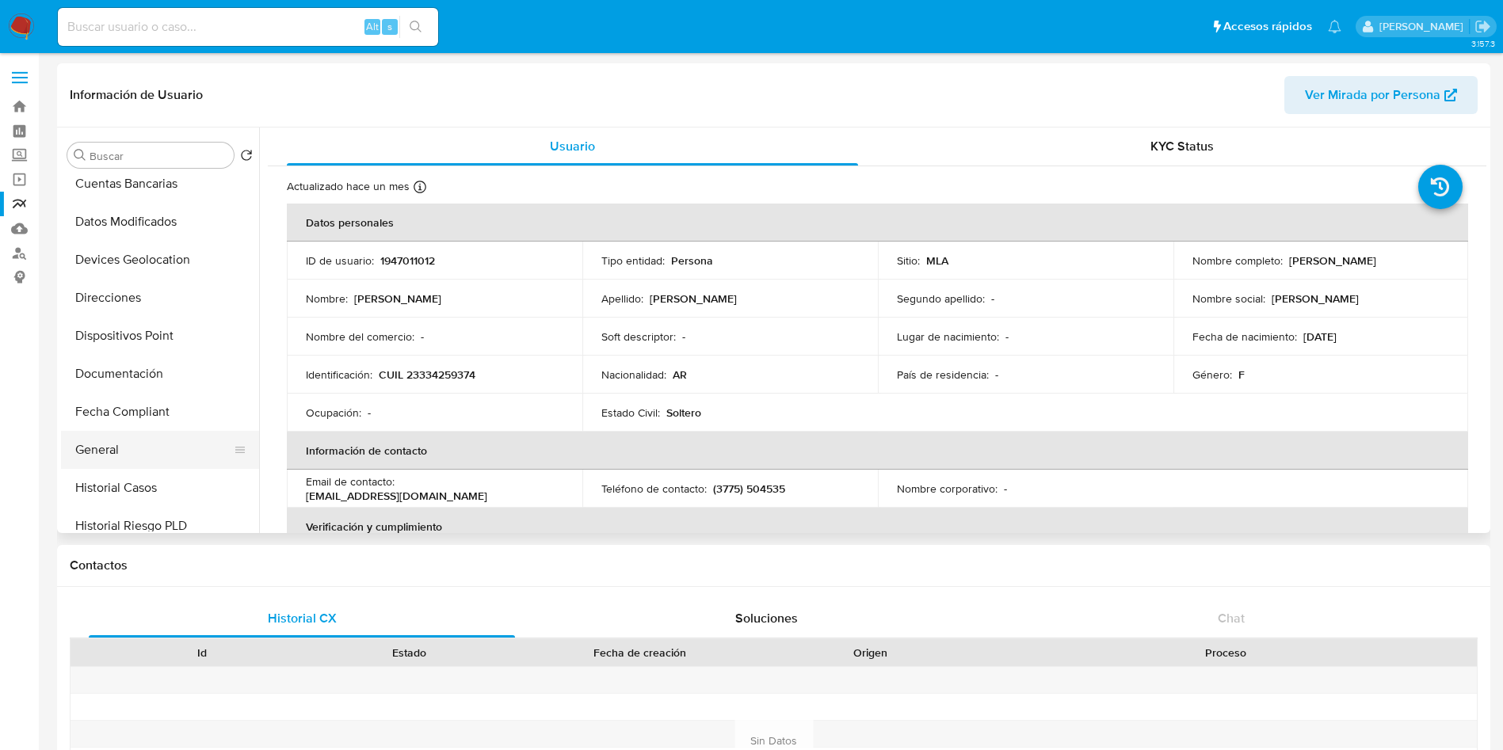
click at [105, 449] on button "General" at bounding box center [153, 450] width 185 height 38
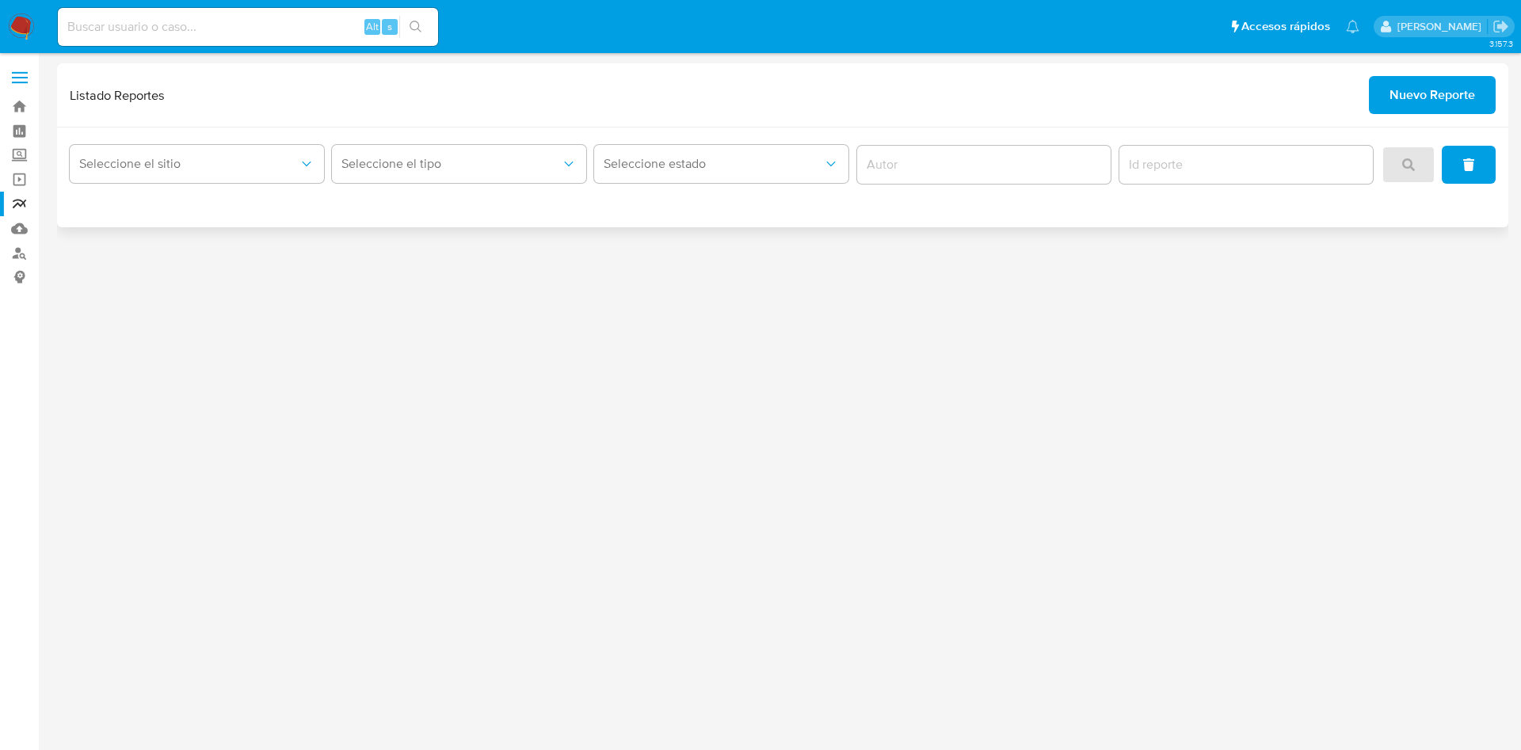
click at [1420, 107] on span "Nuevo Reporte" at bounding box center [1433, 95] width 86 height 35
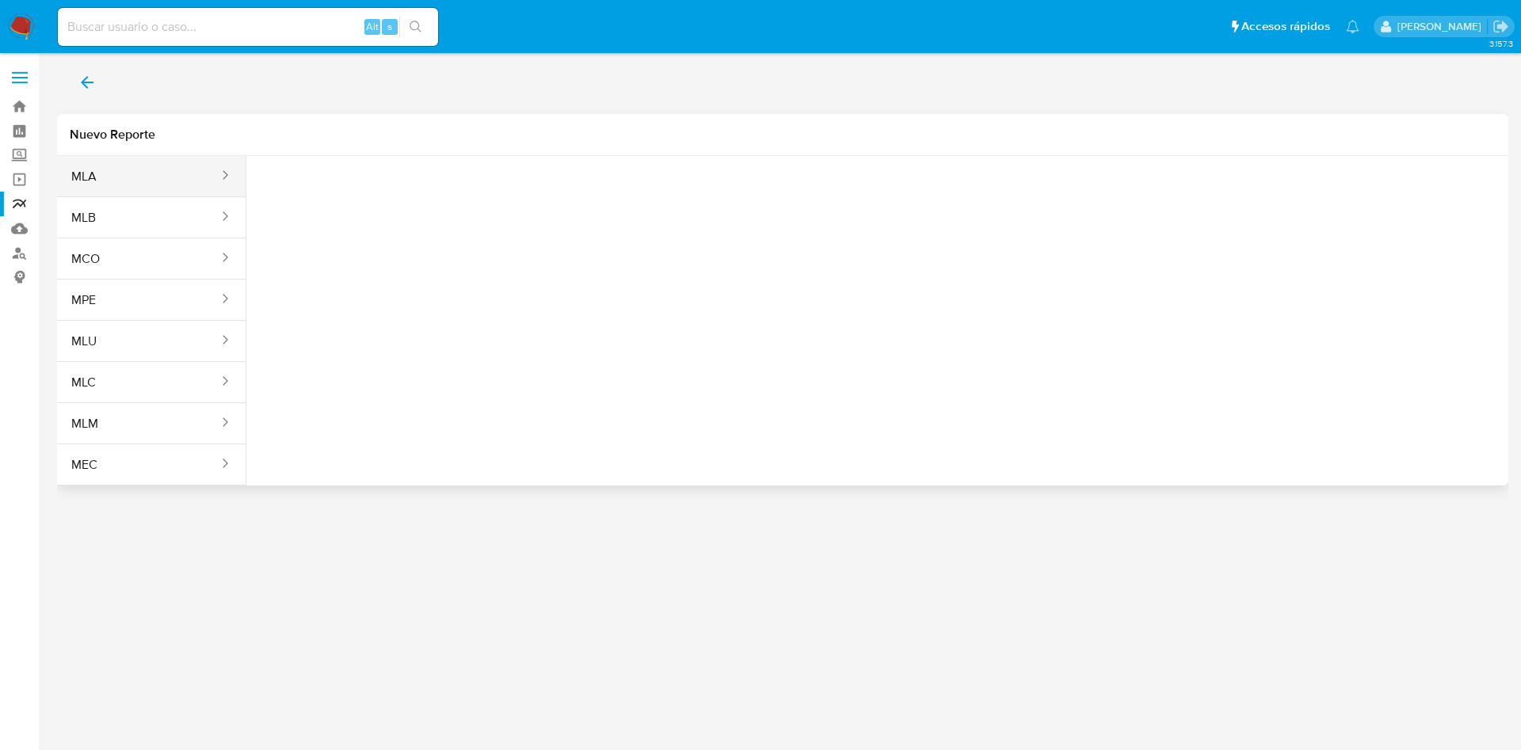
click at [196, 189] on button "MLA" at bounding box center [138, 177] width 163 height 38
click at [322, 204] on span "Seleccione una opcion" at bounding box center [338, 198] width 139 height 16
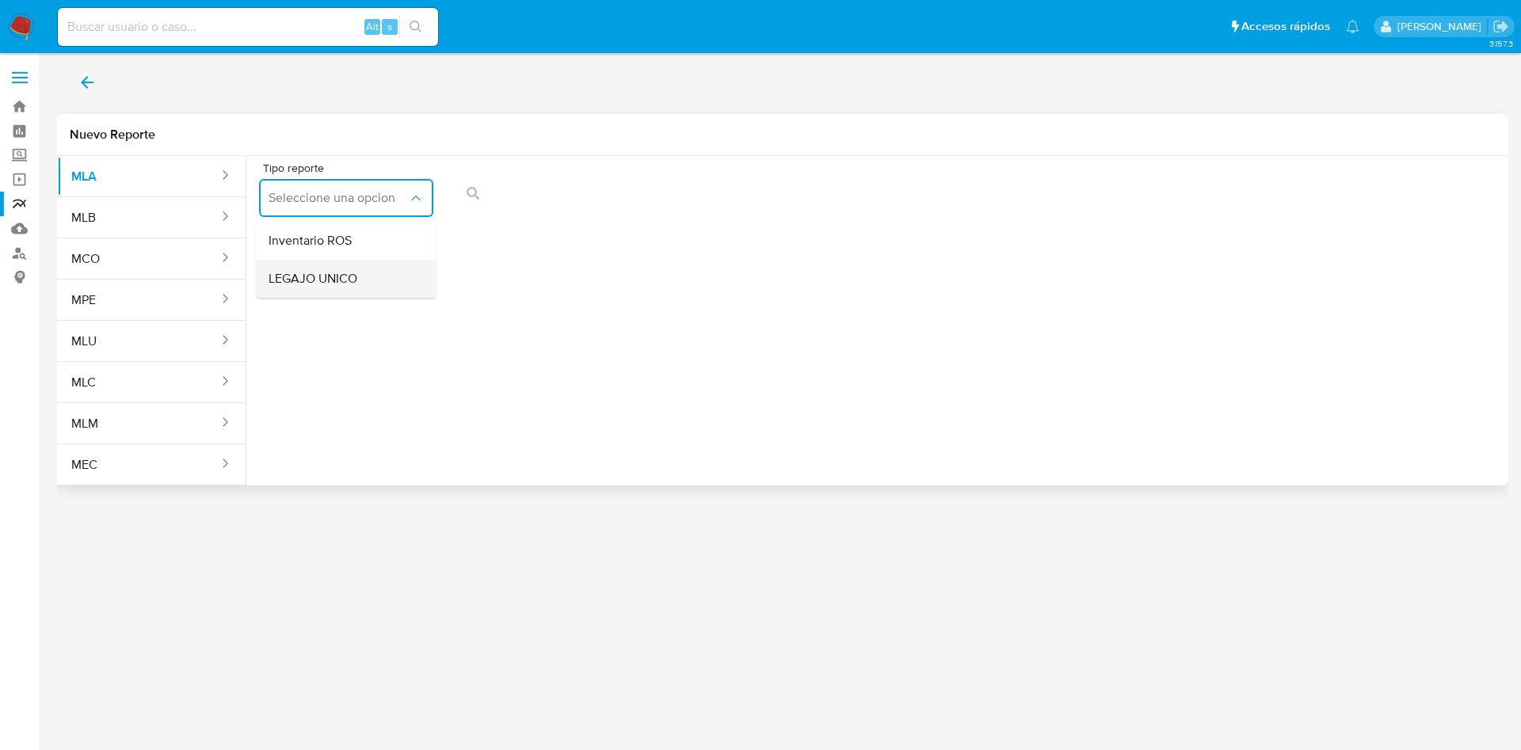
click at [338, 279] on span "LEGAJO UNICO" at bounding box center [313, 279] width 89 height 16
click at [574, 201] on span "CDI" at bounding box center [525, 198] width 139 height 16
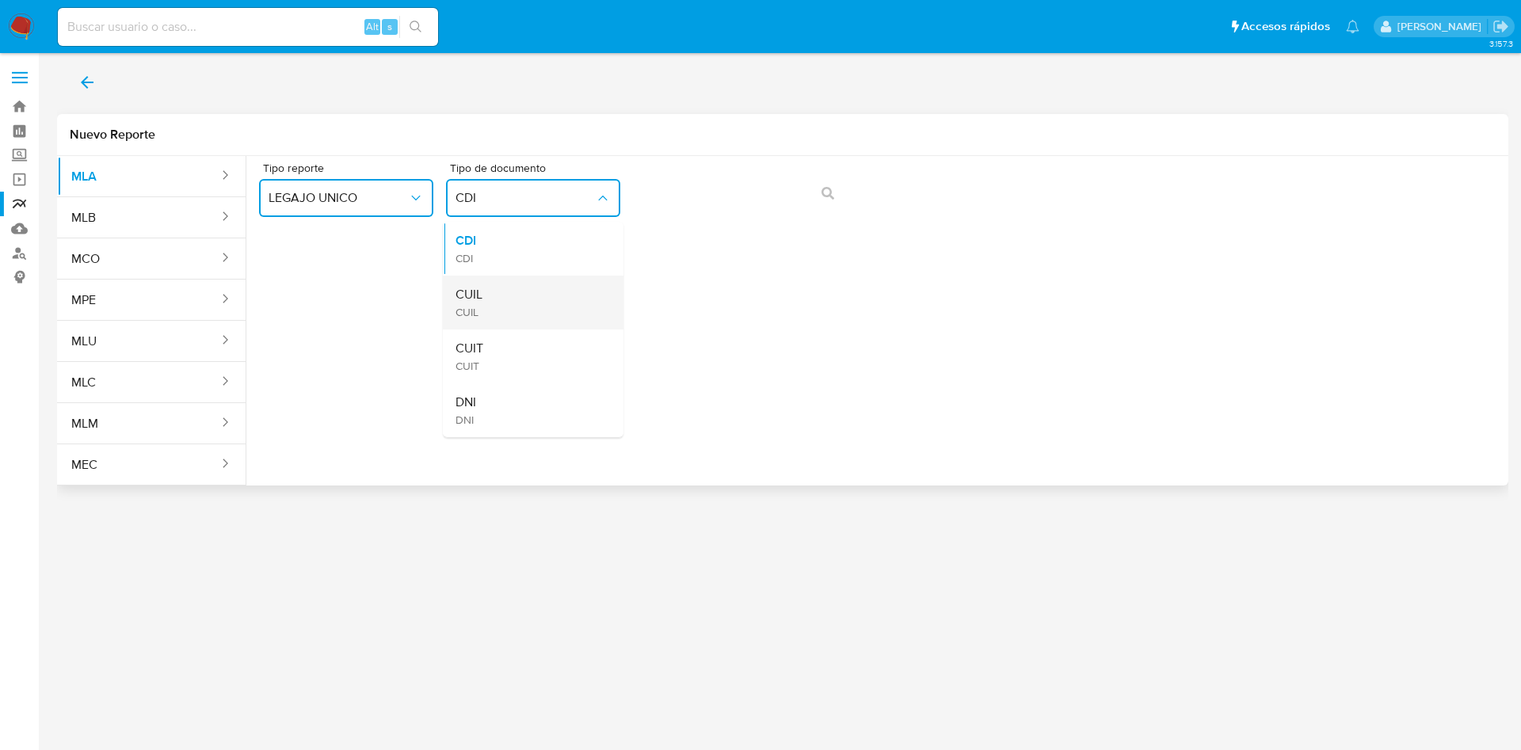
click at [558, 292] on div "CUIL CUIL" at bounding box center [529, 303] width 146 height 54
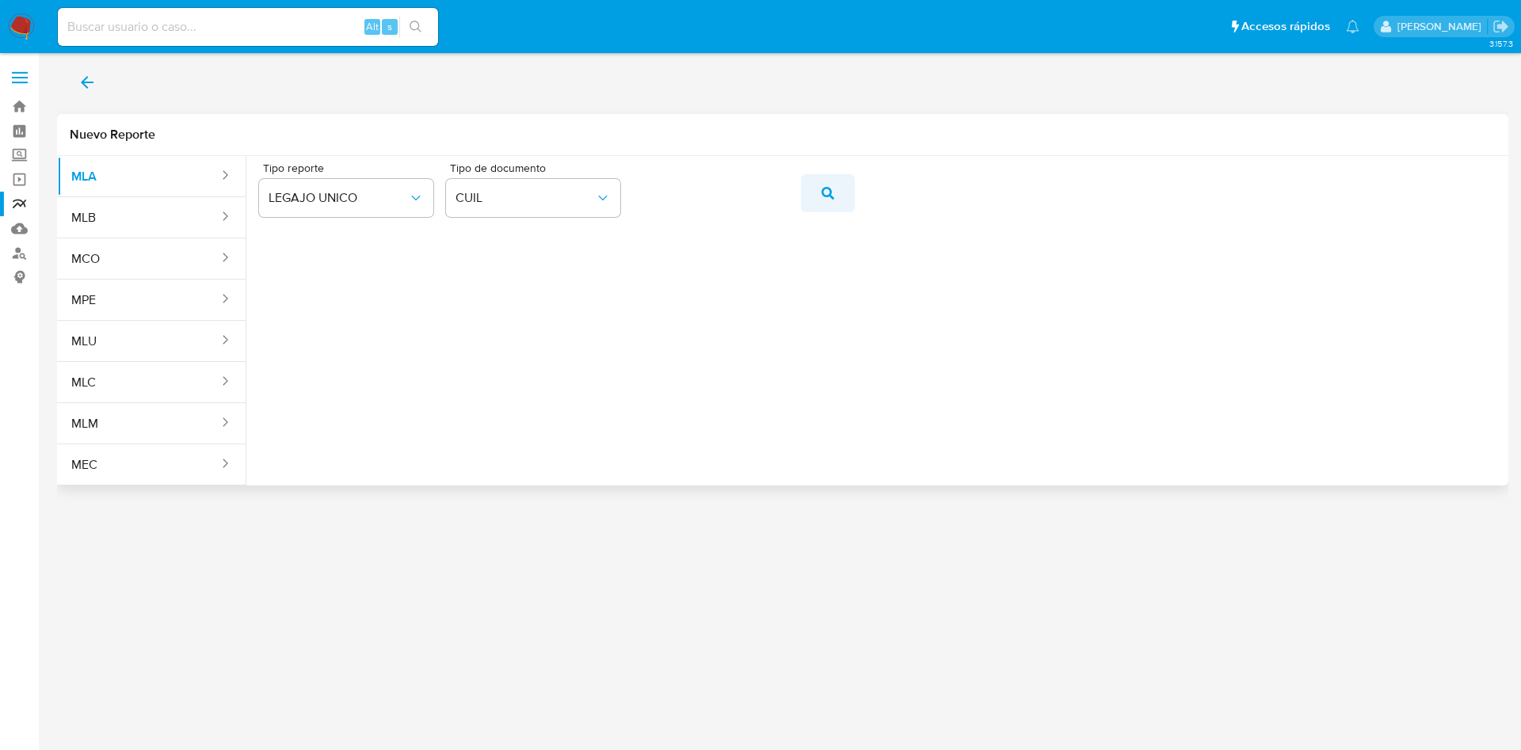
click at [824, 200] on span "action-search" at bounding box center [828, 193] width 13 height 35
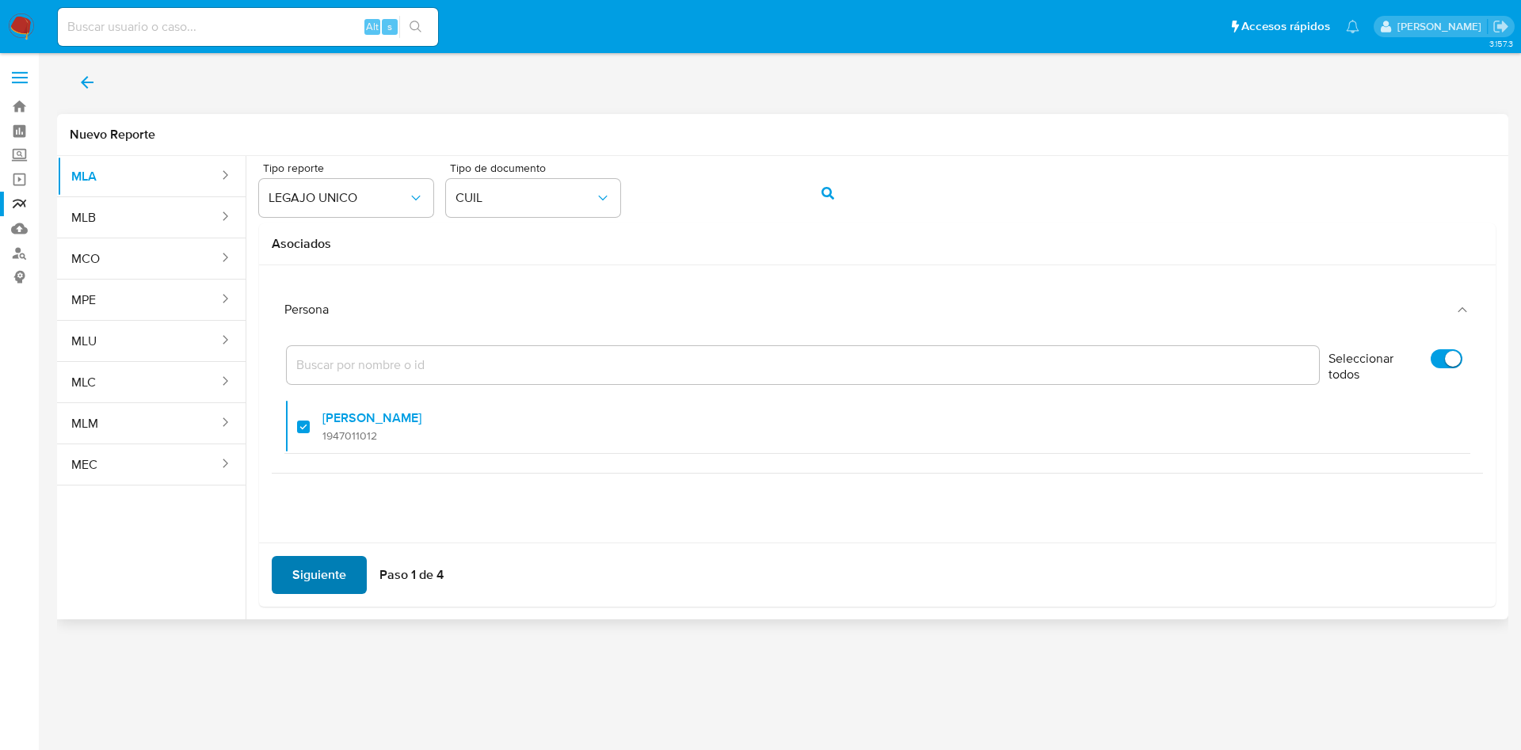
click at [337, 572] on span "Siguiente" at bounding box center [319, 575] width 54 height 35
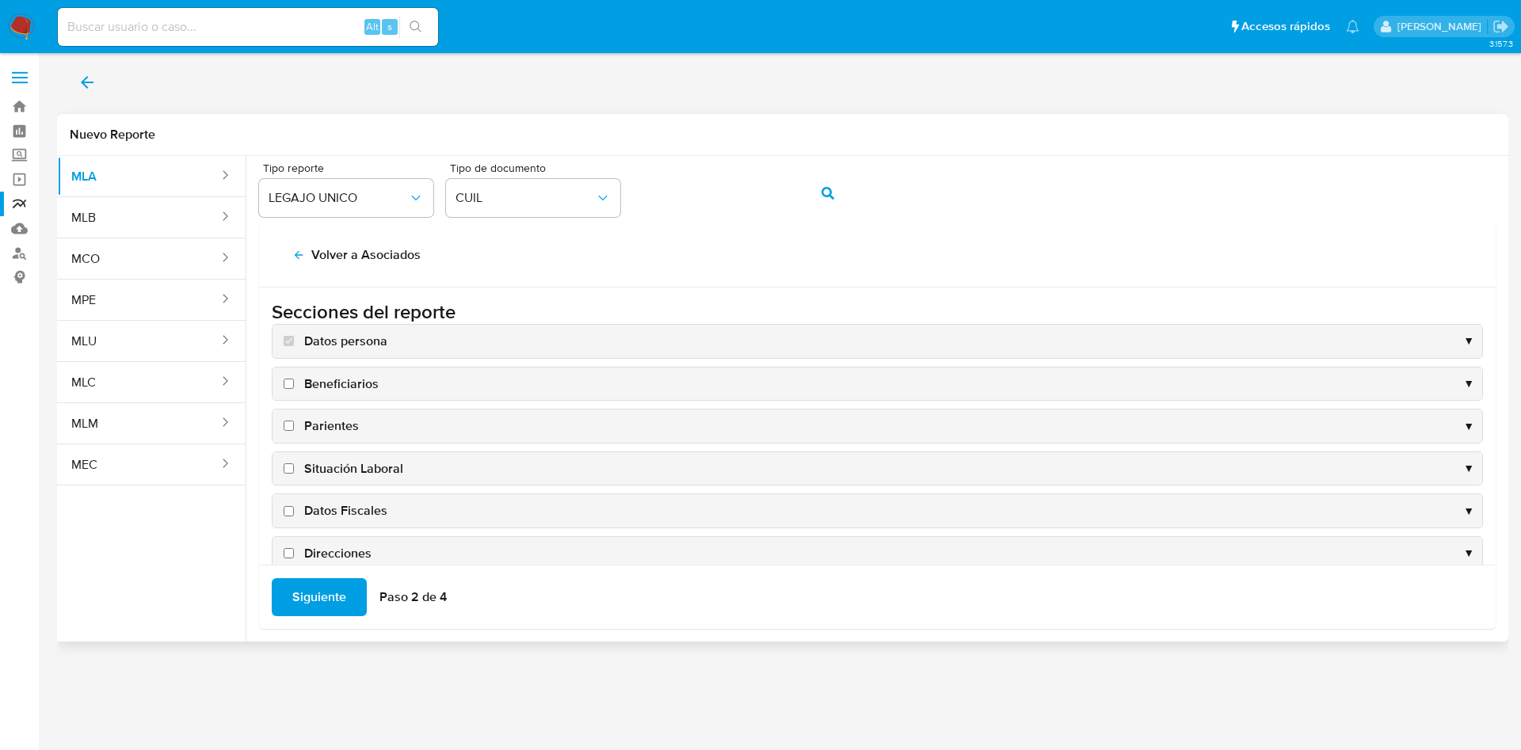
click at [334, 513] on span "Datos Fiscales" at bounding box center [345, 510] width 83 height 17
click at [294, 513] on input "Datos Fiscales" at bounding box center [289, 511] width 10 height 10
checkbox input "true"
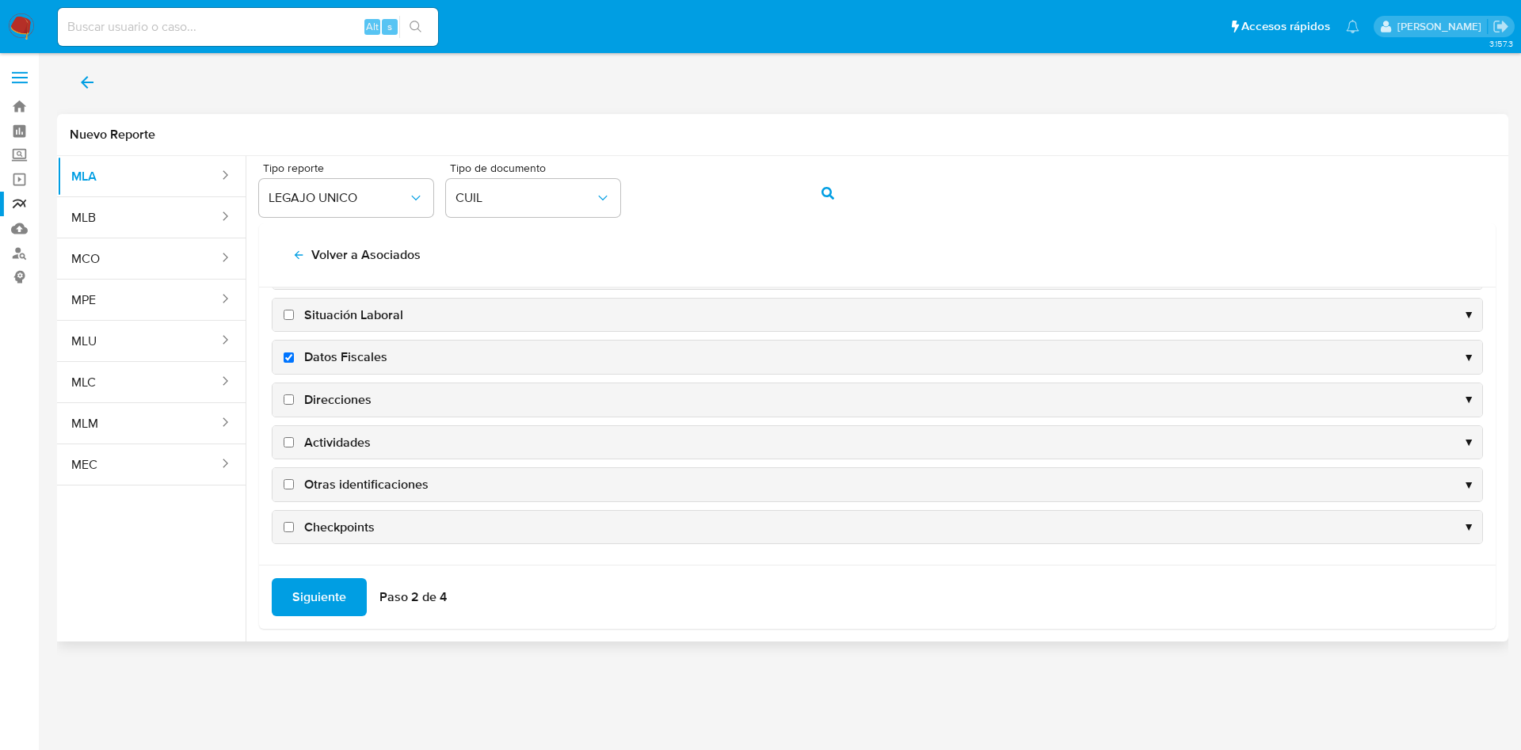
click at [326, 394] on div "Direcciones ▼" at bounding box center [878, 399] width 1210 height 33
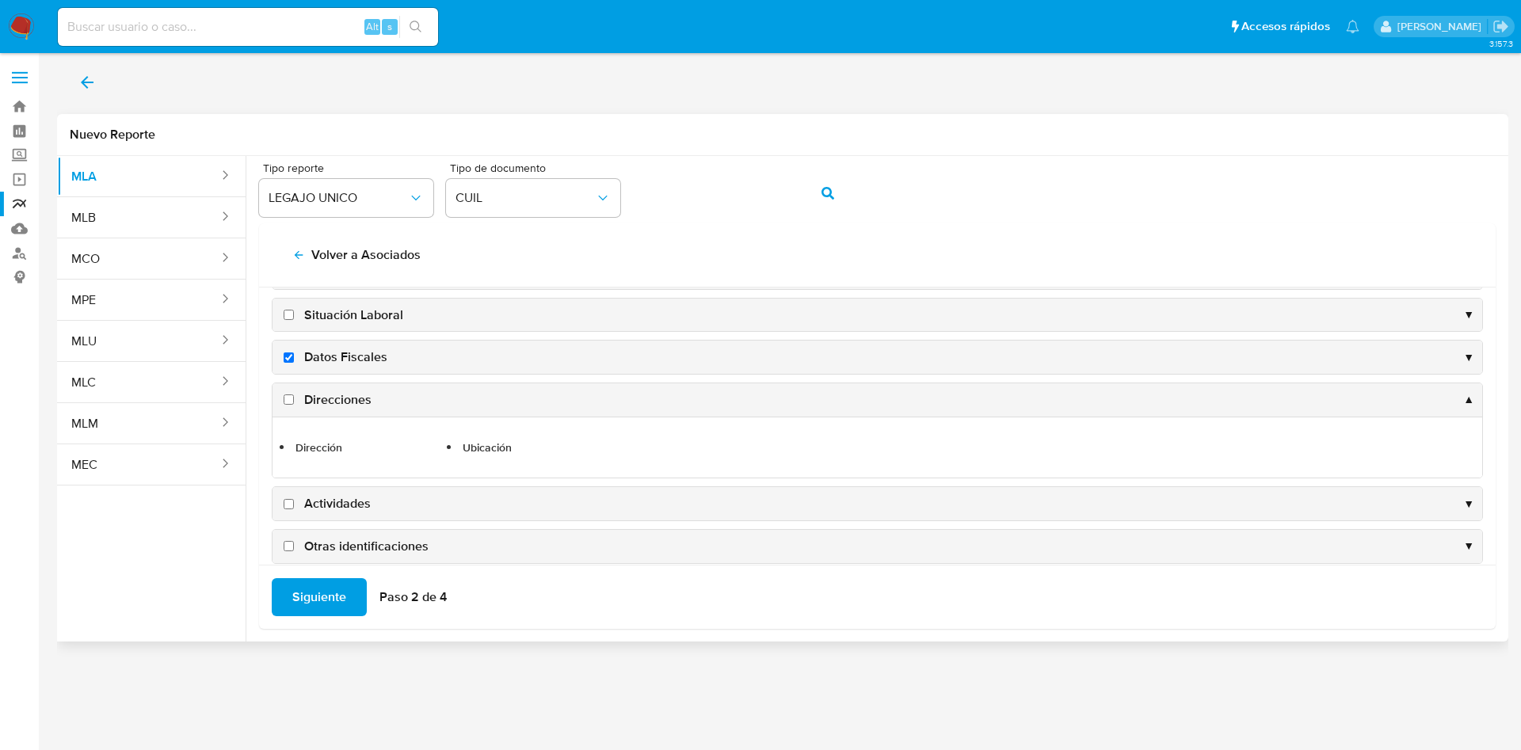
click at [324, 407] on span "Direcciones" at bounding box center [337, 399] width 67 height 17
click at [294, 405] on input "Direcciones" at bounding box center [289, 400] width 10 height 10
checkbox input "true"
click at [325, 507] on span "Actividades" at bounding box center [337, 503] width 67 height 17
click at [294, 507] on input "Actividades" at bounding box center [289, 504] width 10 height 10
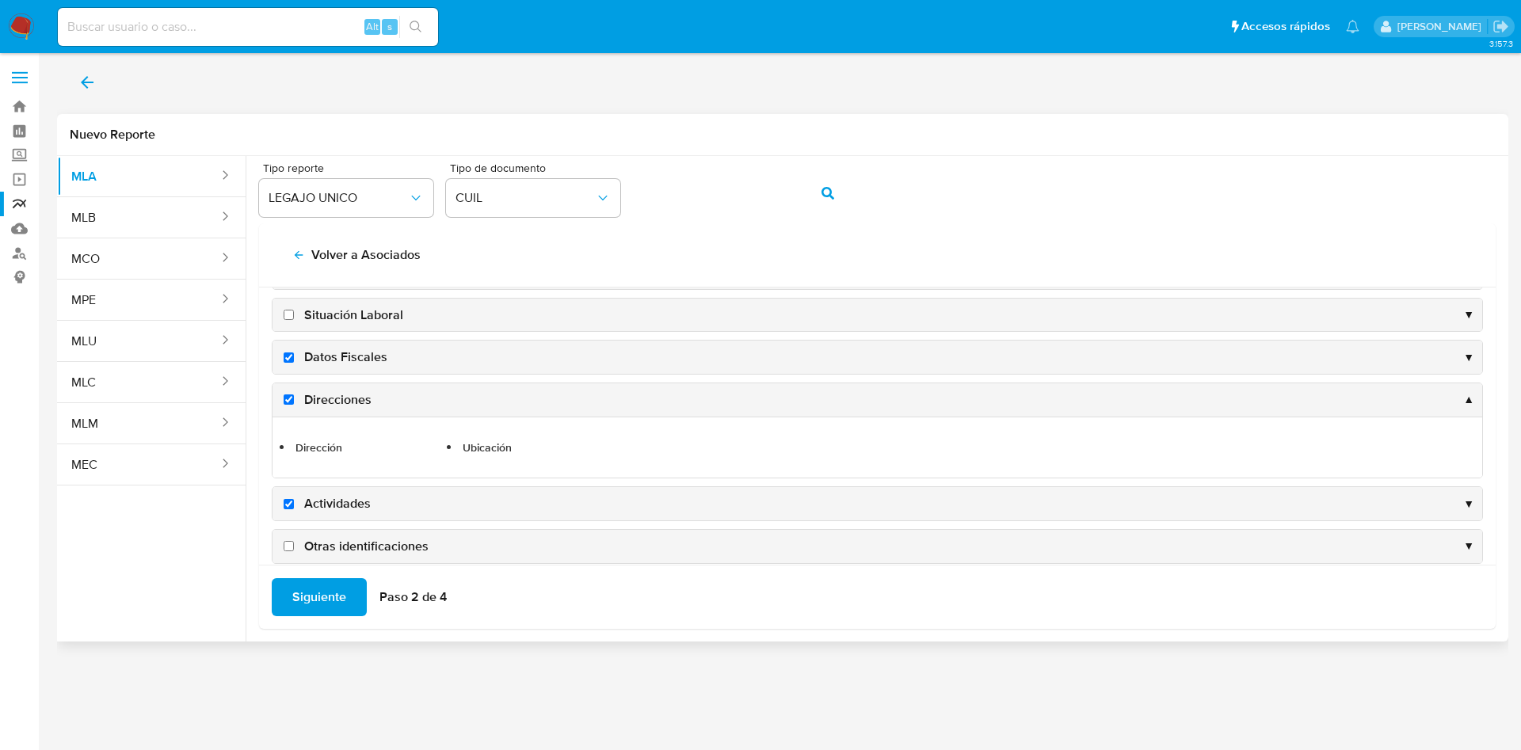
checkbox input "true"
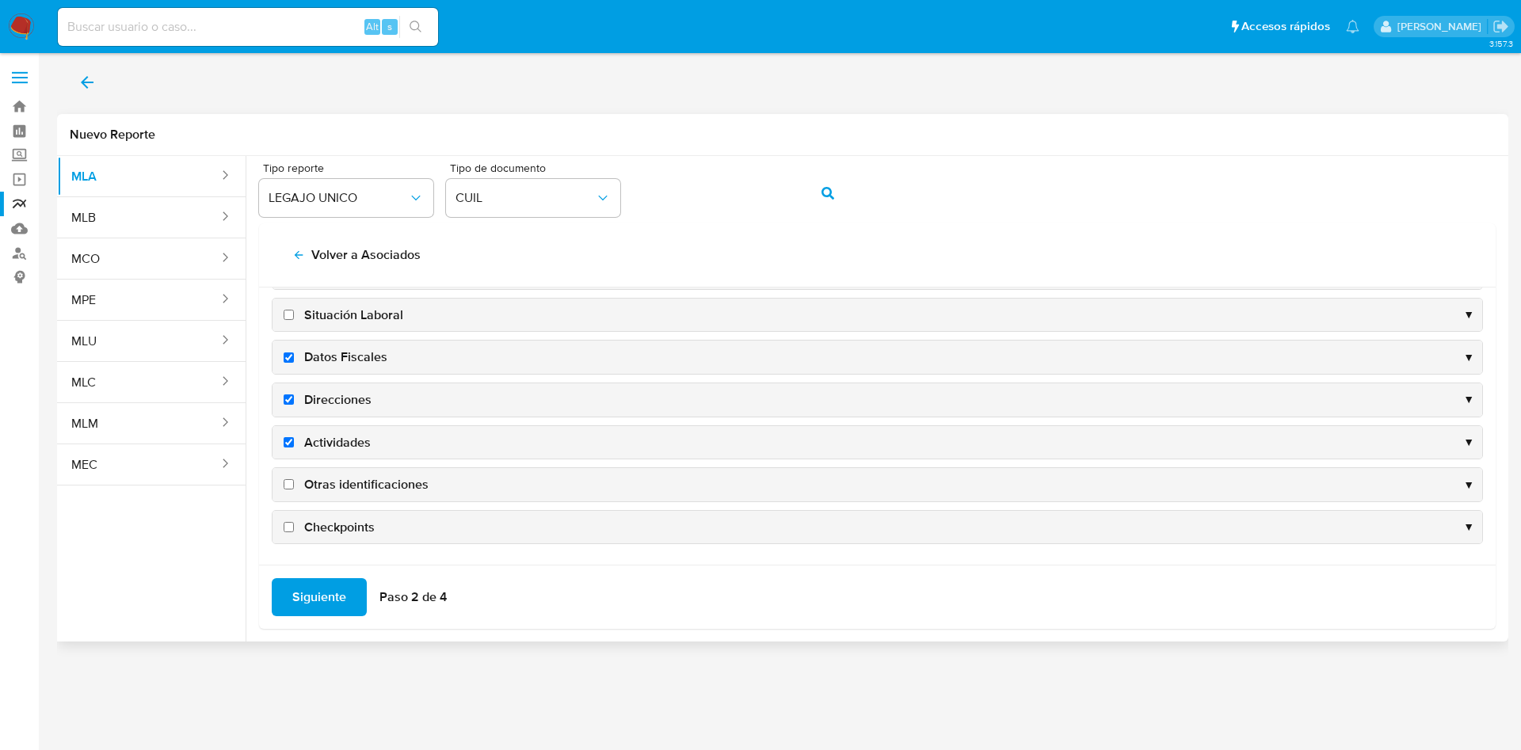
click at [339, 479] on span "Otras identificaciones" at bounding box center [366, 484] width 124 height 17
click at [294, 479] on input "Otras identificaciones" at bounding box center [289, 484] width 10 height 10
checkbox input "true"
click at [321, 582] on span "Siguiente" at bounding box center [319, 597] width 54 height 35
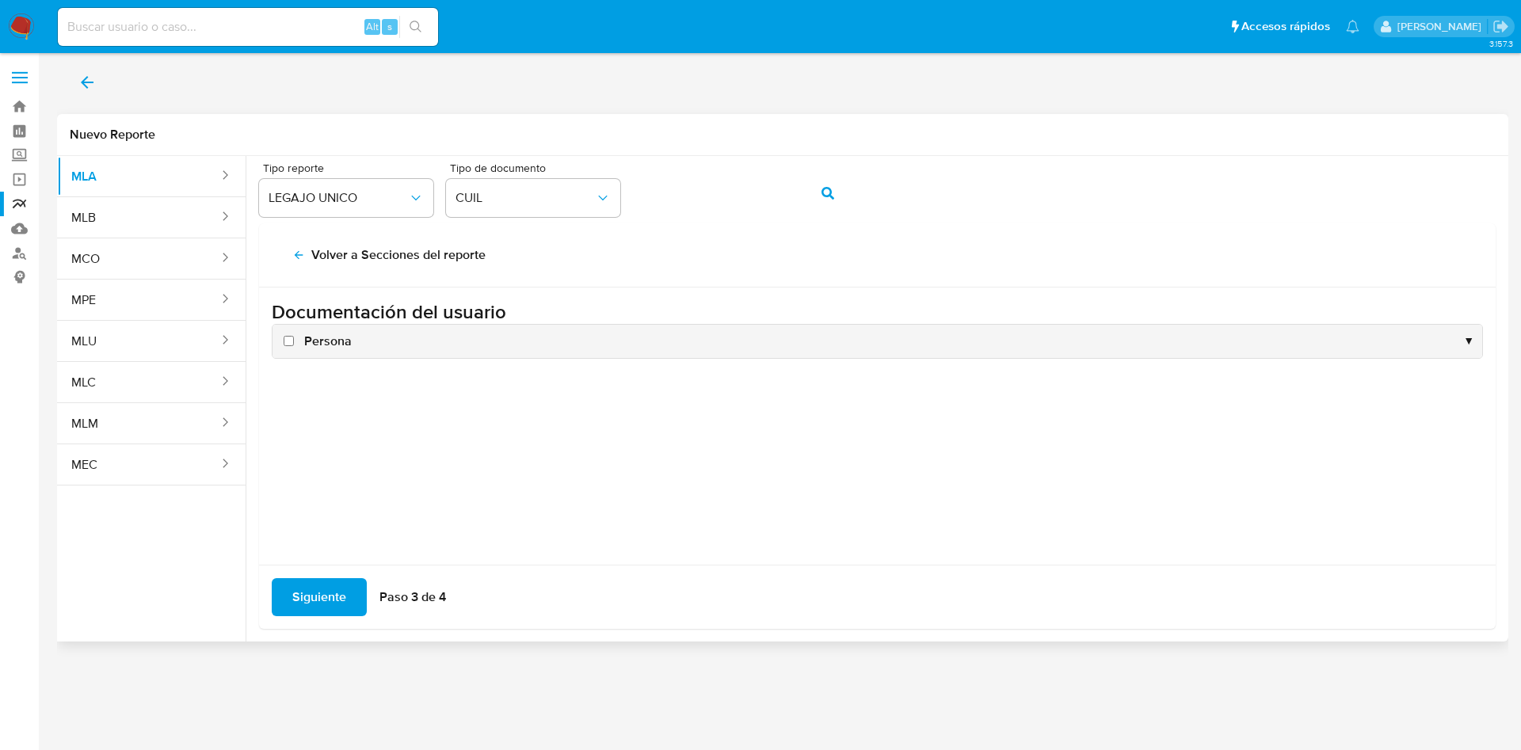
click at [320, 335] on span "Persona" at bounding box center [328, 341] width 48 height 17
click at [294, 336] on input "Persona" at bounding box center [289, 341] width 10 height 10
checkbox input "true"
click at [333, 591] on span "Siguiente" at bounding box center [319, 597] width 54 height 35
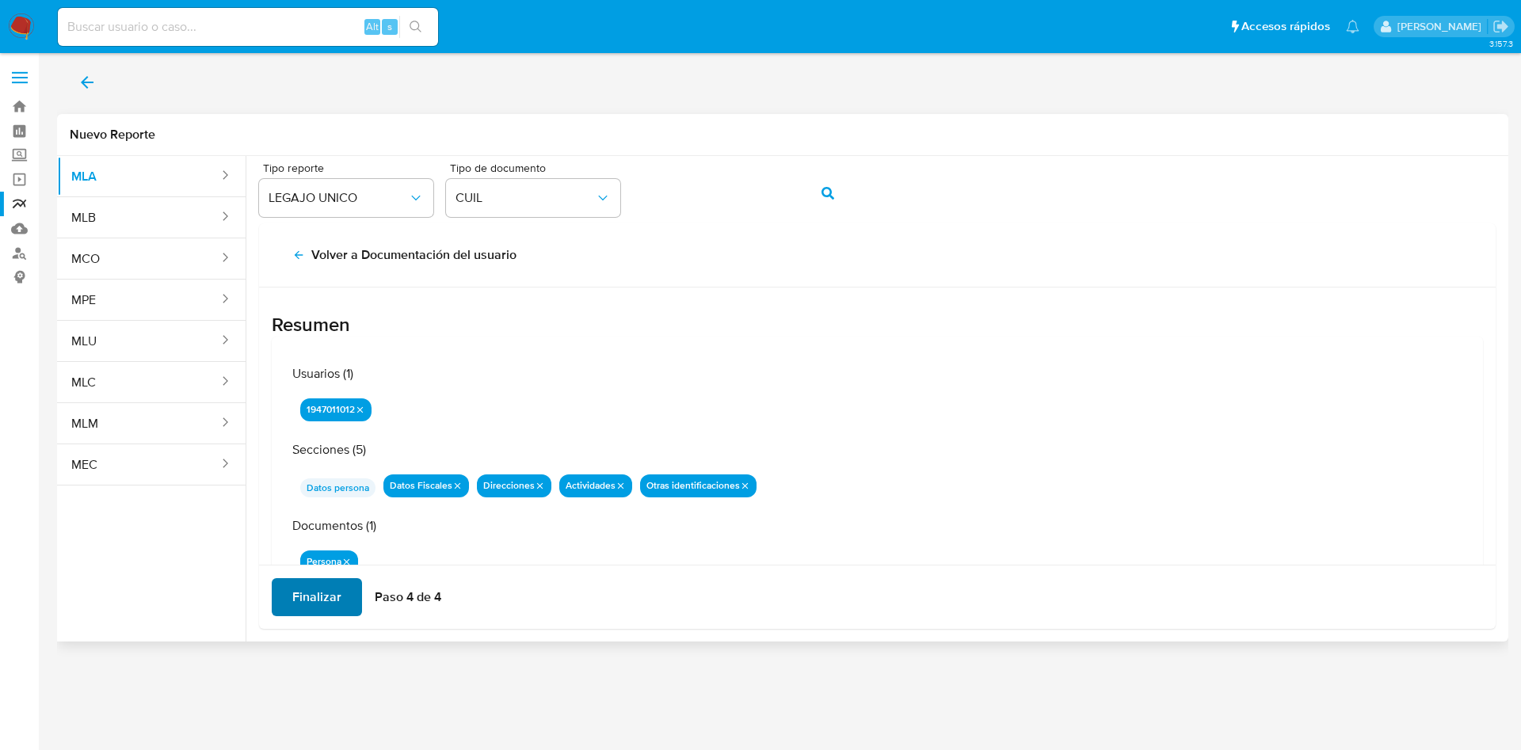
click at [333, 585] on span "Finalizar" at bounding box center [316, 597] width 49 height 35
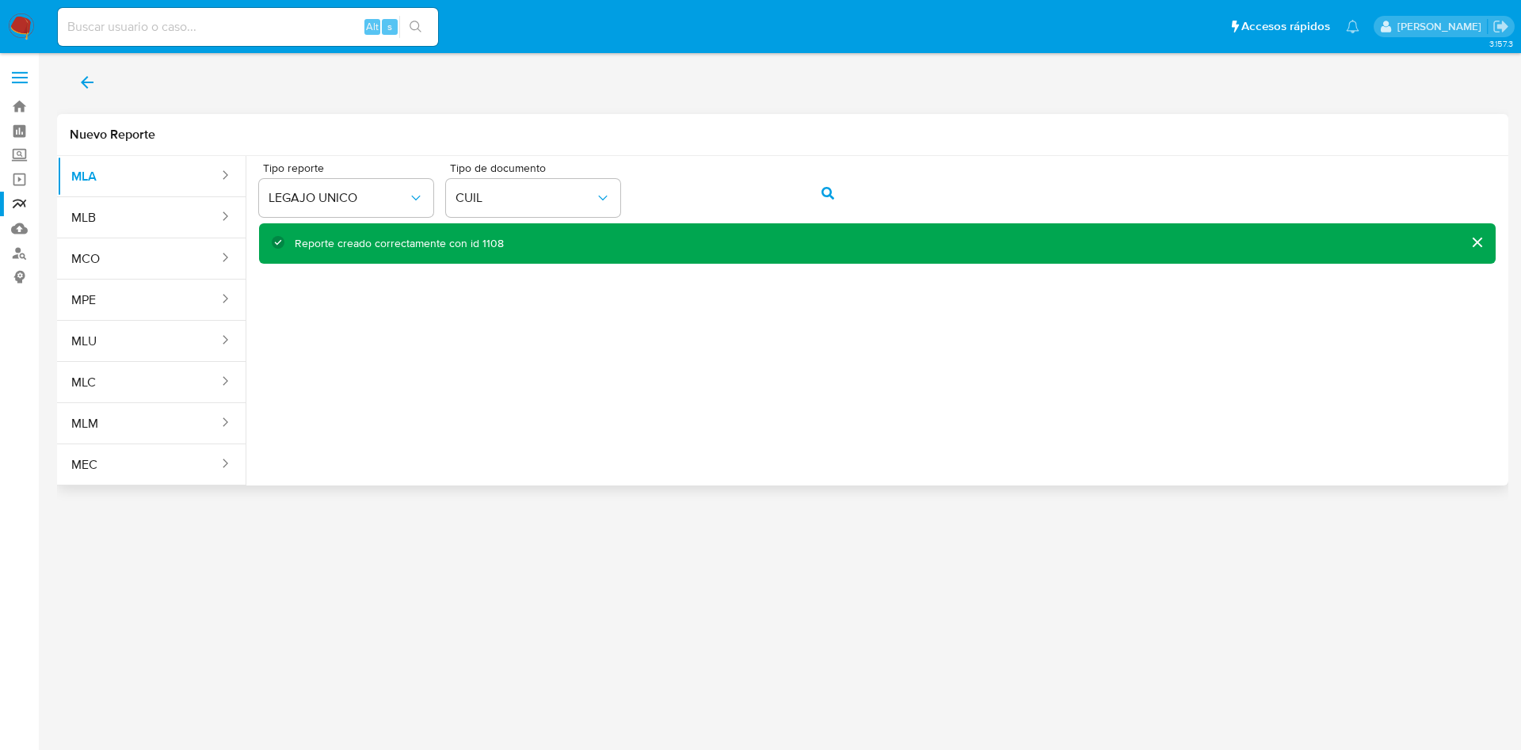
click at [92, 87] on icon "back" at bounding box center [87, 82] width 19 height 19
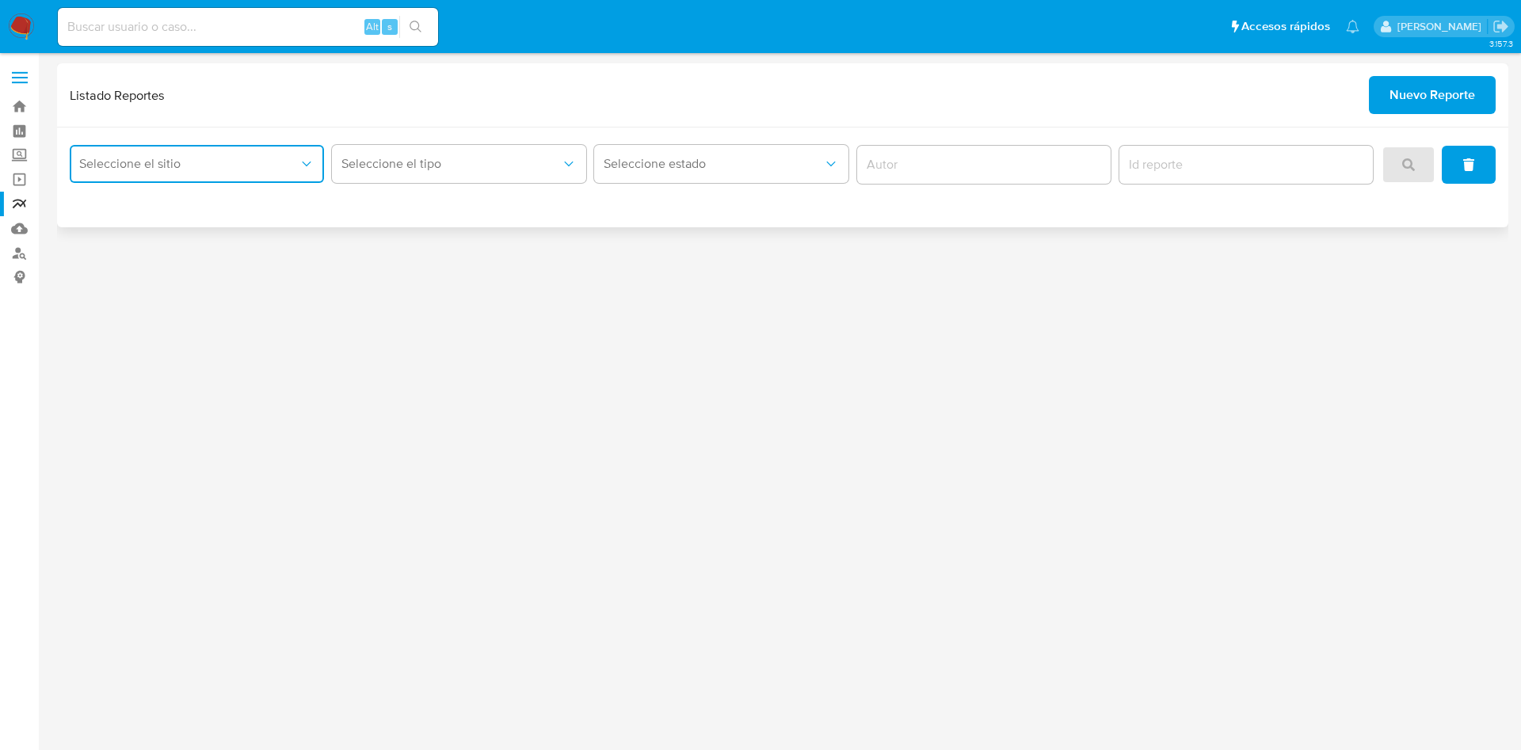
click at [135, 178] on button "Seleccione el sitio" at bounding box center [197, 164] width 254 height 38
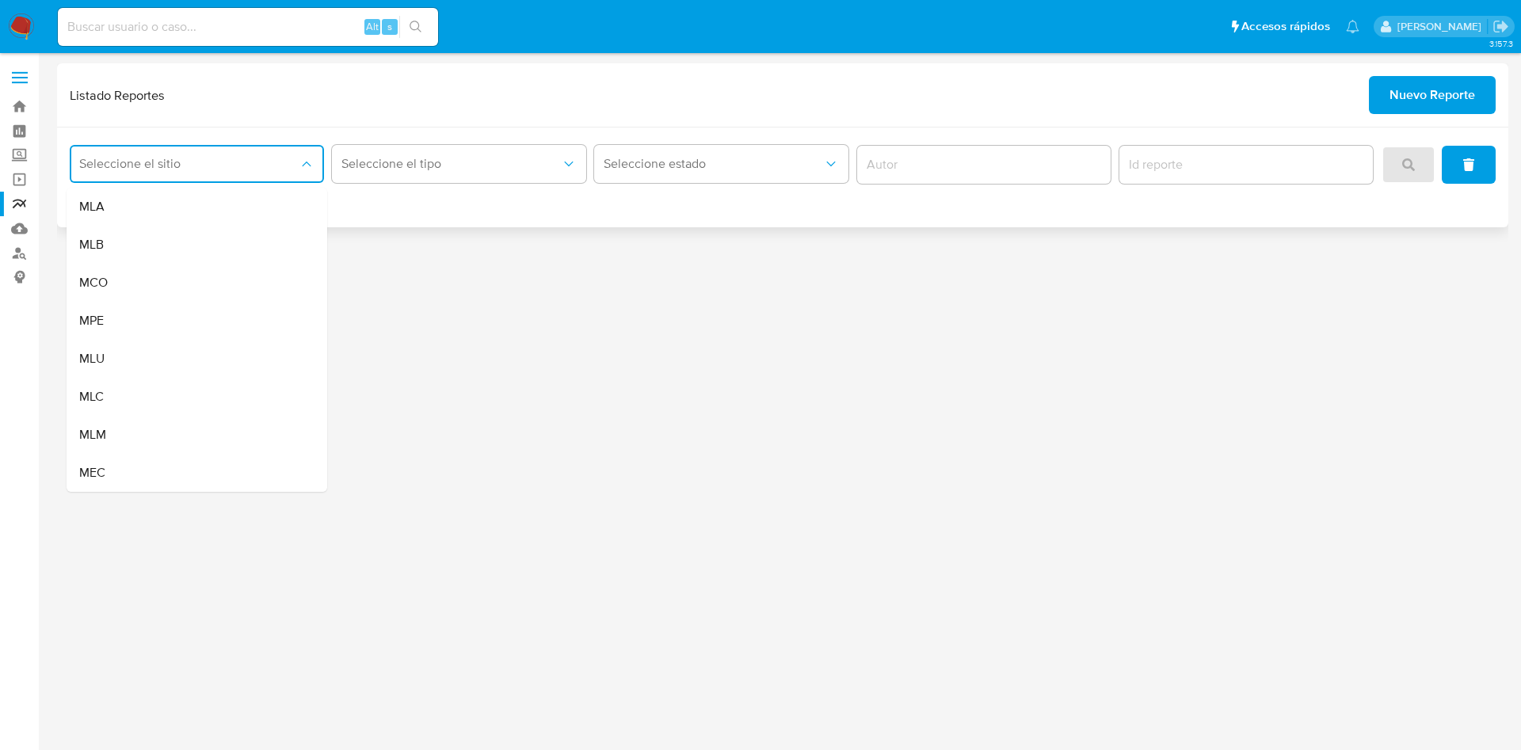
drag, startPoint x: 152, startPoint y: 214, endPoint x: 203, endPoint y: 211, distance: 50.8
click at [153, 216] on div "MLA" at bounding box center [192, 207] width 226 height 38
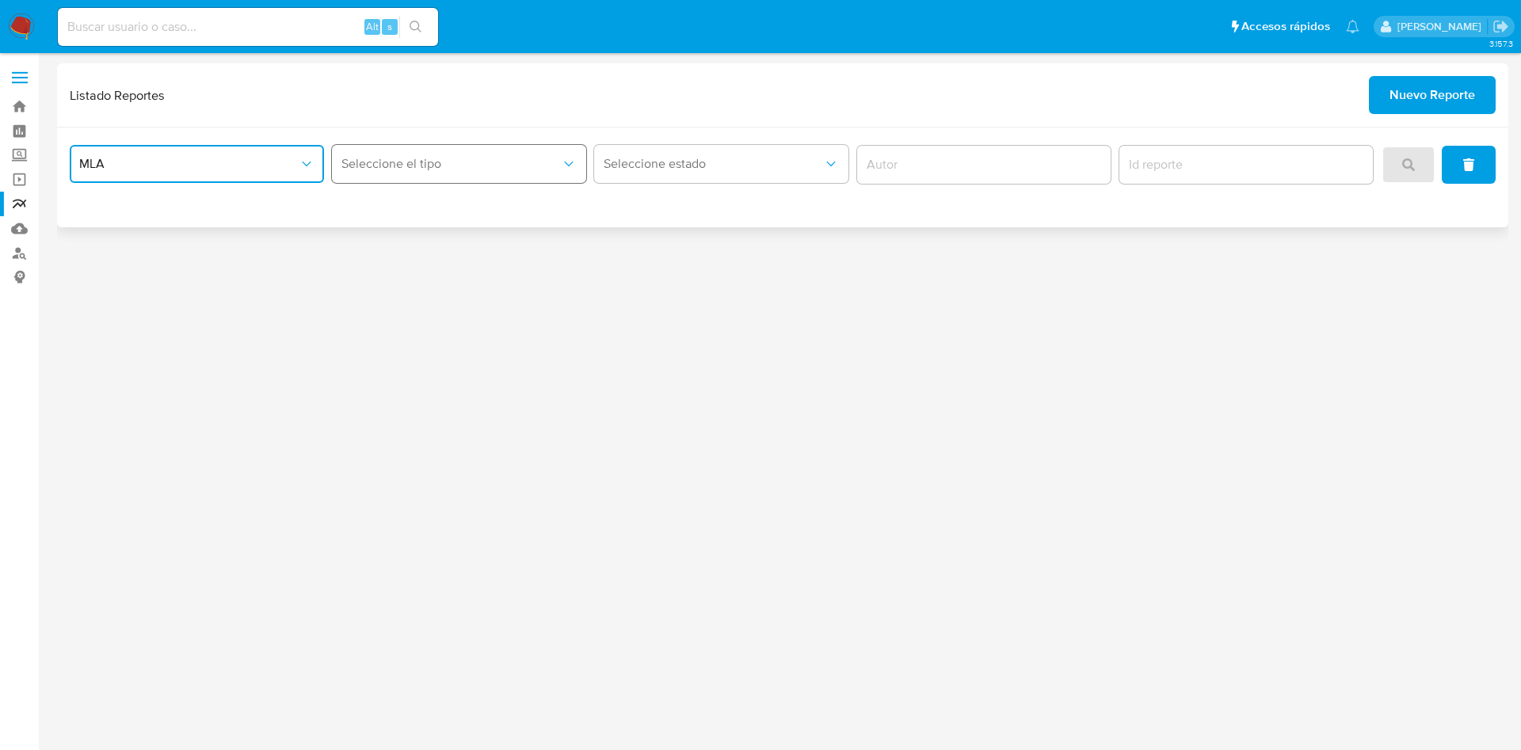
drag, startPoint x: 386, startPoint y: 182, endPoint x: 396, endPoint y: 177, distance: 11.3
click at [387, 182] on button "Seleccione el tipo" at bounding box center [459, 164] width 254 height 38
click at [402, 249] on span "LEGAJO UNICO" at bounding box center [385, 245] width 89 height 16
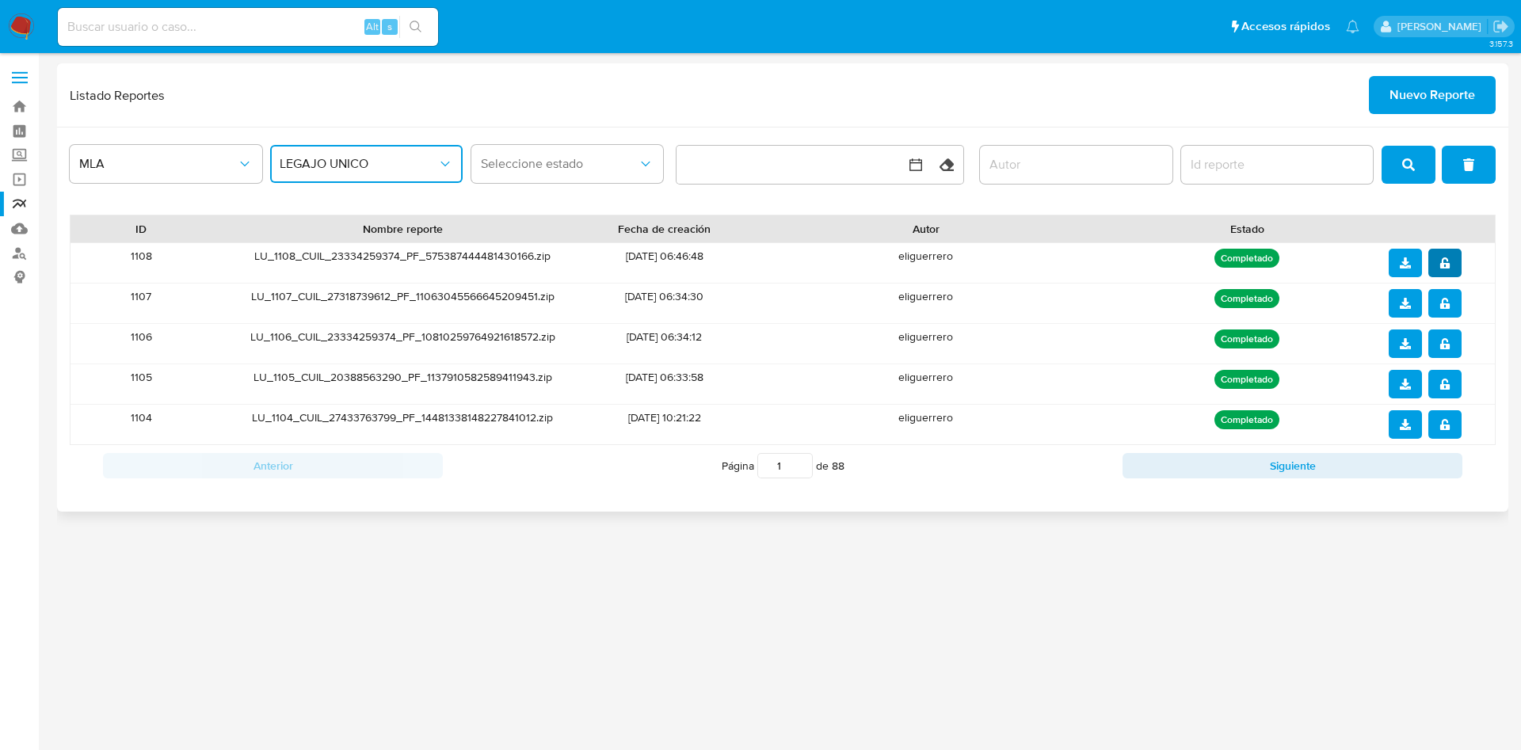
click at [1448, 263] on icon "notify_security" at bounding box center [1445, 262] width 10 height 11
click at [1409, 265] on icon "download" at bounding box center [1405, 262] width 11 height 11
